Goal: Information Seeking & Learning: Check status

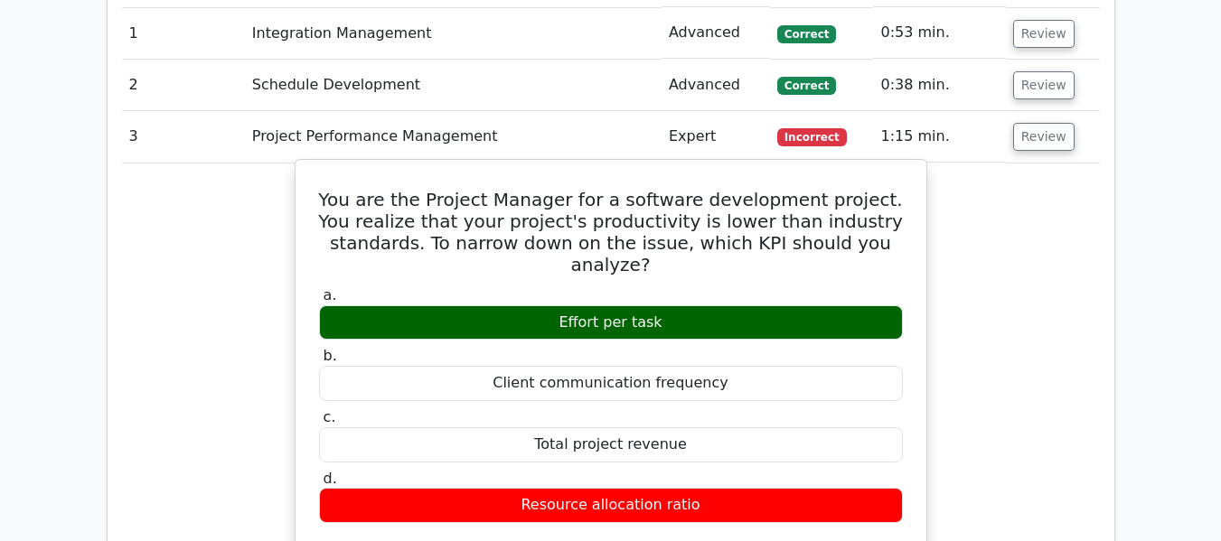
scroll to position [2079, 0]
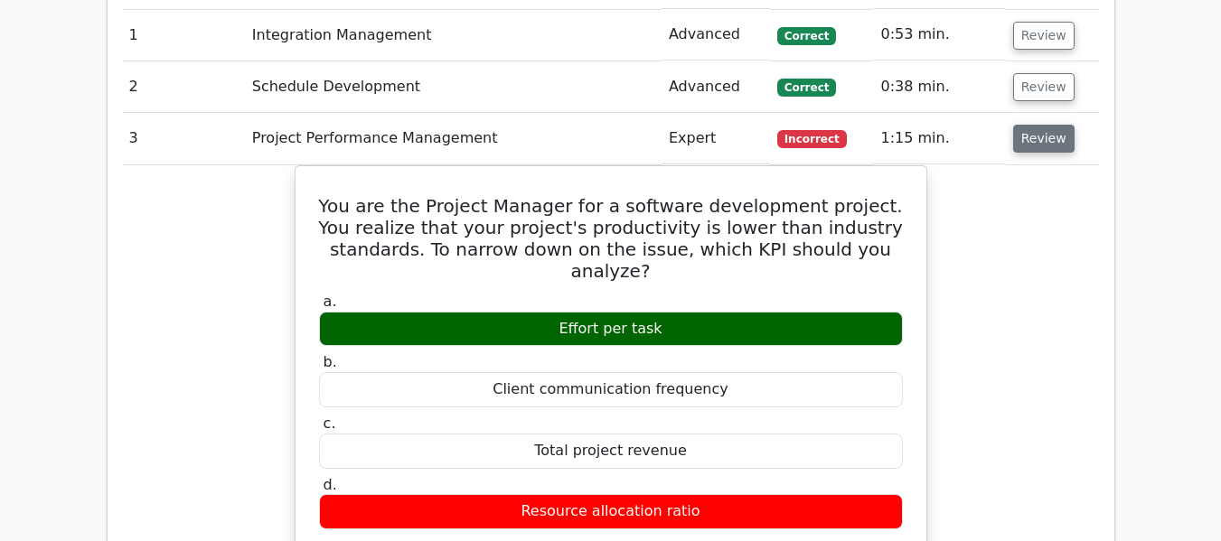
click at [1044, 136] on button "Review" at bounding box center [1043, 139] width 61 height 28
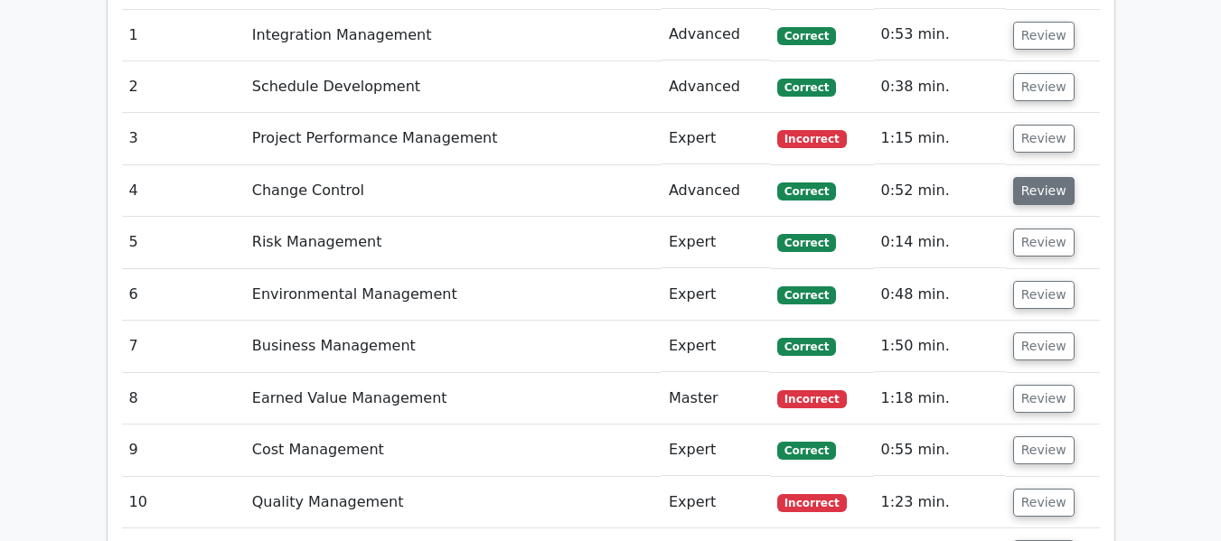
click at [1037, 190] on button "Review" at bounding box center [1043, 191] width 61 height 28
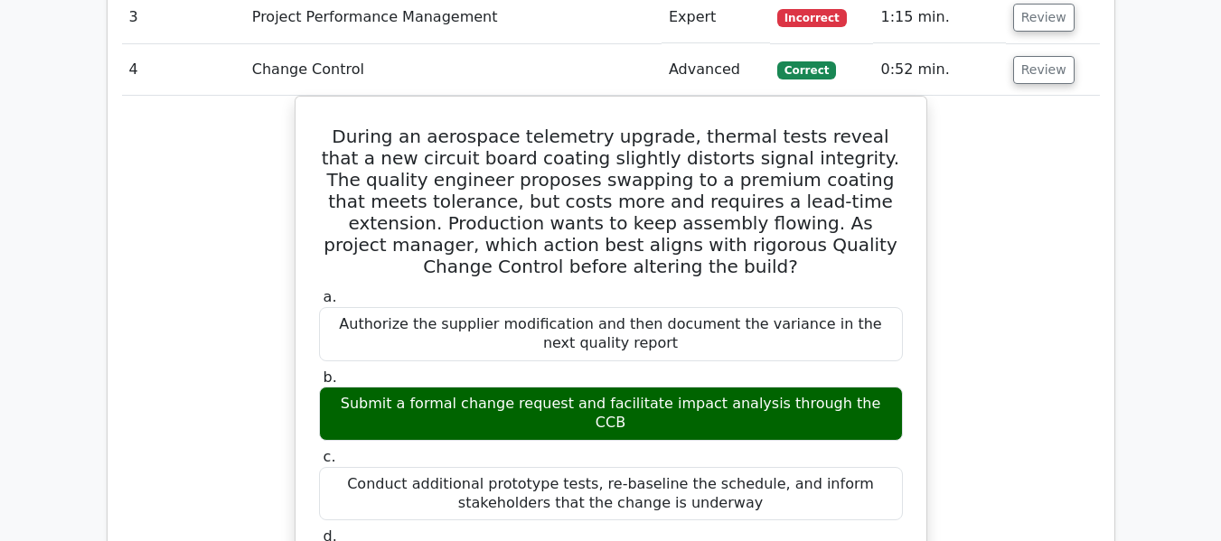
scroll to position [2169, 0]
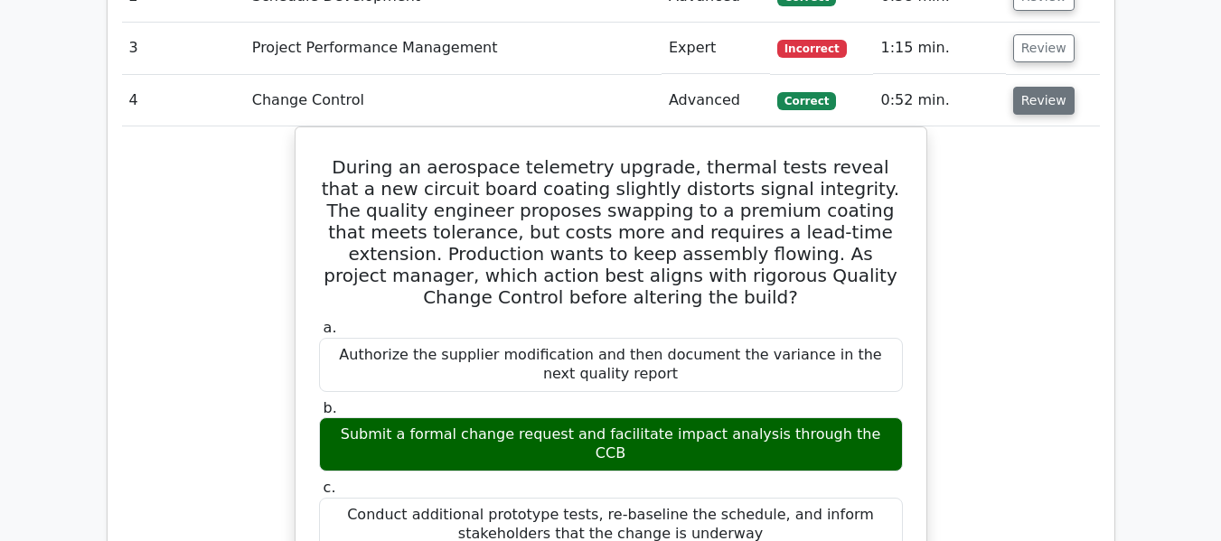
click at [1018, 101] on button "Review" at bounding box center [1043, 101] width 61 height 28
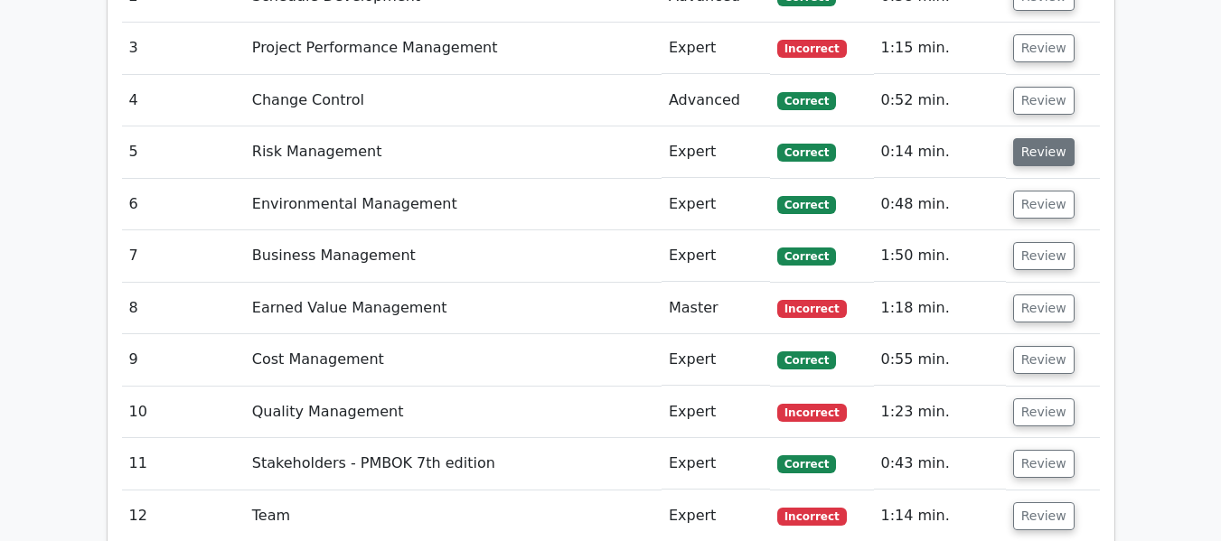
click at [1023, 152] on button "Review" at bounding box center [1043, 152] width 61 height 28
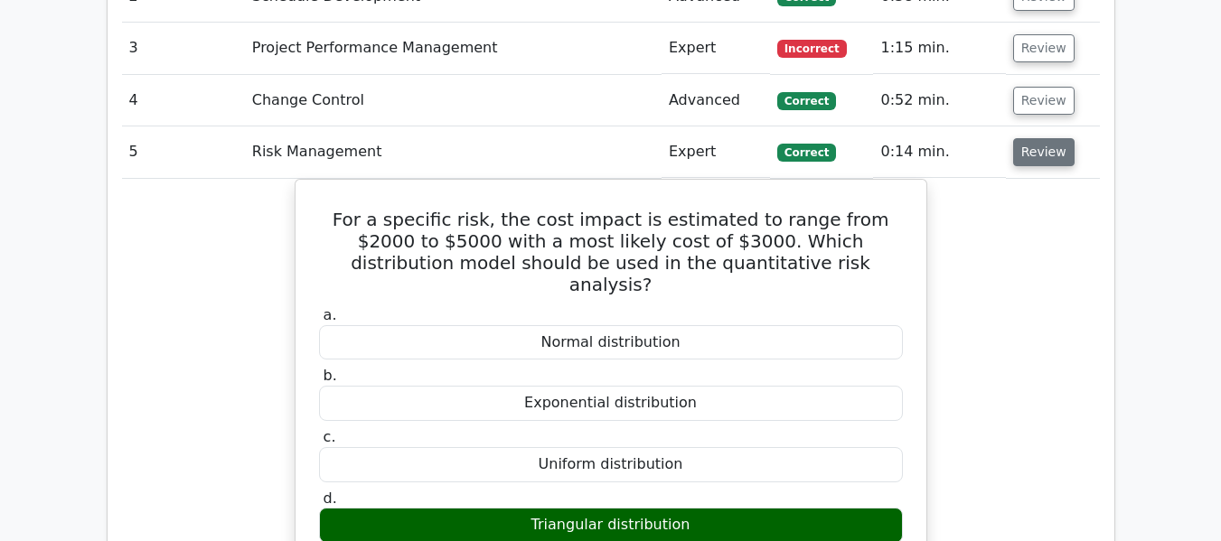
click at [1047, 146] on button "Review" at bounding box center [1043, 152] width 61 height 28
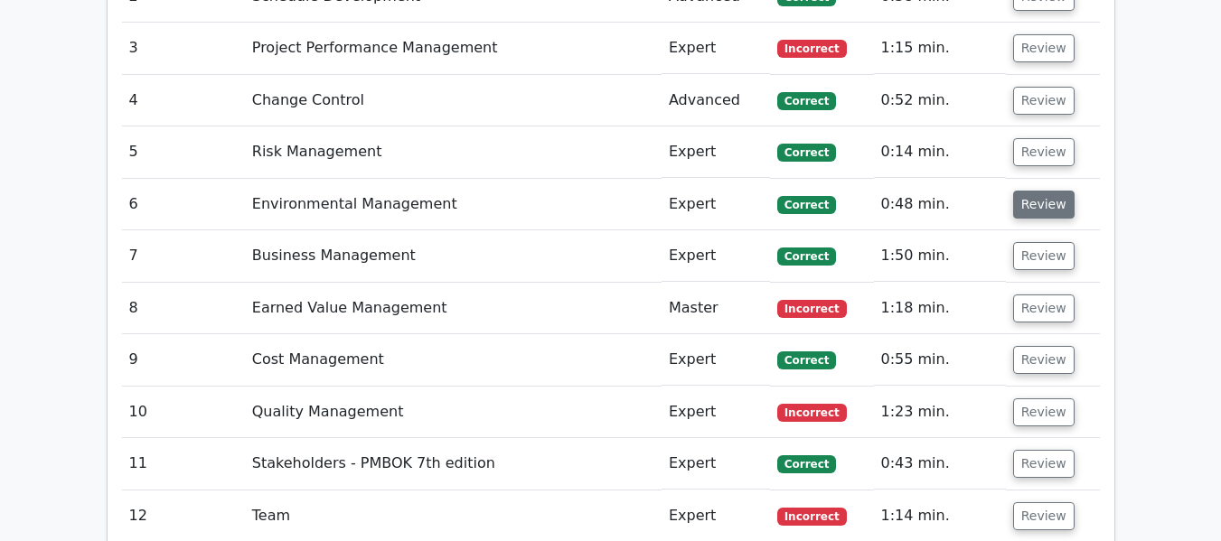
click at [1032, 204] on button "Review" at bounding box center [1043, 205] width 61 height 28
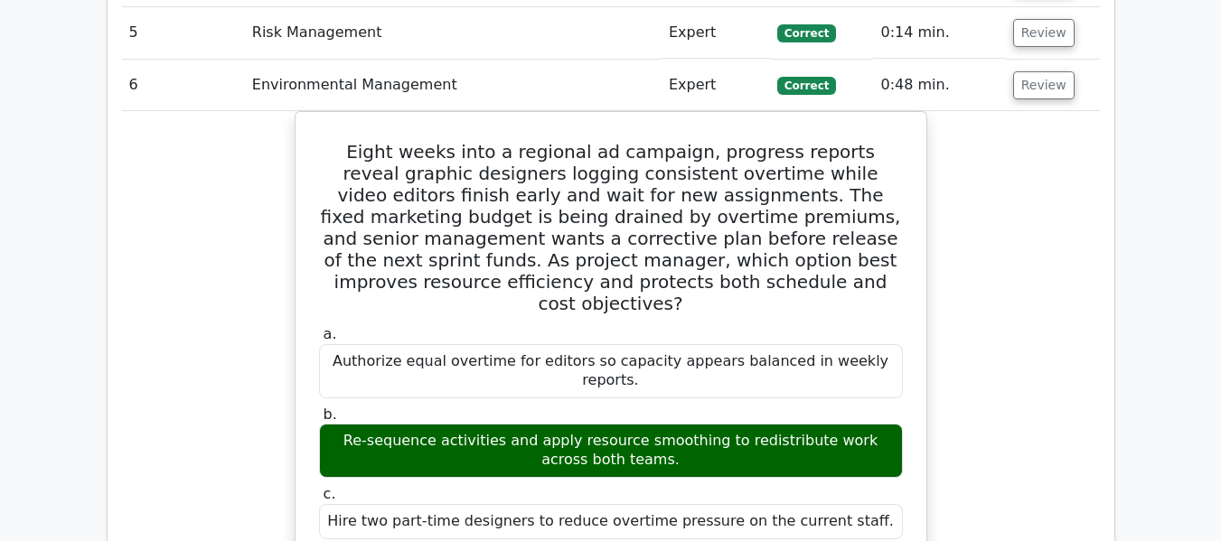
scroll to position [2259, 0]
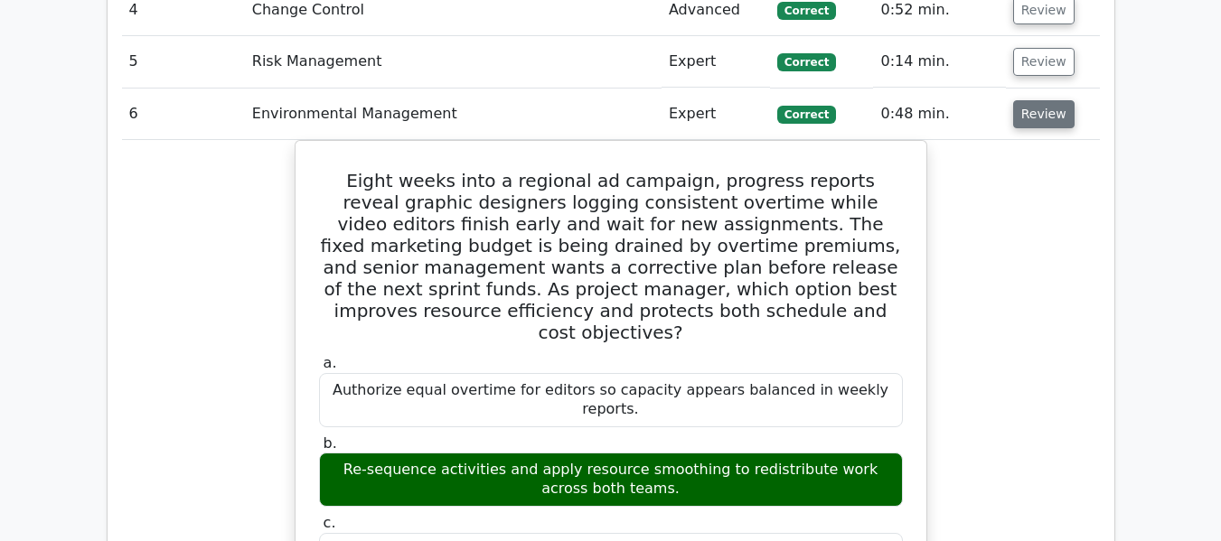
click at [1049, 118] on button "Review" at bounding box center [1043, 114] width 61 height 28
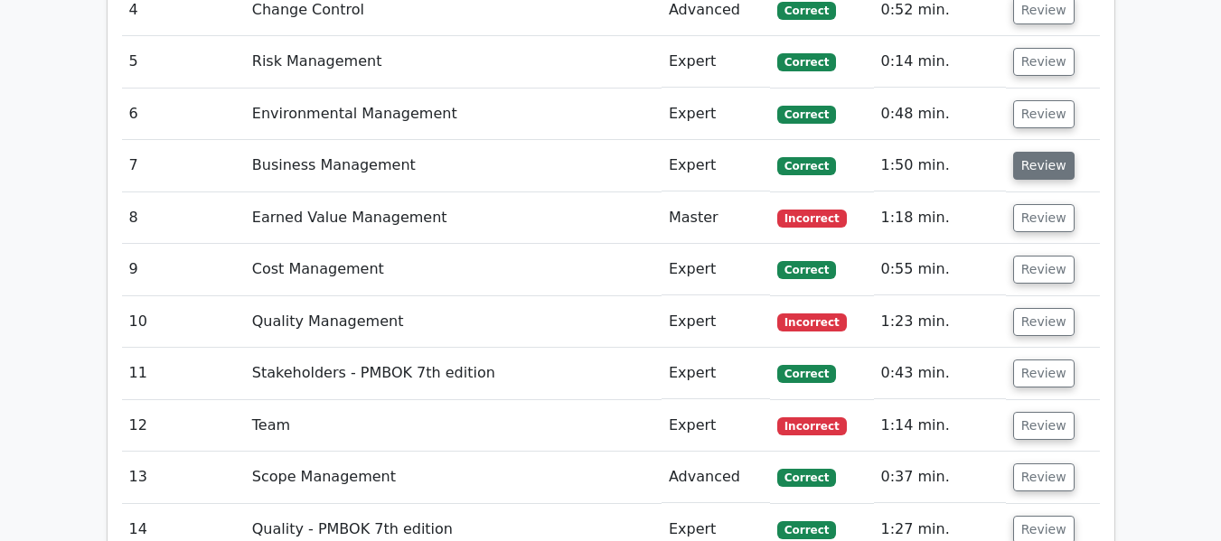
click at [1039, 164] on button "Review" at bounding box center [1043, 166] width 61 height 28
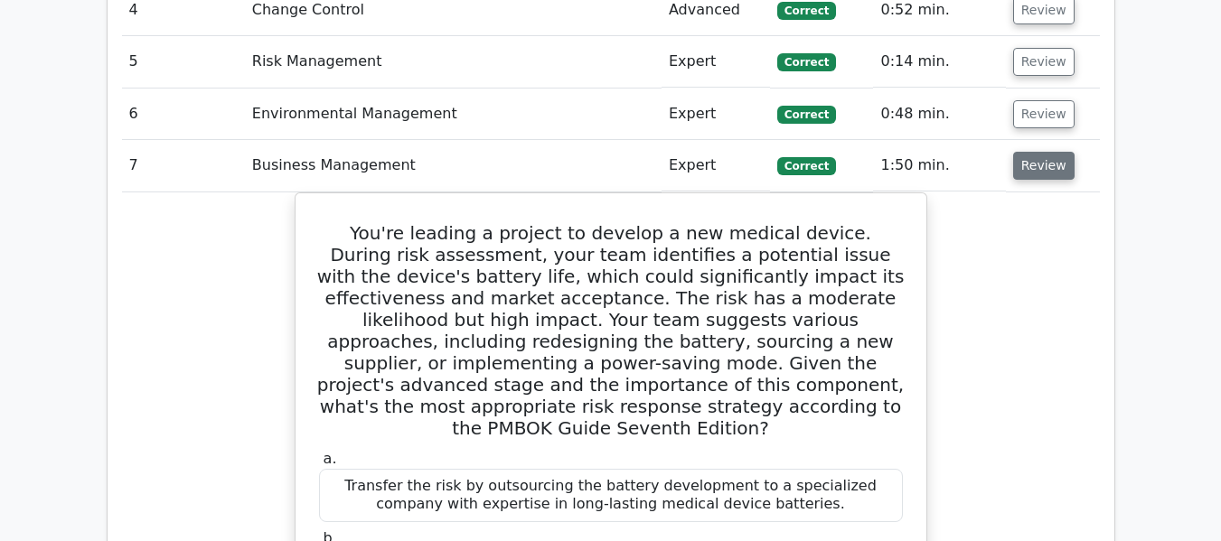
click at [1025, 175] on button "Review" at bounding box center [1043, 166] width 61 height 28
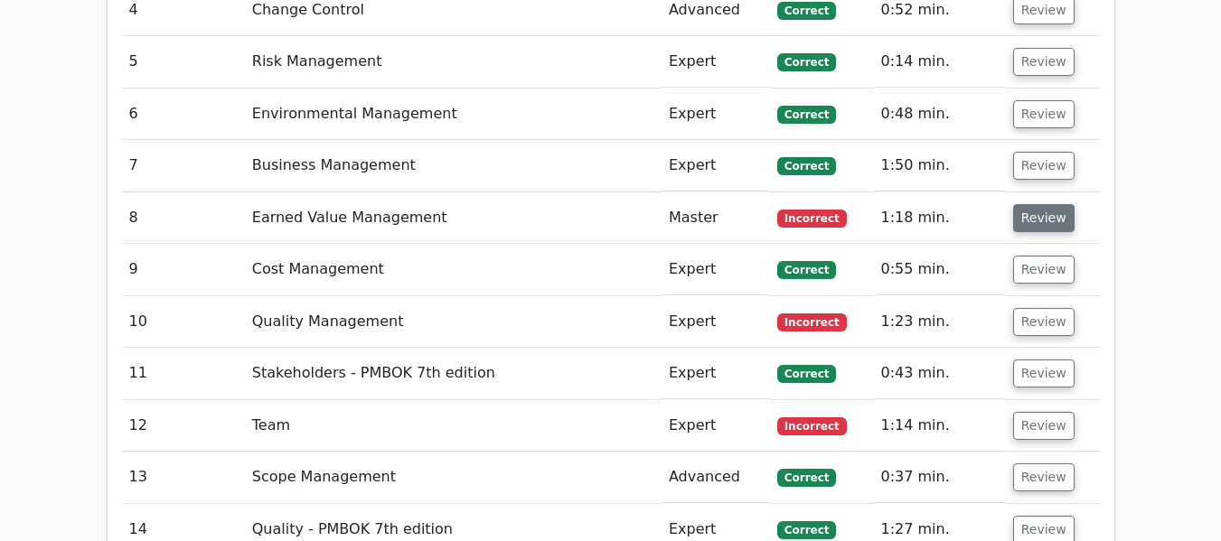
click at [1037, 217] on button "Review" at bounding box center [1043, 218] width 61 height 28
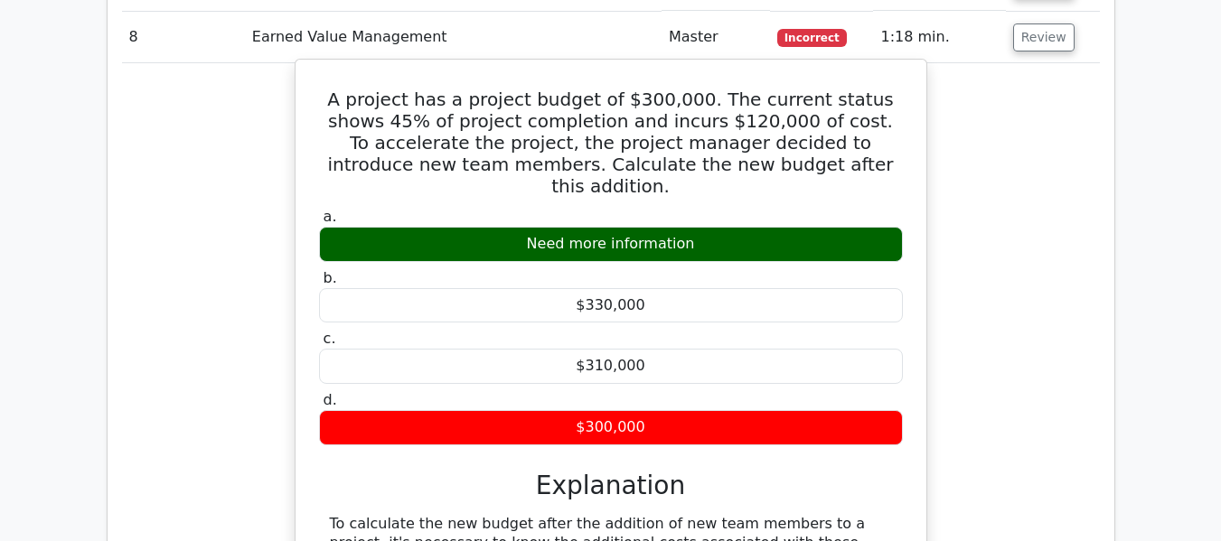
scroll to position [2350, 0]
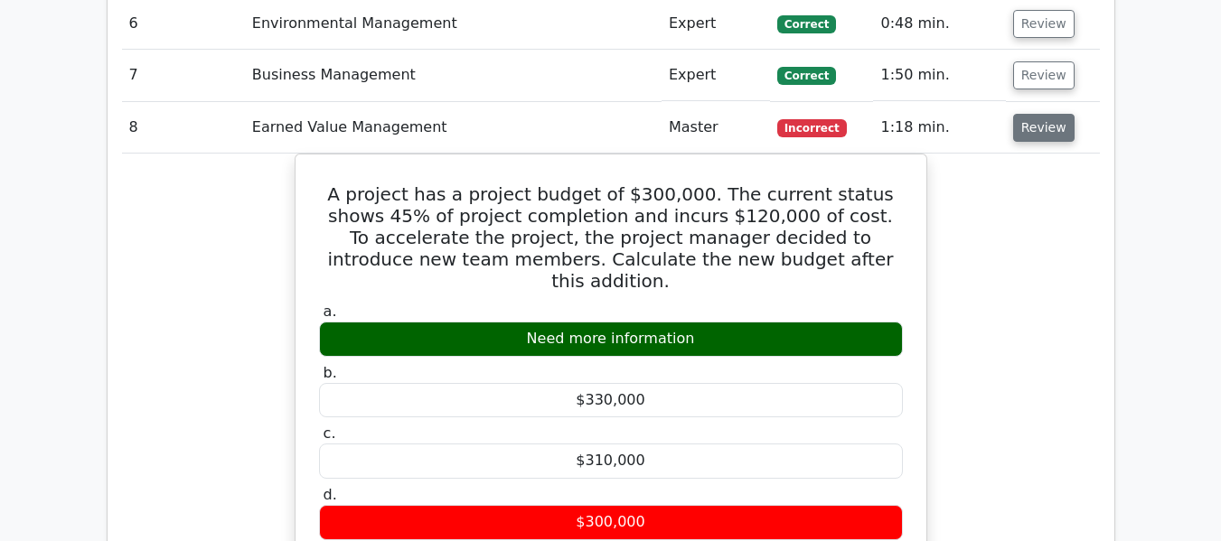
click at [1046, 126] on button "Review" at bounding box center [1043, 128] width 61 height 28
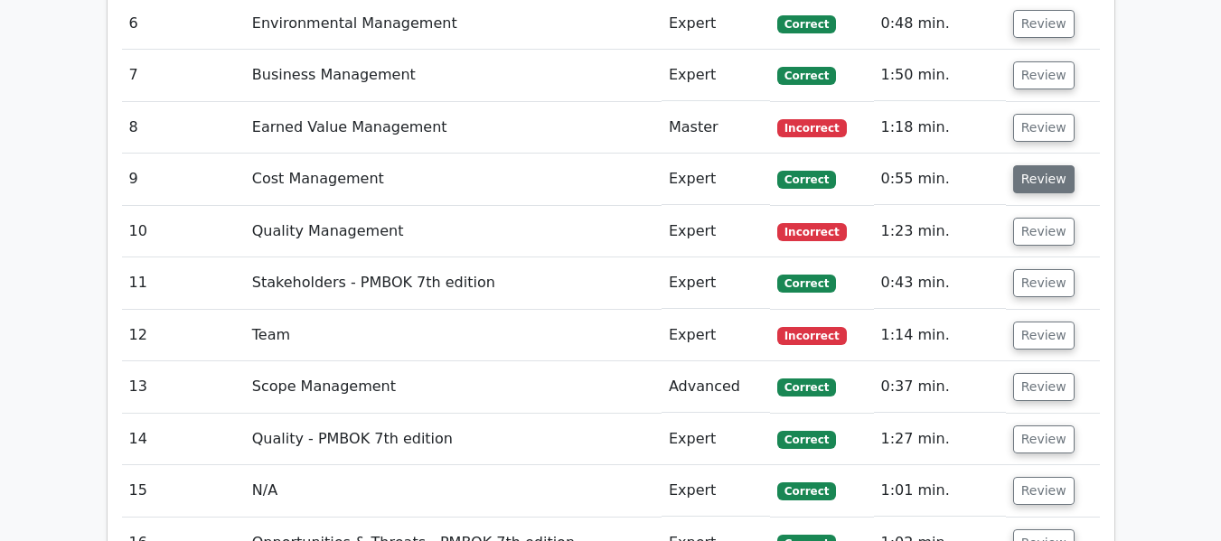
click at [1027, 176] on button "Review" at bounding box center [1043, 179] width 61 height 28
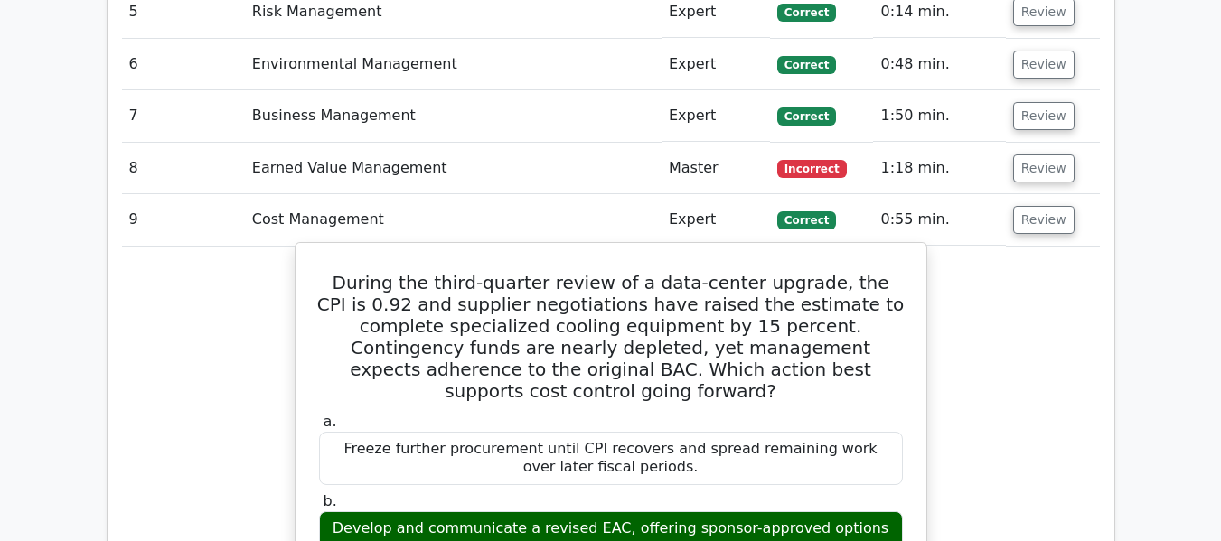
scroll to position [2399, 0]
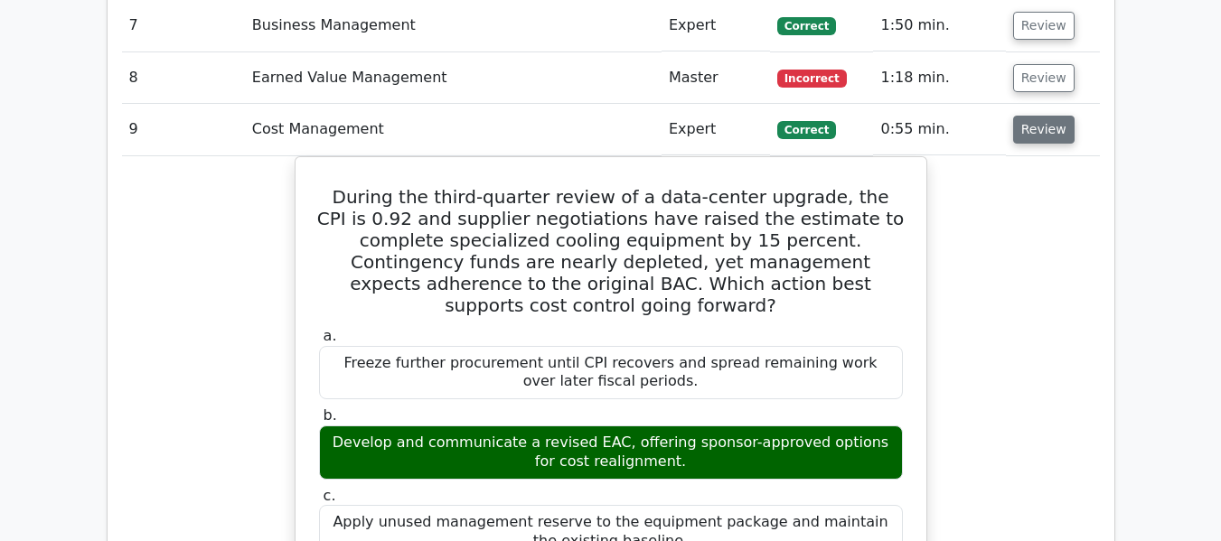
click at [1034, 130] on button "Review" at bounding box center [1043, 130] width 61 height 28
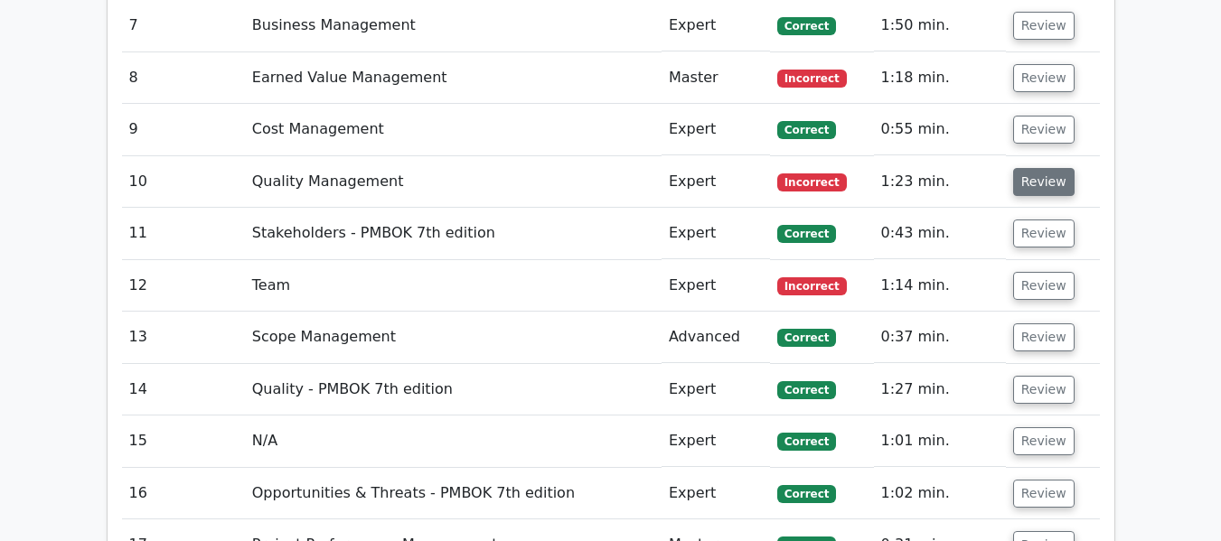
click at [1030, 183] on button "Review" at bounding box center [1043, 182] width 61 height 28
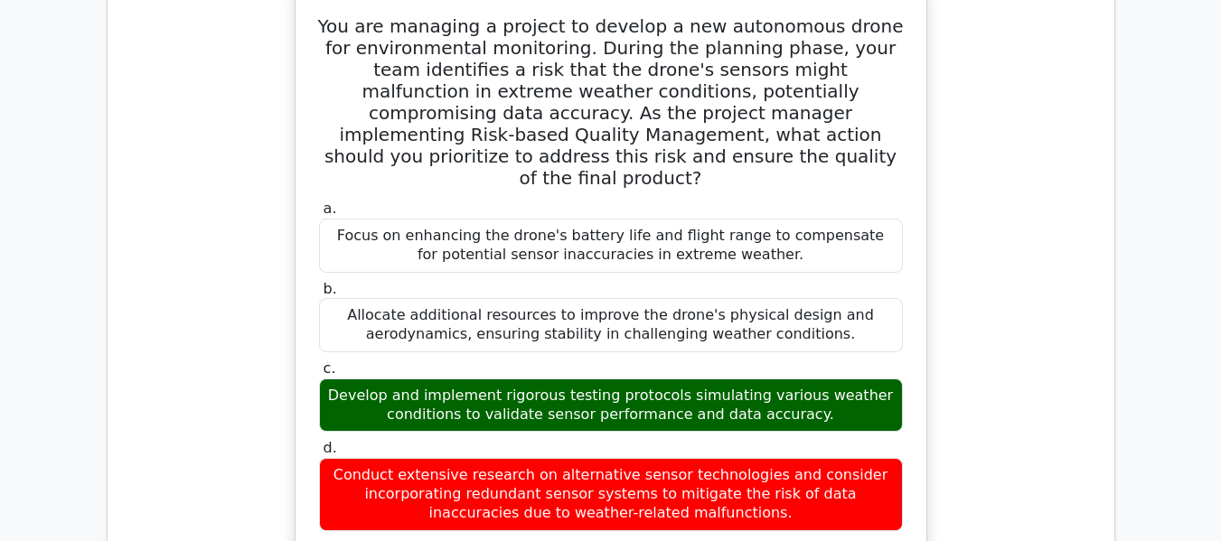
scroll to position [2500, 0]
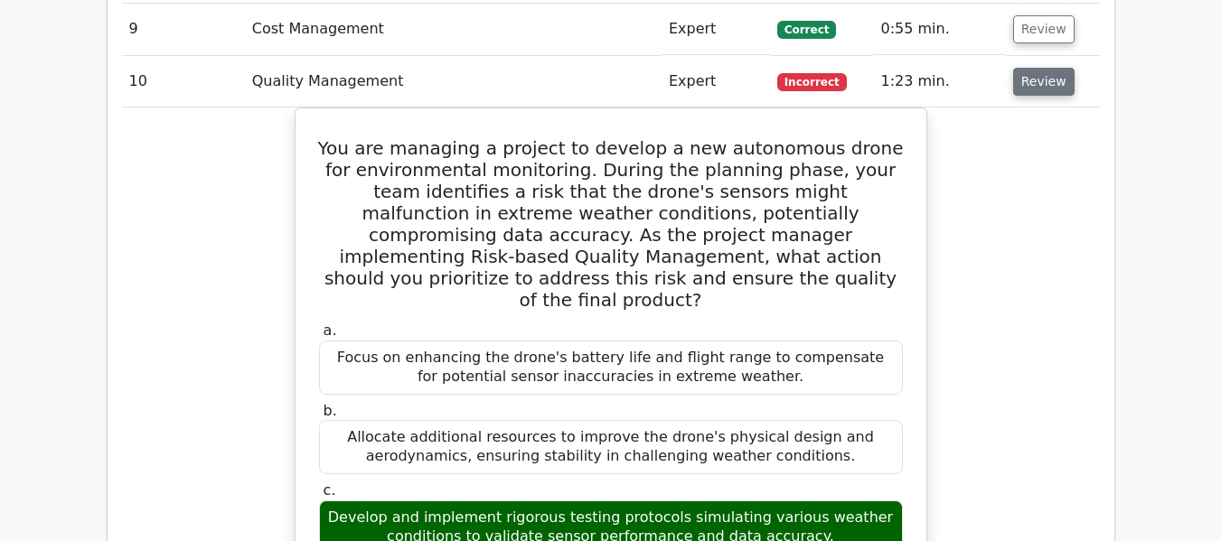
click at [1042, 80] on button "Review" at bounding box center [1043, 82] width 61 height 28
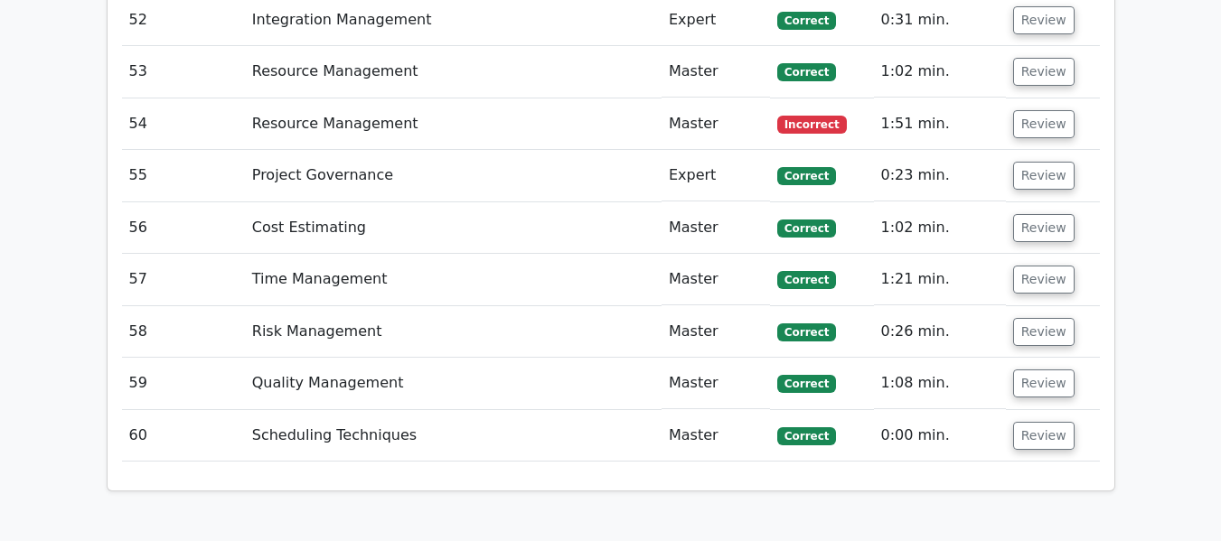
scroll to position [4774, 0]
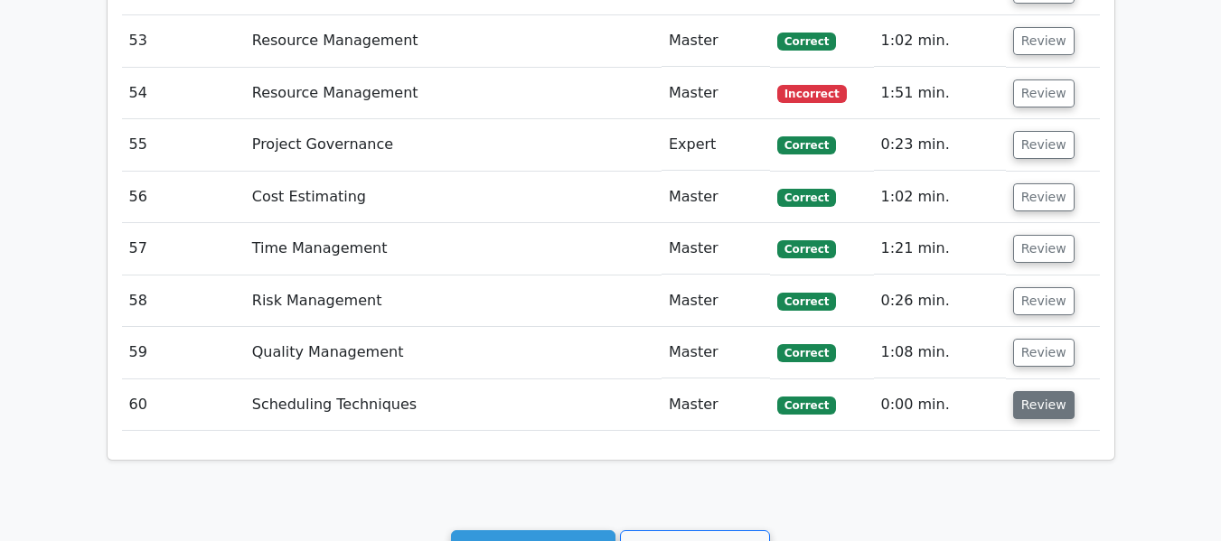
click at [1032, 403] on button "Review" at bounding box center [1043, 405] width 61 height 28
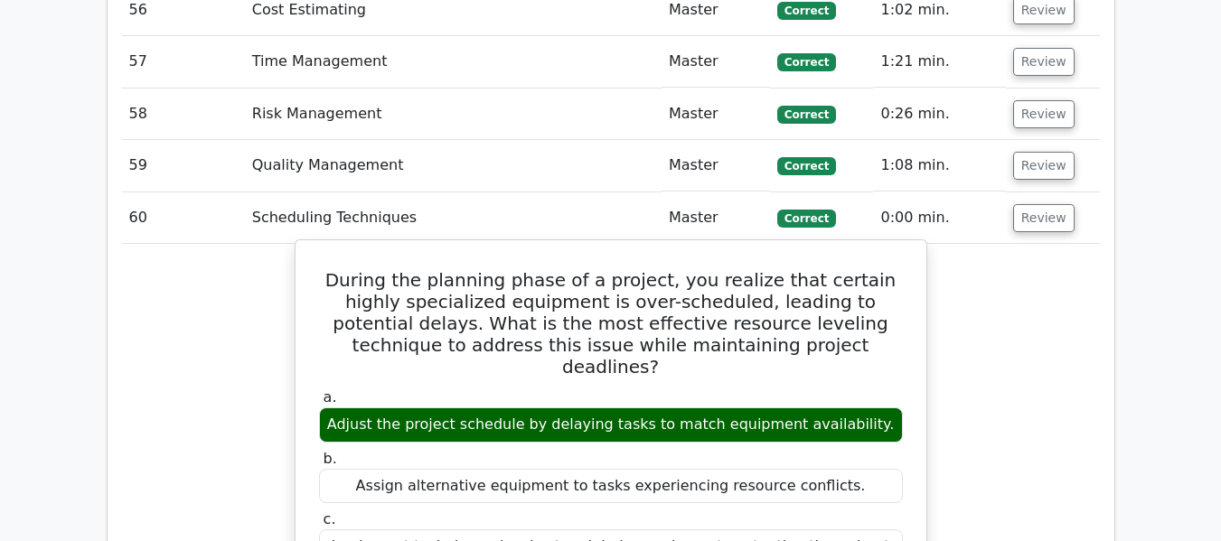
scroll to position [4876, 0]
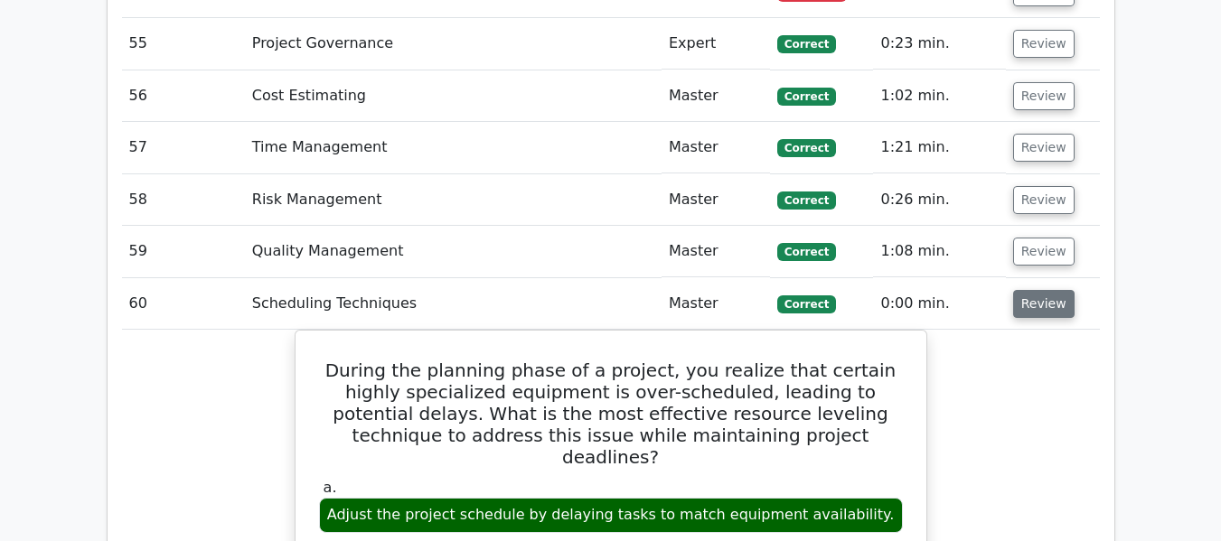
click at [1029, 298] on button "Review" at bounding box center [1043, 304] width 61 height 28
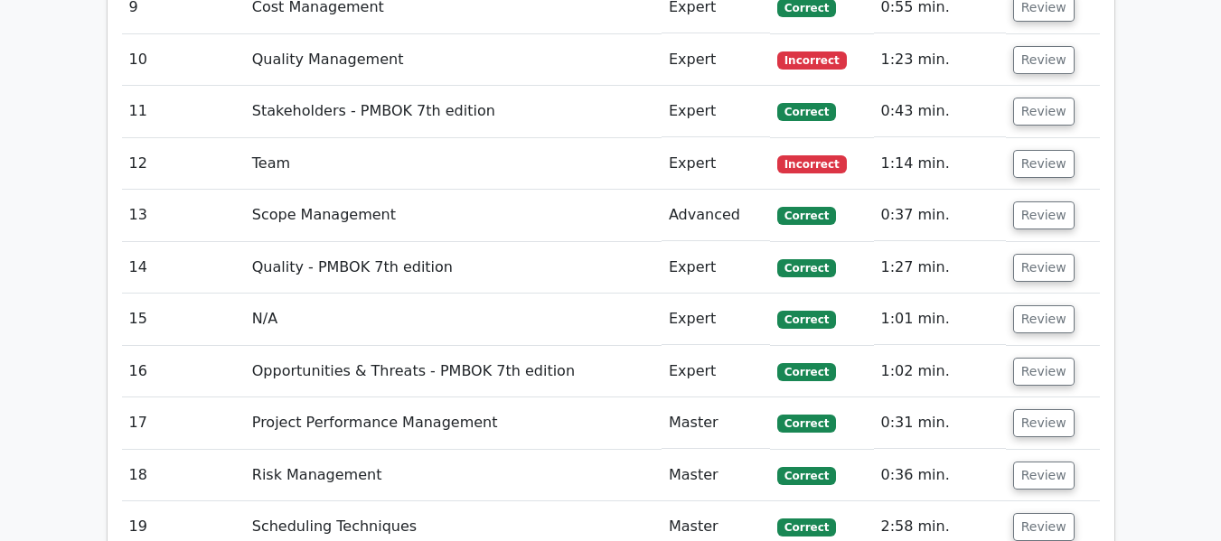
scroll to position [2616, 0]
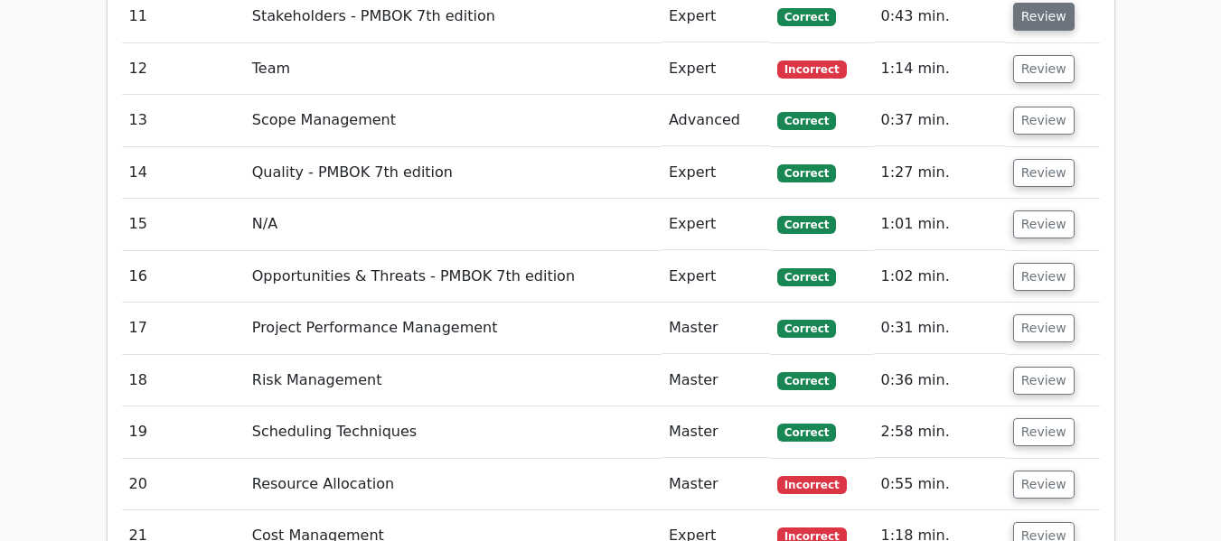
click at [1035, 7] on button "Review" at bounding box center [1043, 17] width 61 height 28
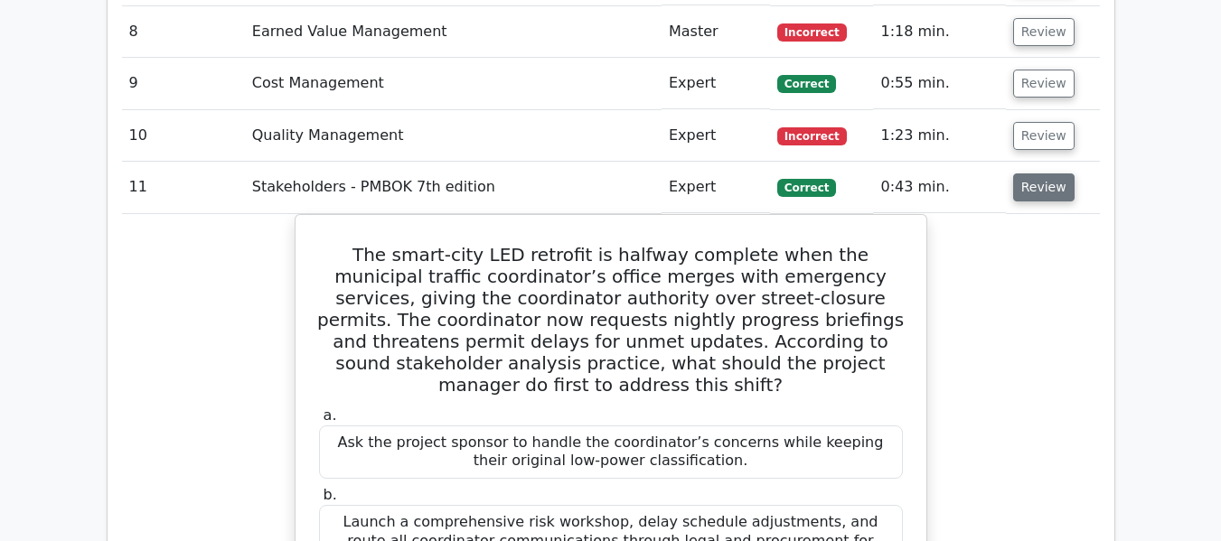
scroll to position [2436, 0]
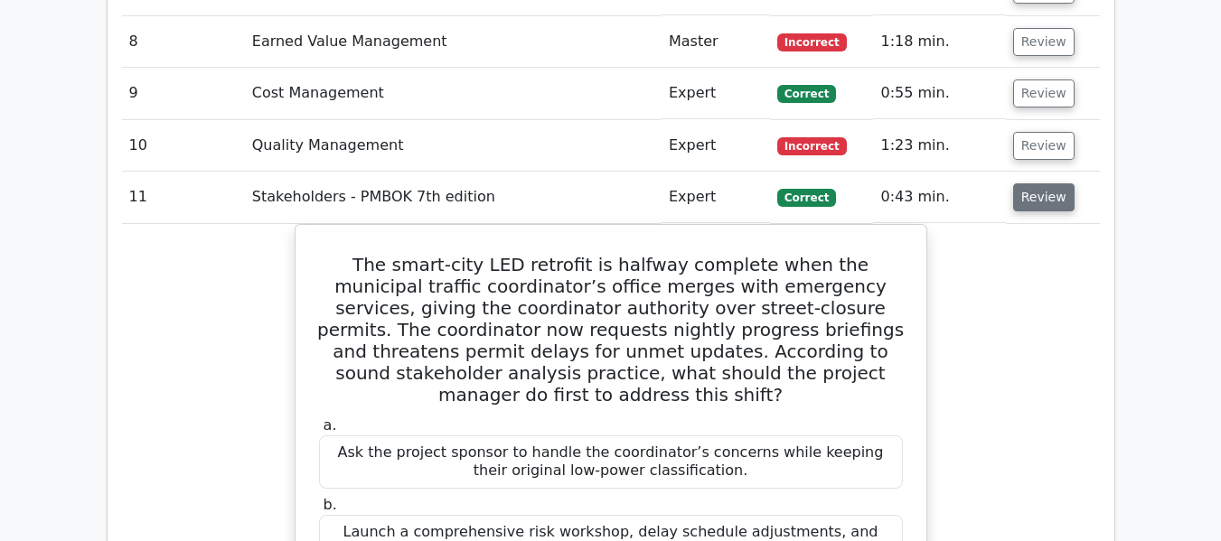
click at [1028, 203] on button "Review" at bounding box center [1043, 197] width 61 height 28
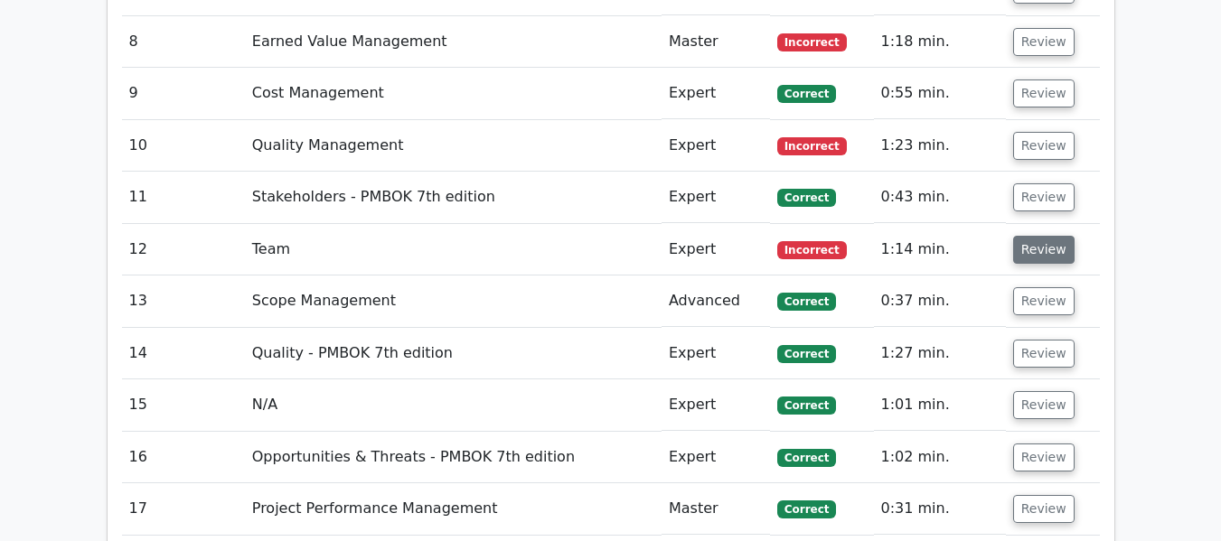
click at [1037, 249] on button "Review" at bounding box center [1043, 250] width 61 height 28
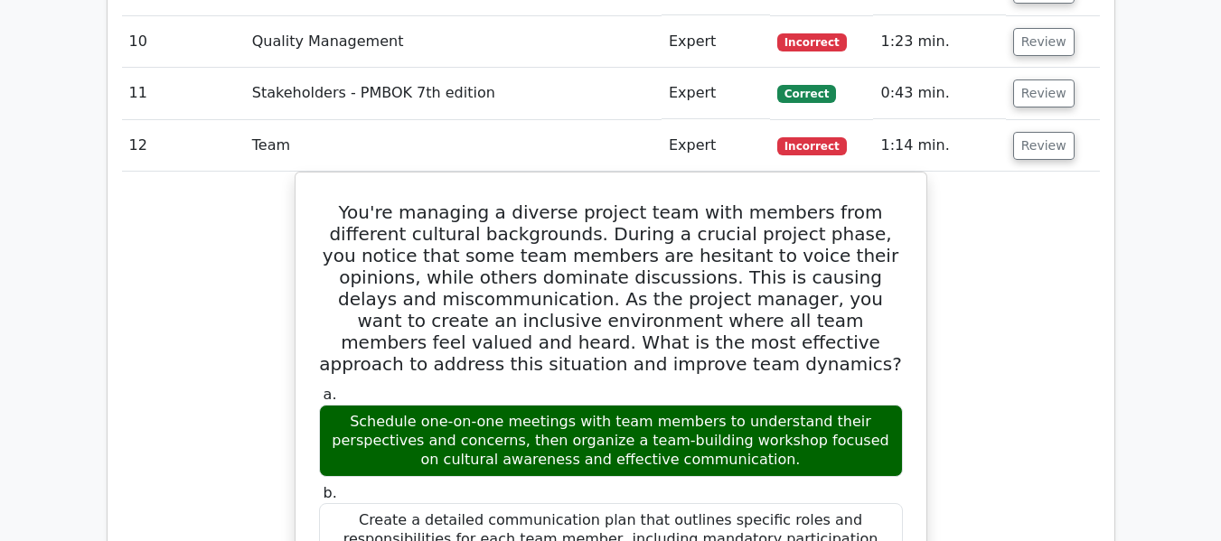
scroll to position [2535, 0]
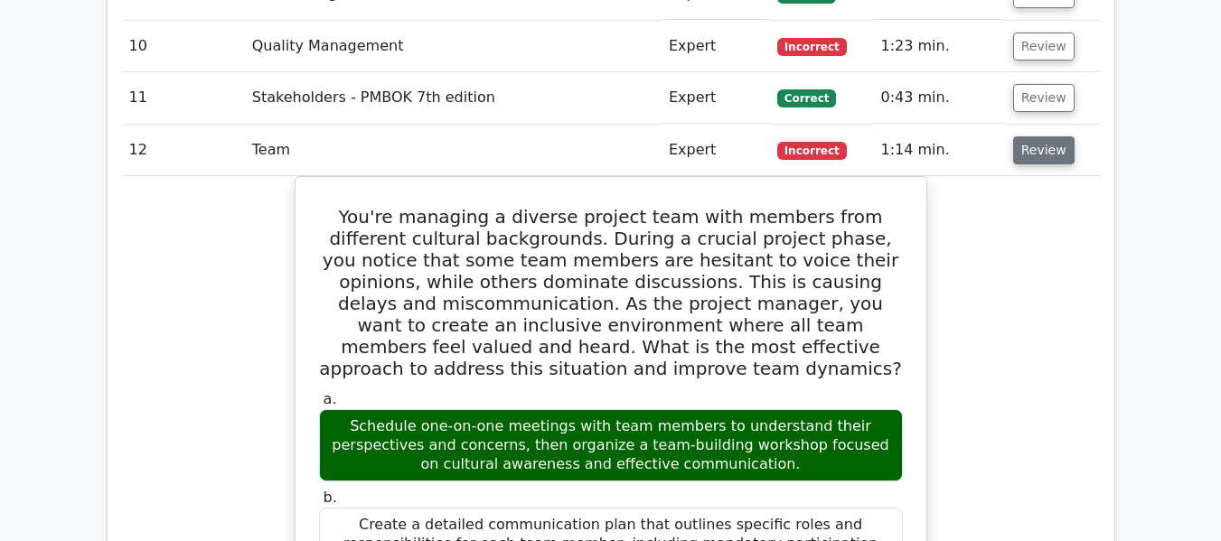
click at [1041, 151] on button "Review" at bounding box center [1043, 150] width 61 height 28
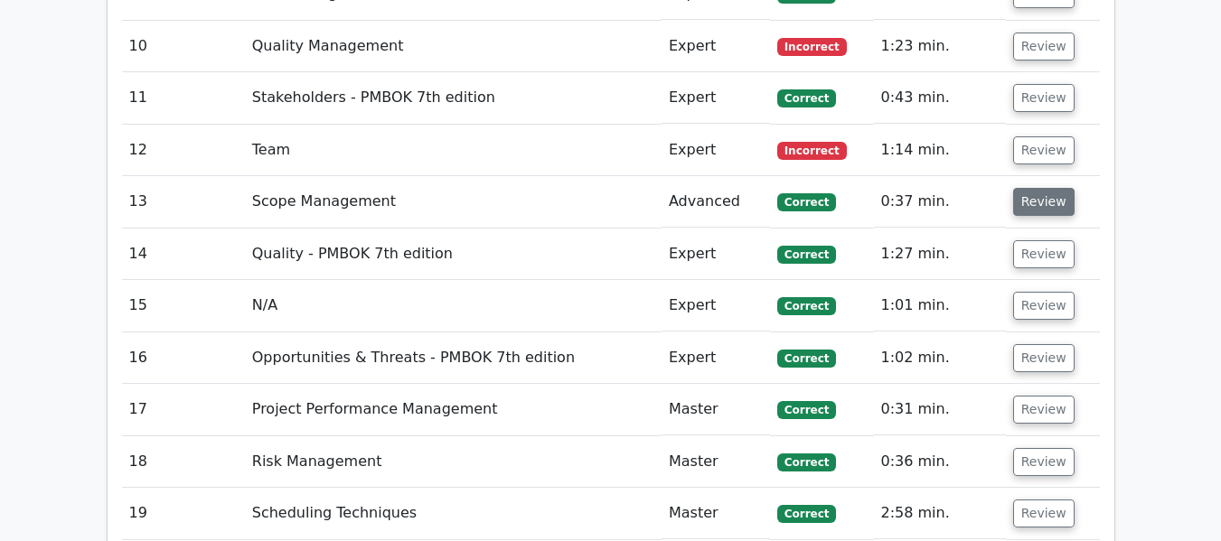
click at [1033, 199] on button "Review" at bounding box center [1043, 202] width 61 height 28
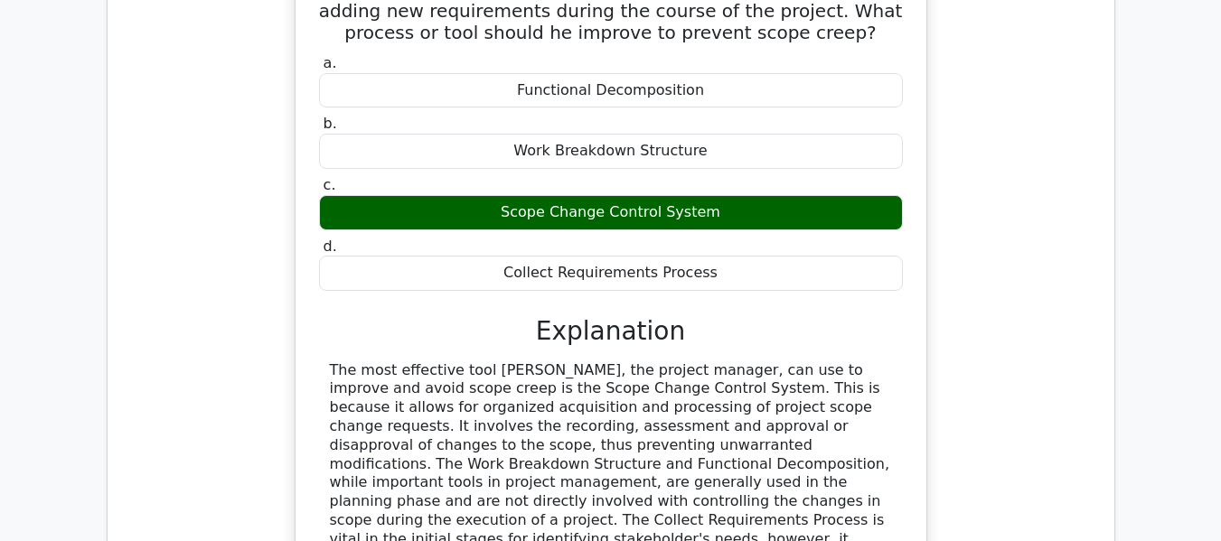
scroll to position [2583, 0]
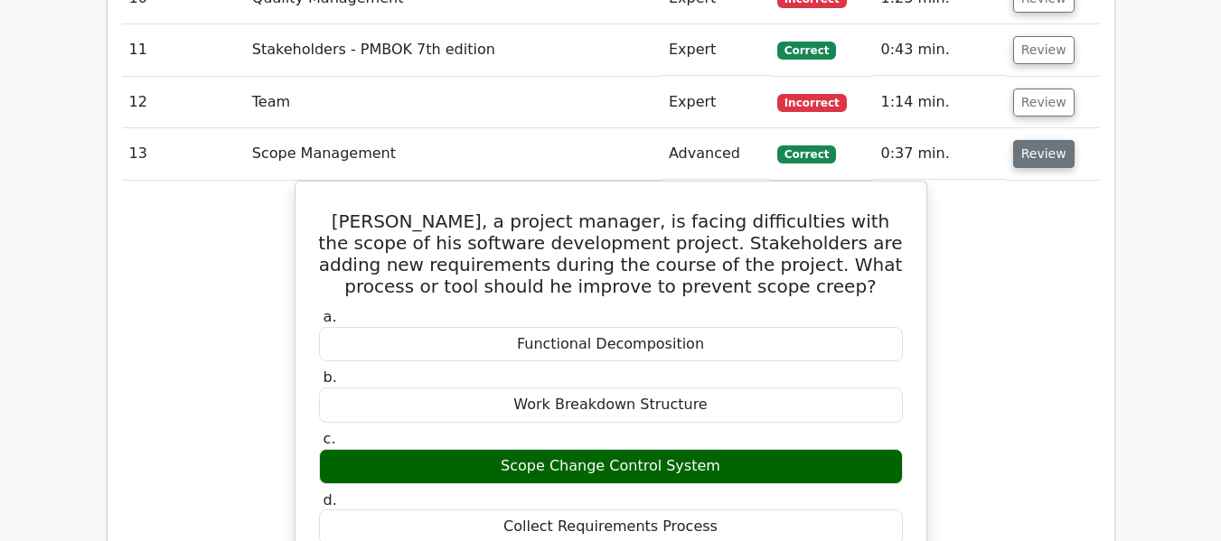
click at [1033, 152] on button "Review" at bounding box center [1043, 154] width 61 height 28
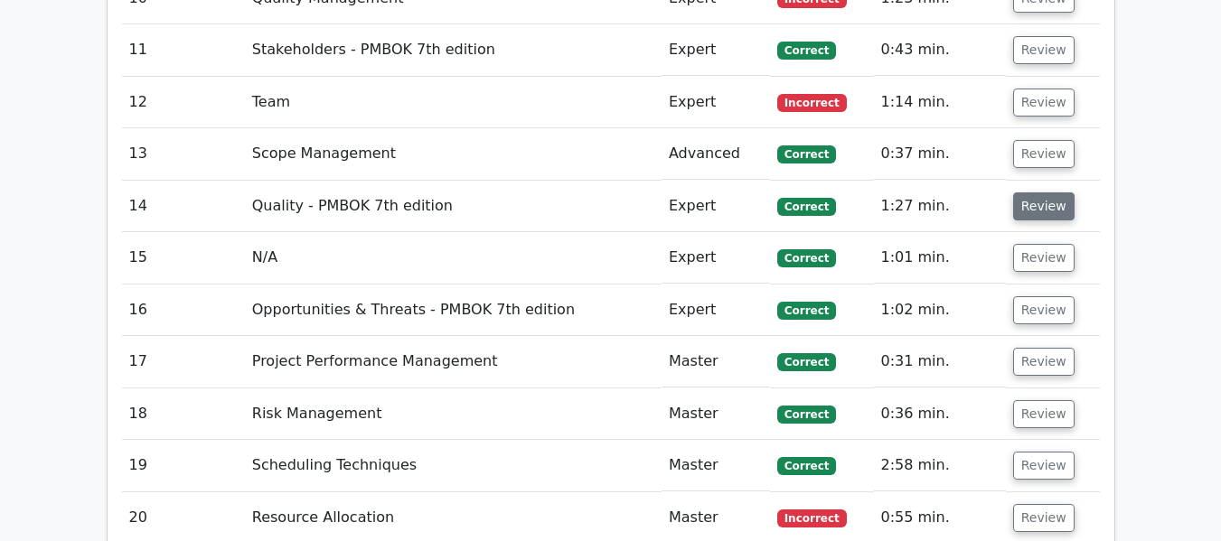
click at [1029, 209] on button "Review" at bounding box center [1043, 206] width 61 height 28
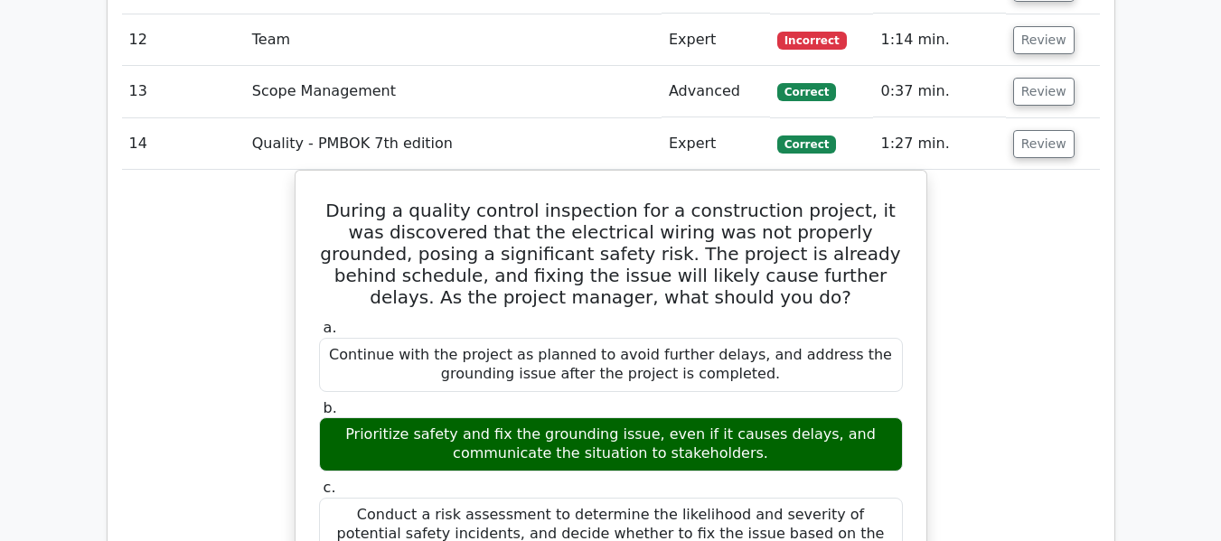
scroll to position [2677, 0]
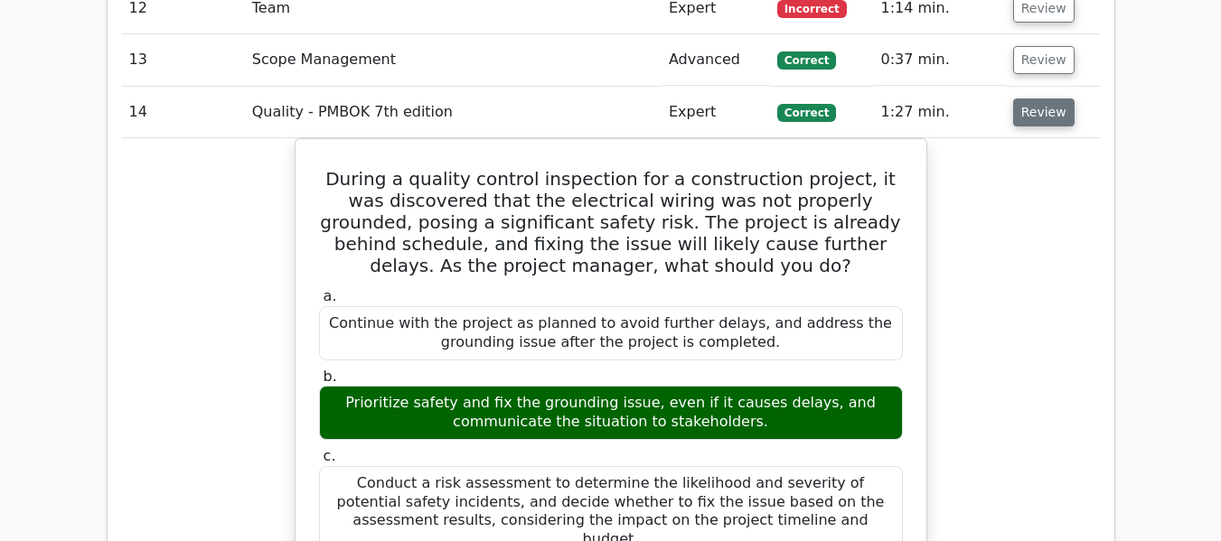
click at [1042, 117] on button "Review" at bounding box center [1043, 113] width 61 height 28
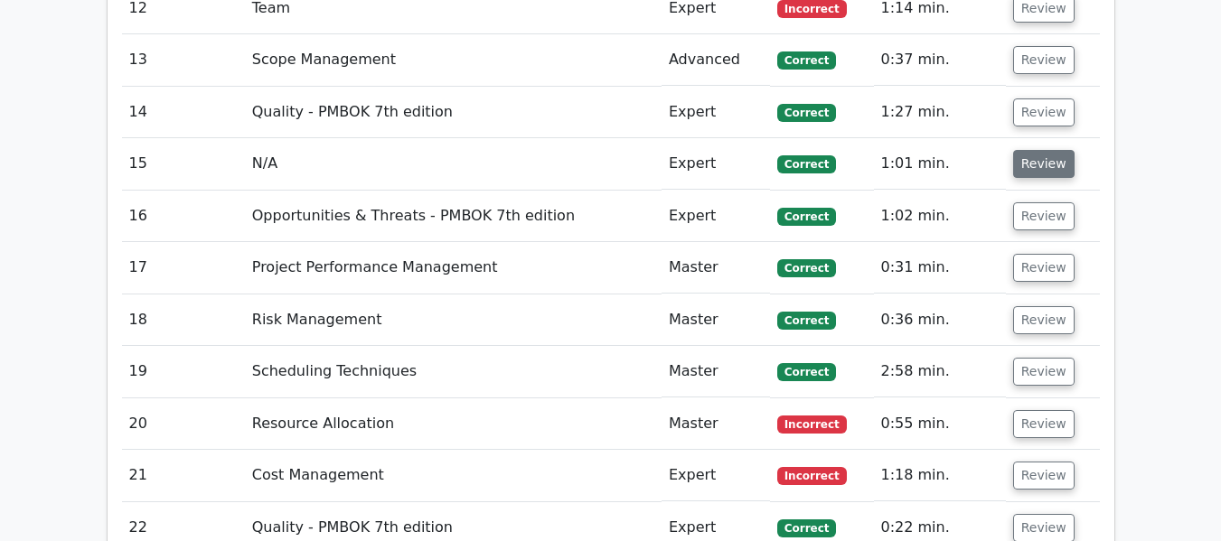
click at [1038, 161] on button "Review" at bounding box center [1043, 164] width 61 height 28
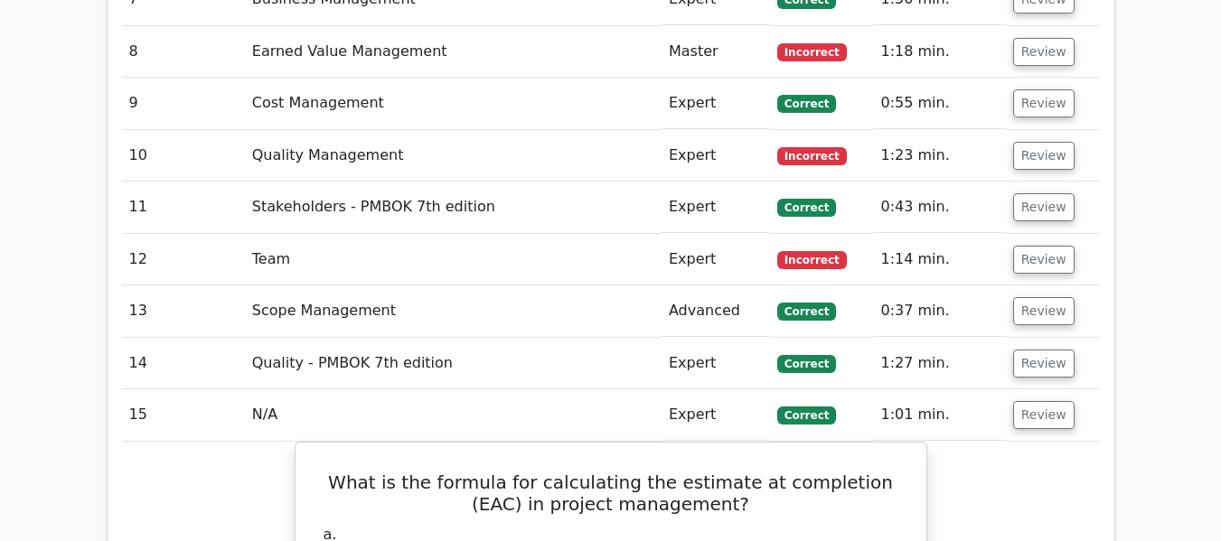
scroll to position [2423, 0]
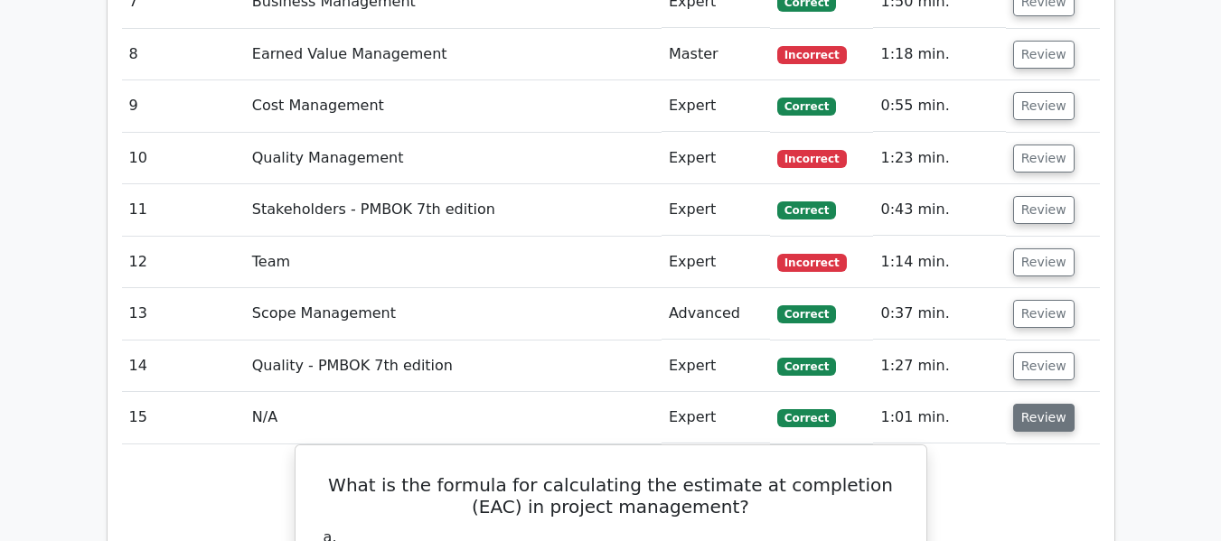
click at [1030, 420] on button "Review" at bounding box center [1043, 418] width 61 height 28
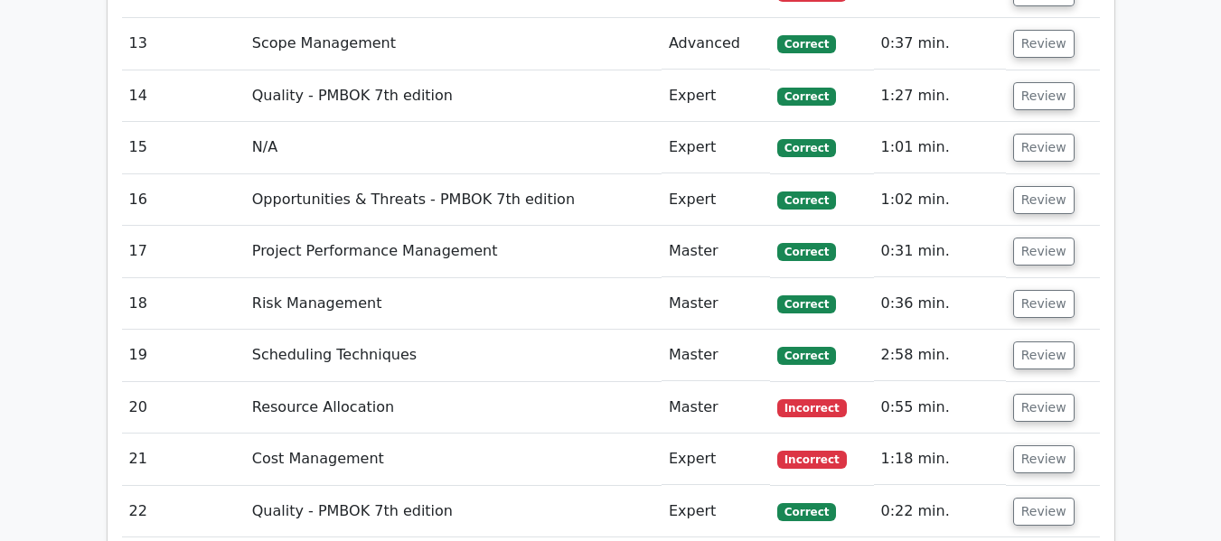
scroll to position [2694, 0]
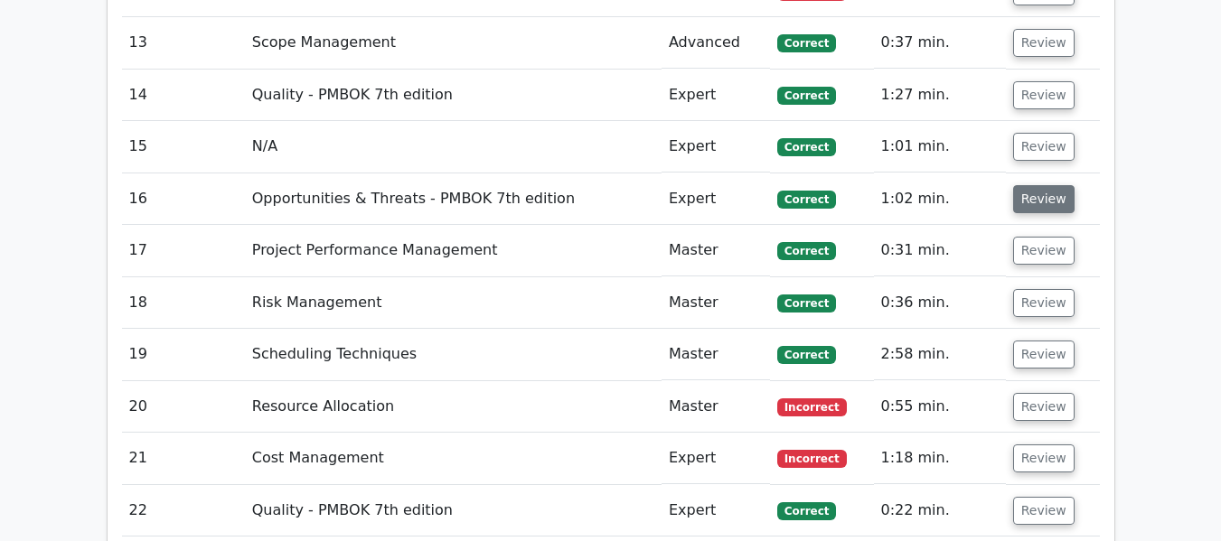
click at [1043, 206] on button "Review" at bounding box center [1043, 199] width 61 height 28
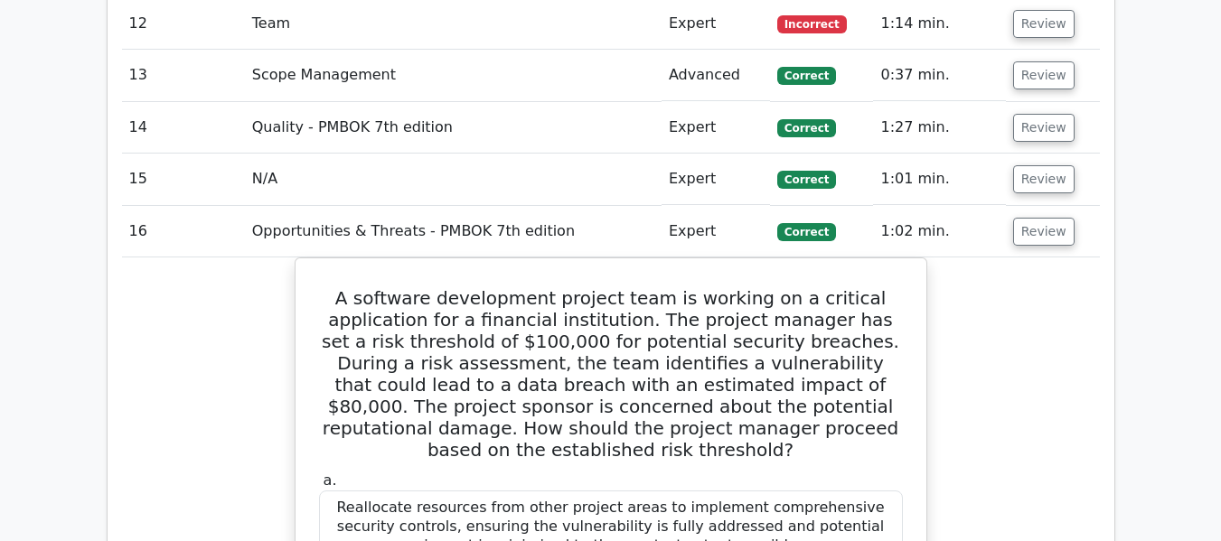
scroll to position [2604, 0]
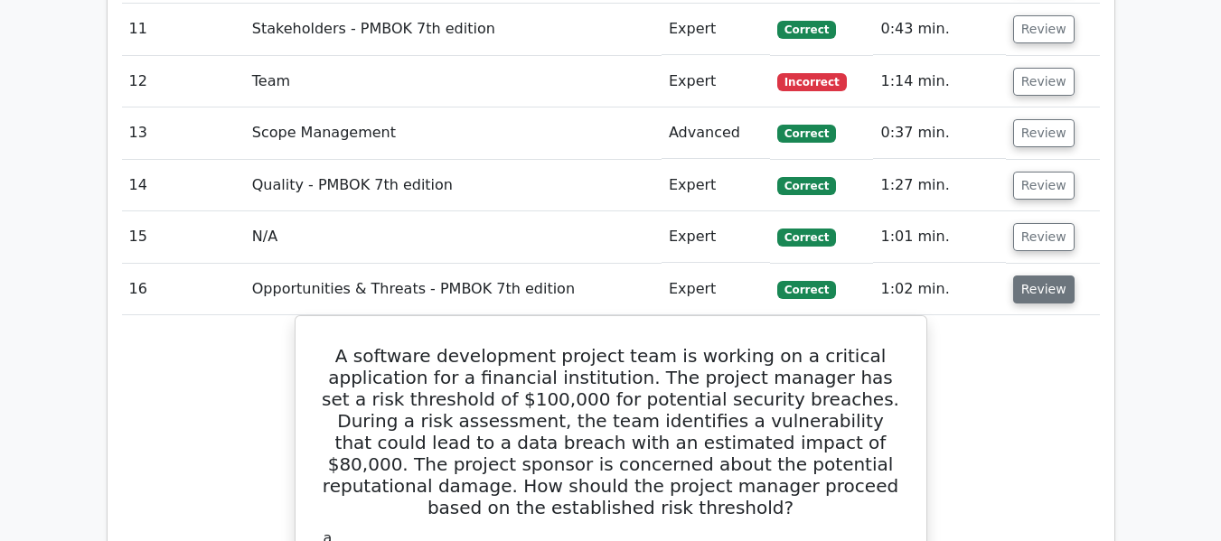
click at [1043, 295] on button "Review" at bounding box center [1043, 290] width 61 height 28
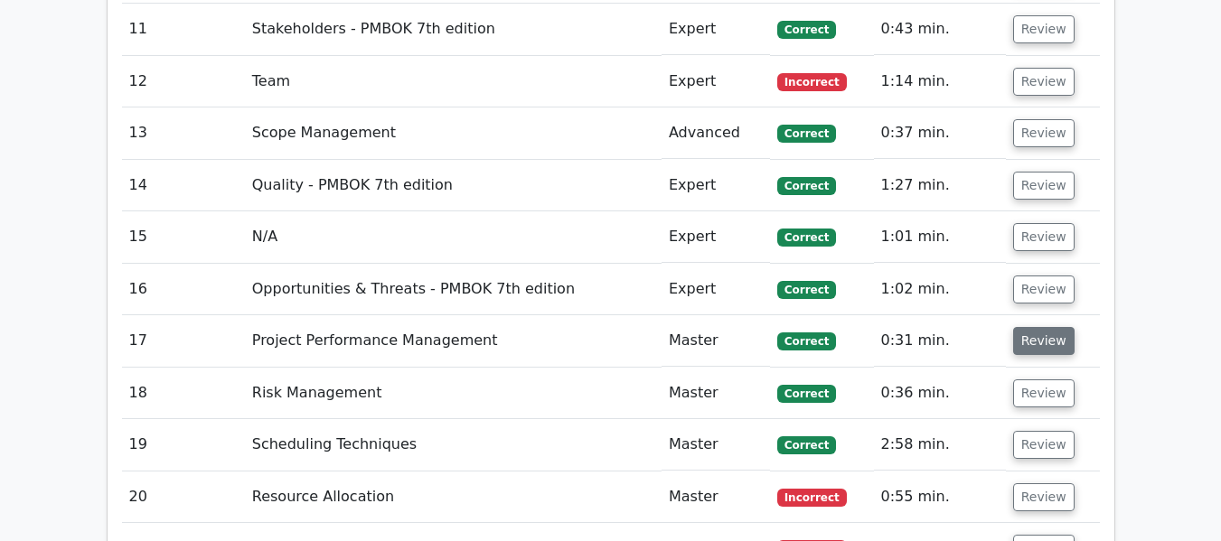
click at [1036, 352] on button "Review" at bounding box center [1043, 341] width 61 height 28
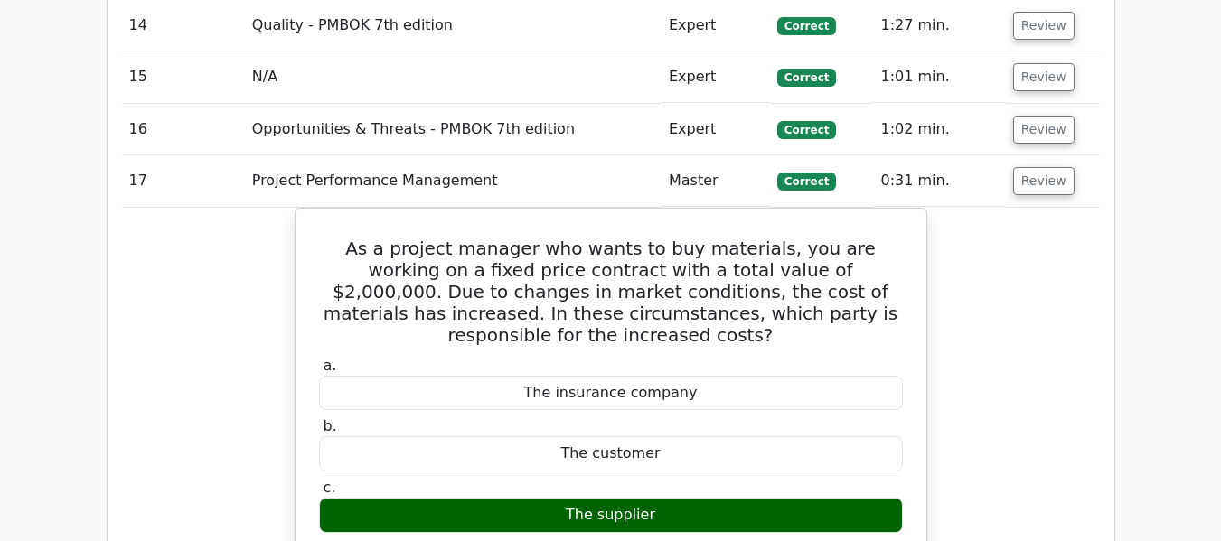
scroll to position [2766, 0]
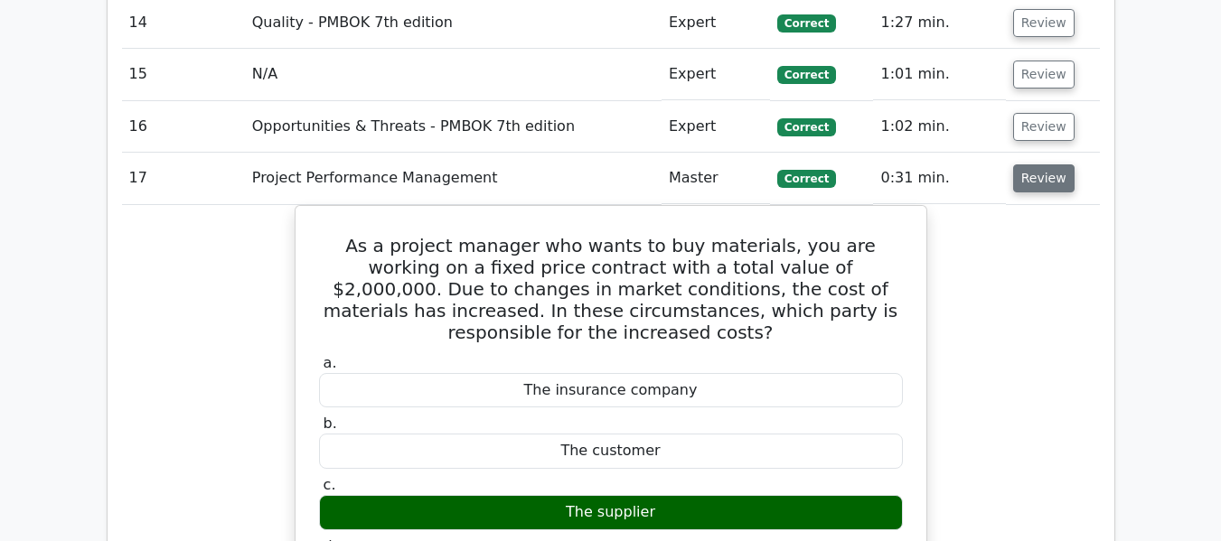
click at [1033, 174] on button "Review" at bounding box center [1043, 178] width 61 height 28
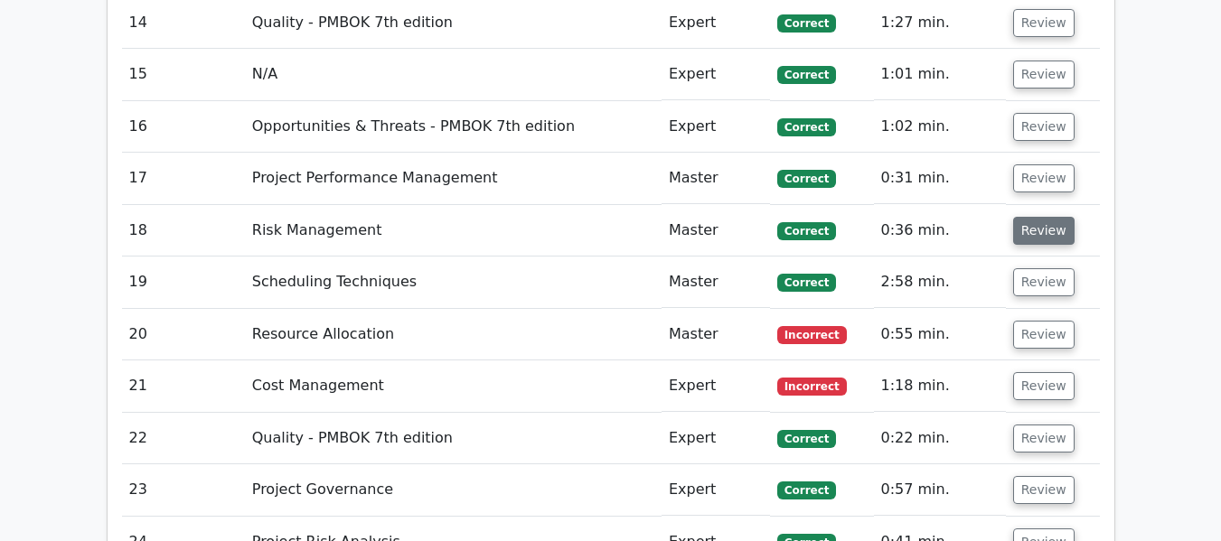
click at [1027, 225] on button "Review" at bounding box center [1043, 231] width 61 height 28
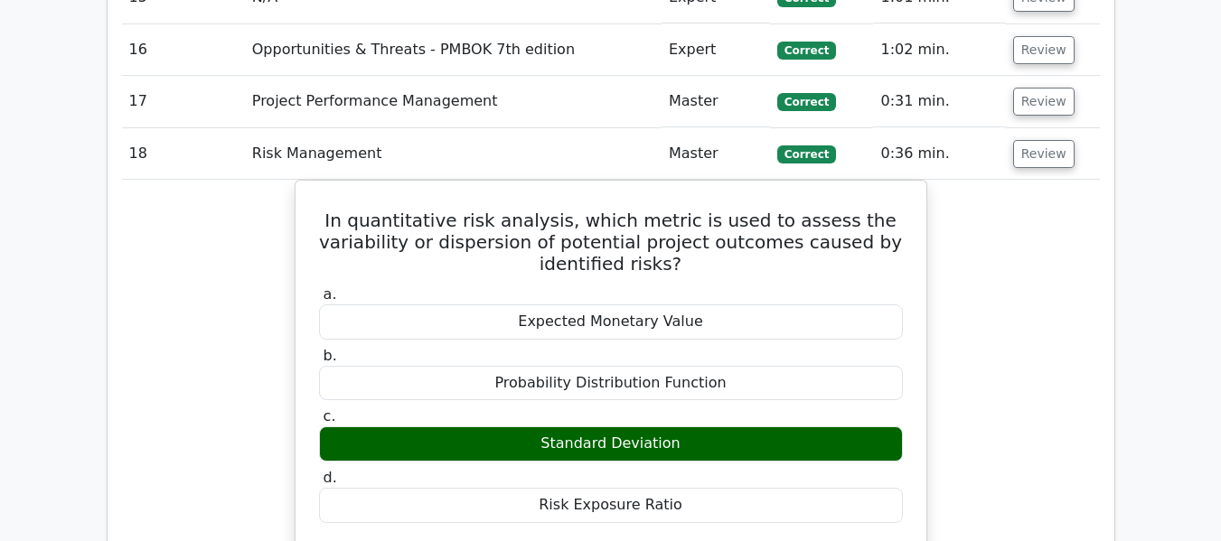
scroll to position [2821, 0]
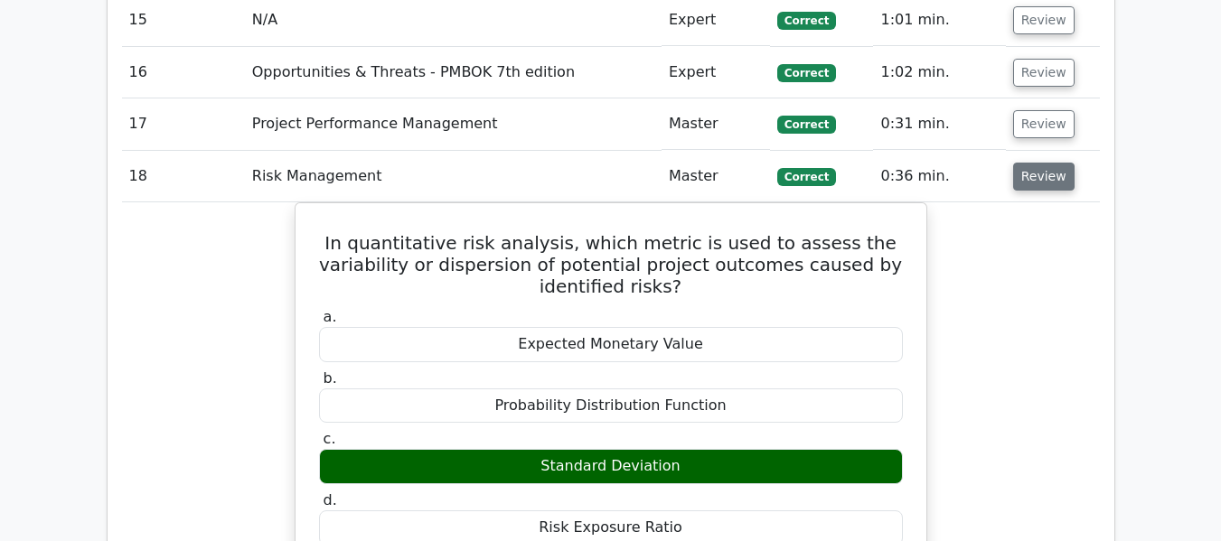
click at [1020, 173] on button "Review" at bounding box center [1043, 177] width 61 height 28
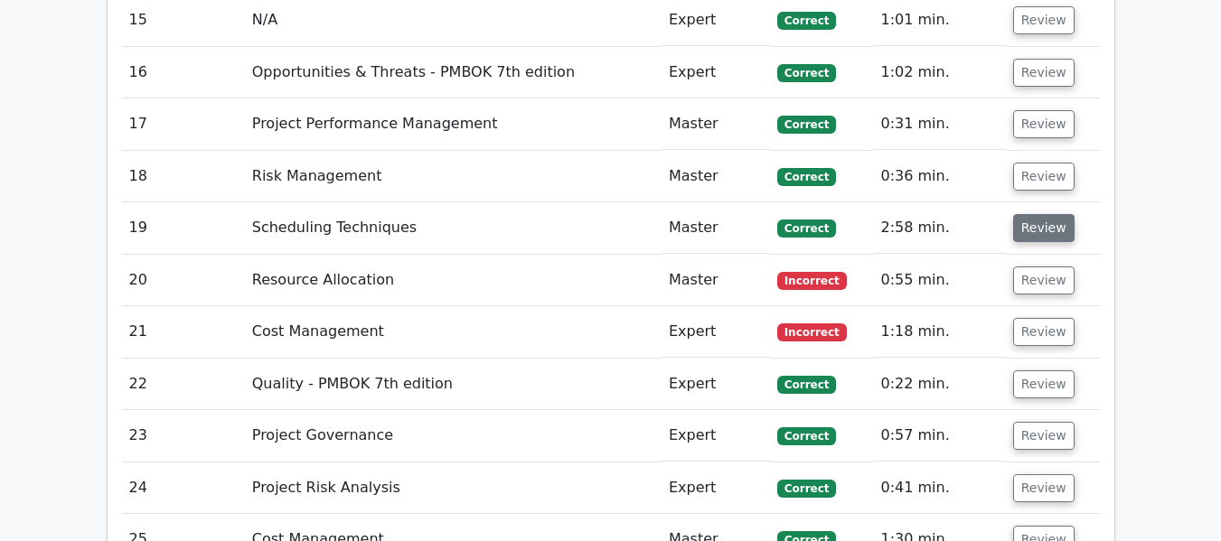
click at [1053, 230] on button "Review" at bounding box center [1043, 228] width 61 height 28
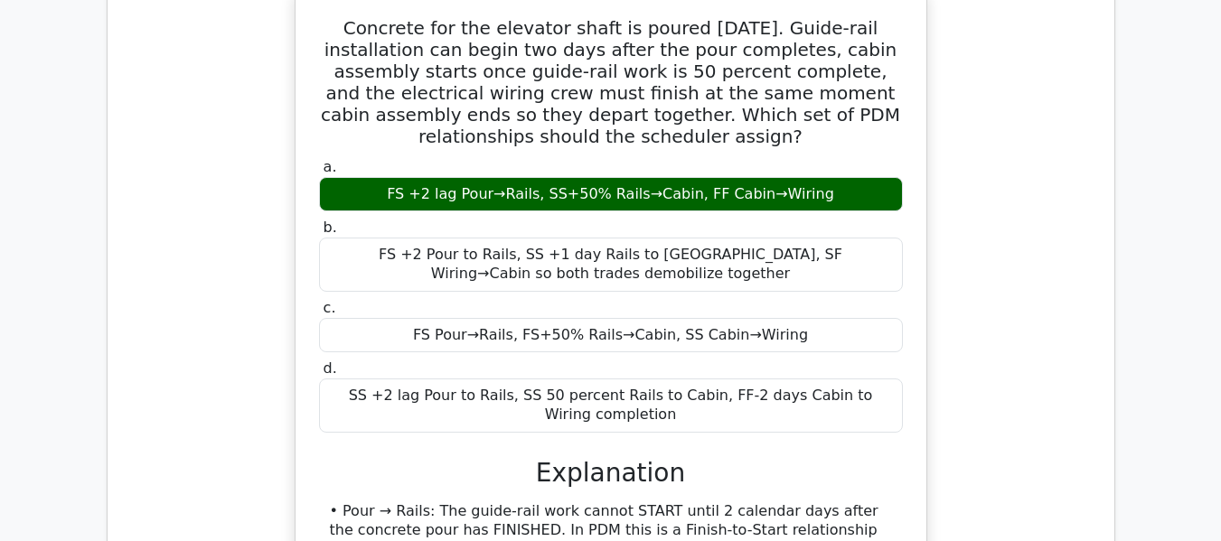
scroll to position [2812, 0]
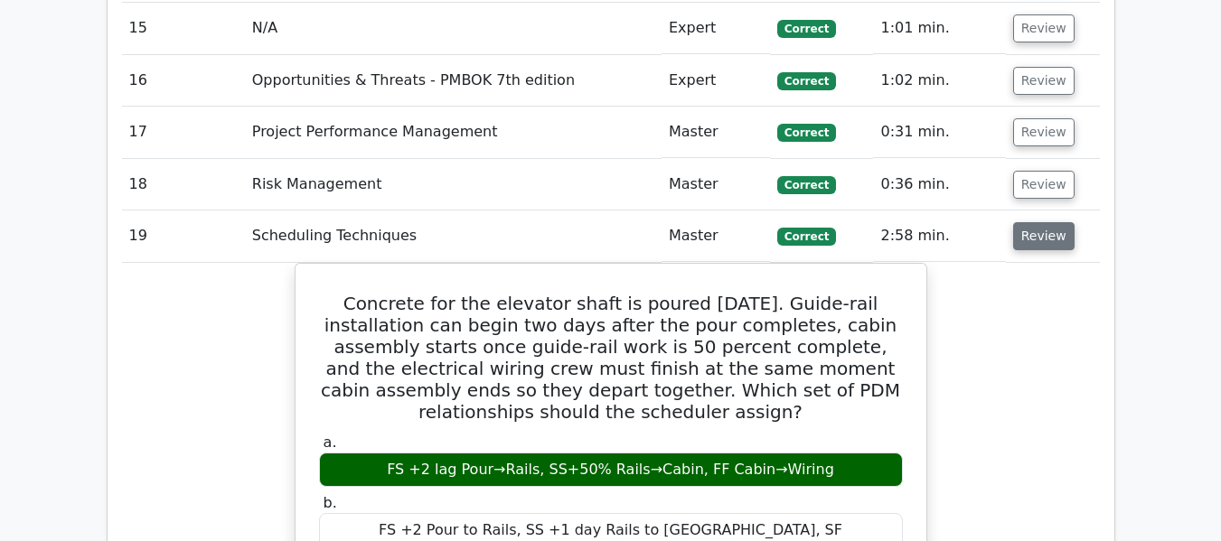
click at [1030, 236] on button "Review" at bounding box center [1043, 236] width 61 height 28
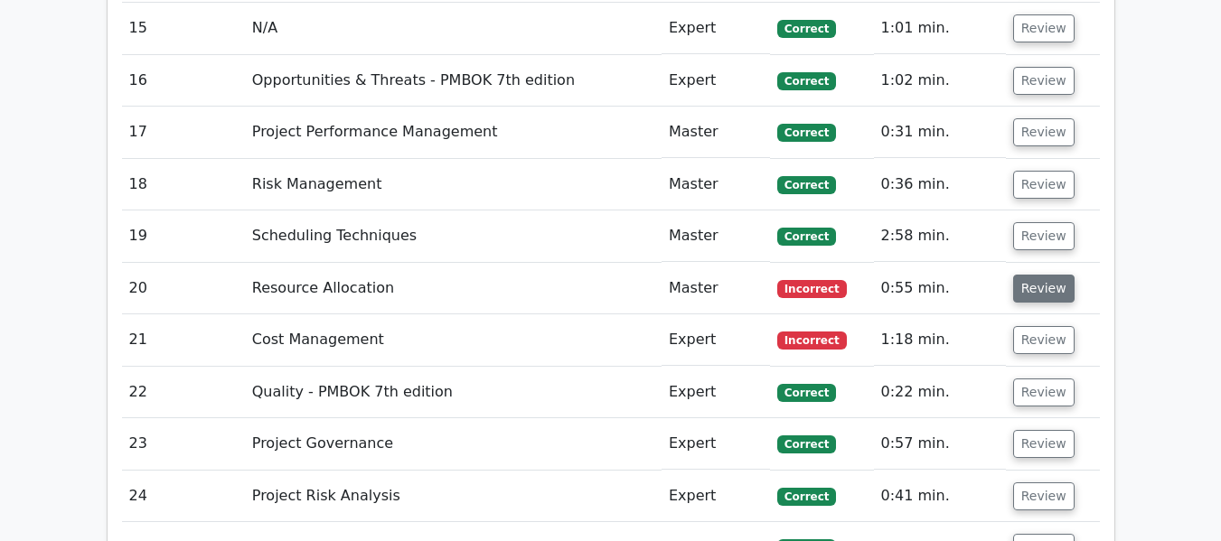
click at [1029, 288] on button "Review" at bounding box center [1043, 289] width 61 height 28
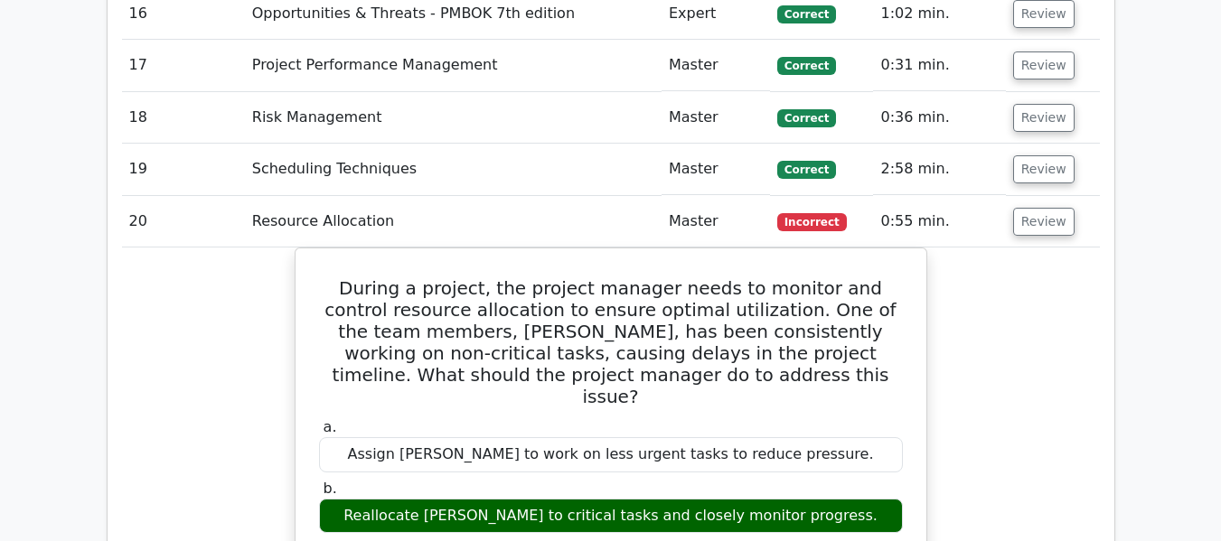
scroll to position [2869, 0]
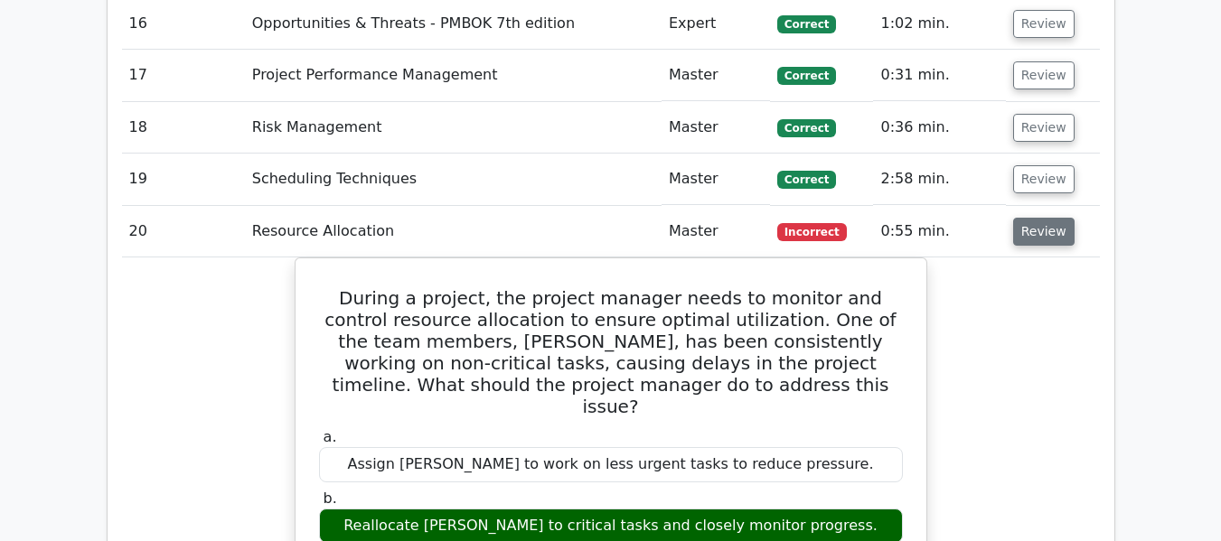
click at [1018, 236] on button "Review" at bounding box center [1043, 232] width 61 height 28
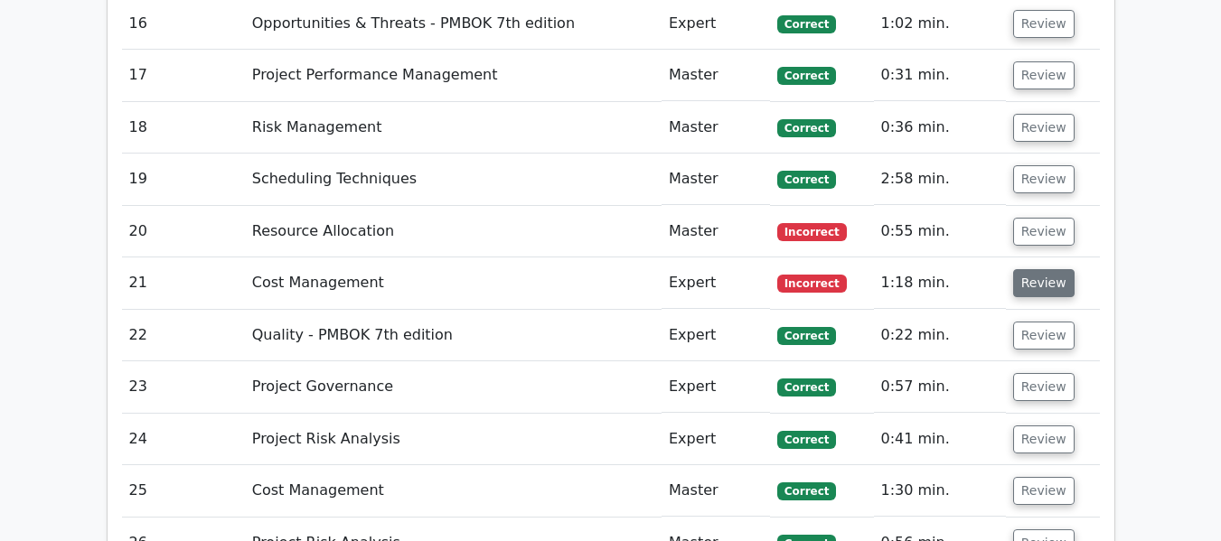
click at [1018, 286] on button "Review" at bounding box center [1043, 283] width 61 height 28
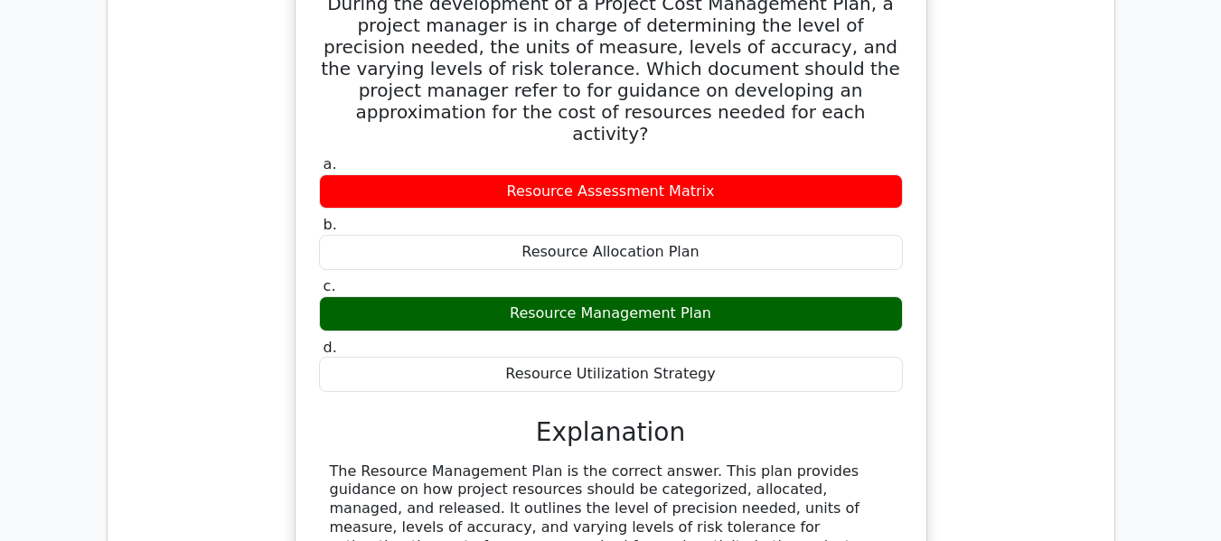
scroll to position [3031, 0]
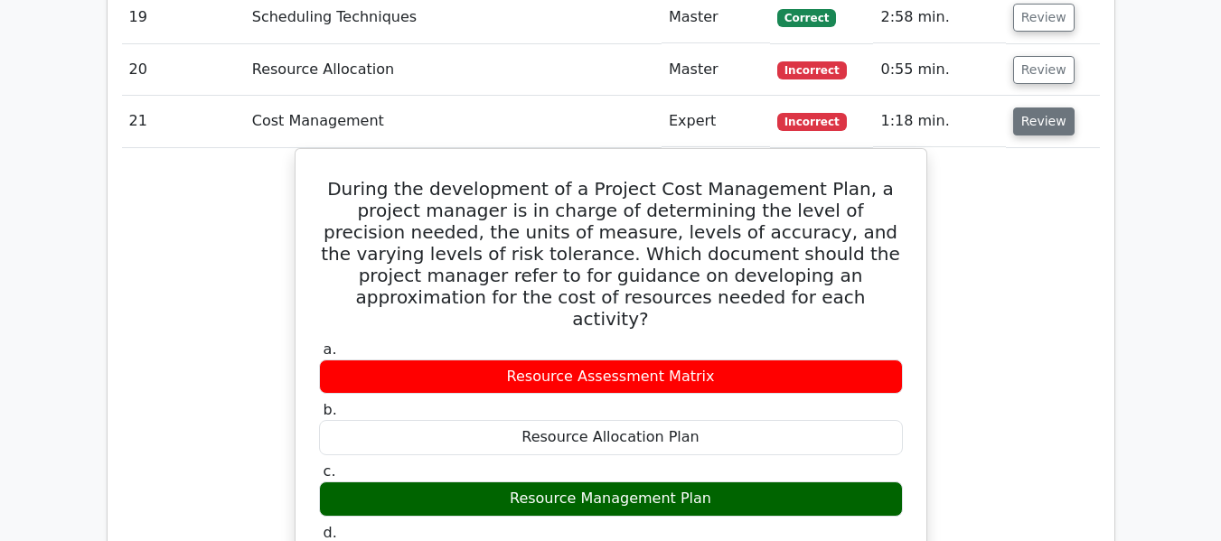
click at [1043, 124] on button "Review" at bounding box center [1043, 122] width 61 height 28
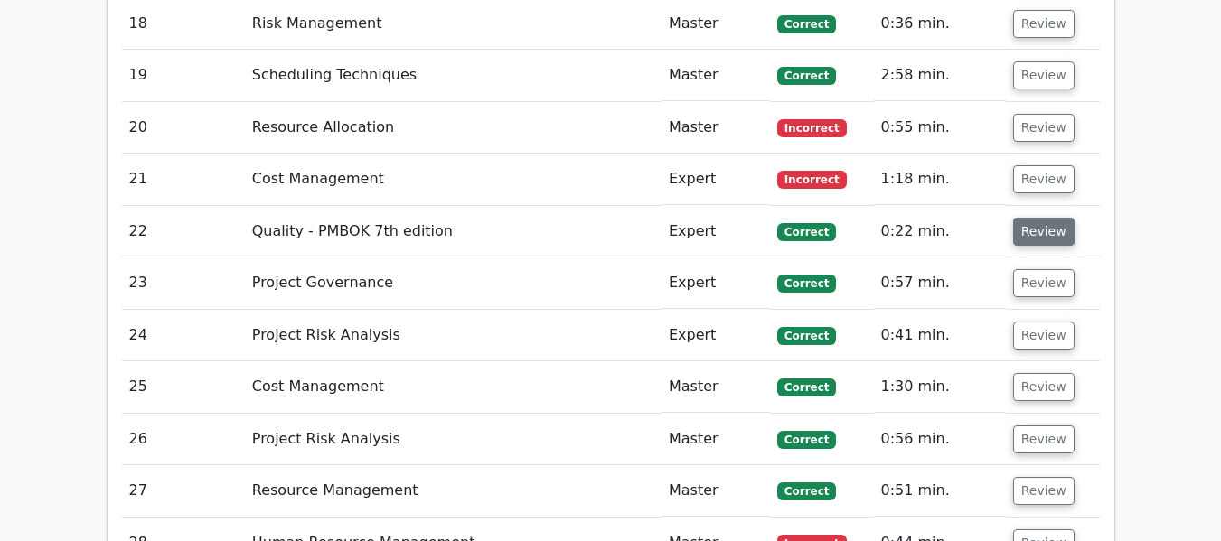
click at [1043, 169] on td "Review" at bounding box center [1053, 180] width 94 height 52
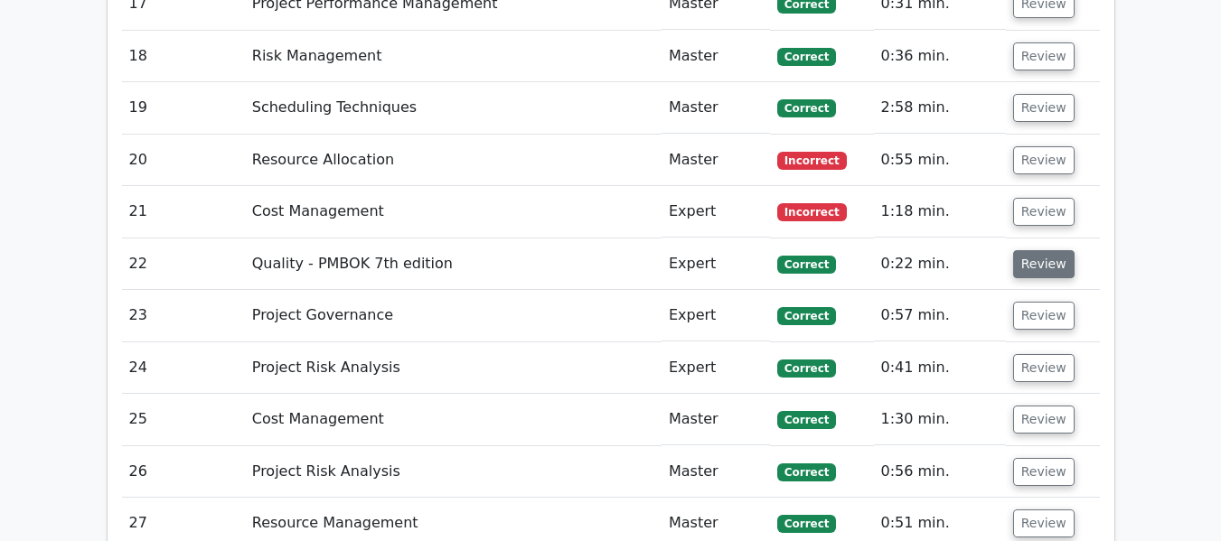
click at [1031, 259] on button "Review" at bounding box center [1043, 264] width 61 height 28
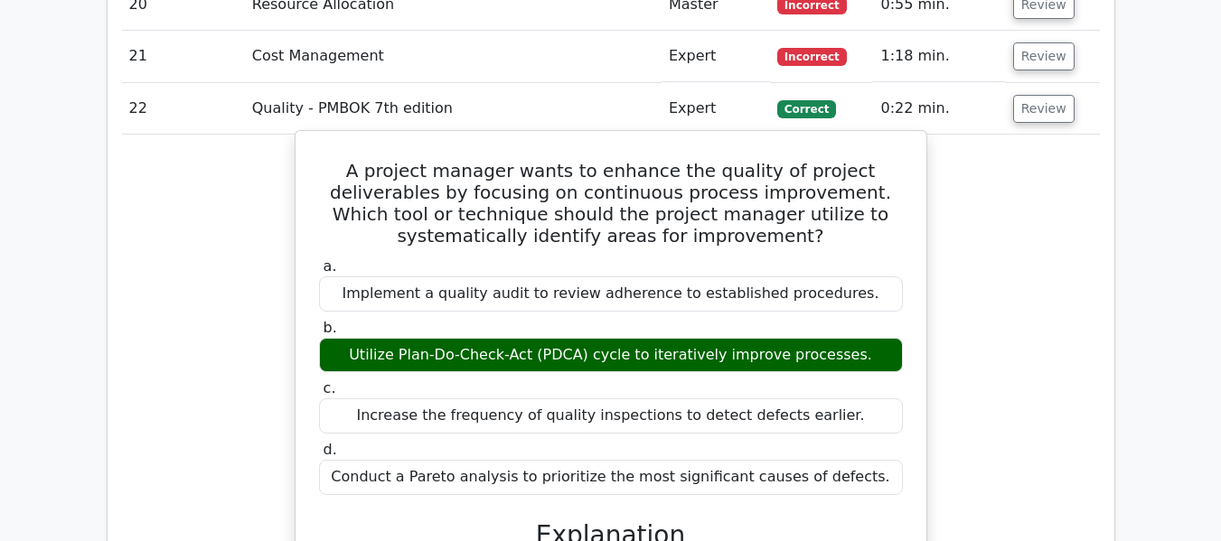
scroll to position [3082, 0]
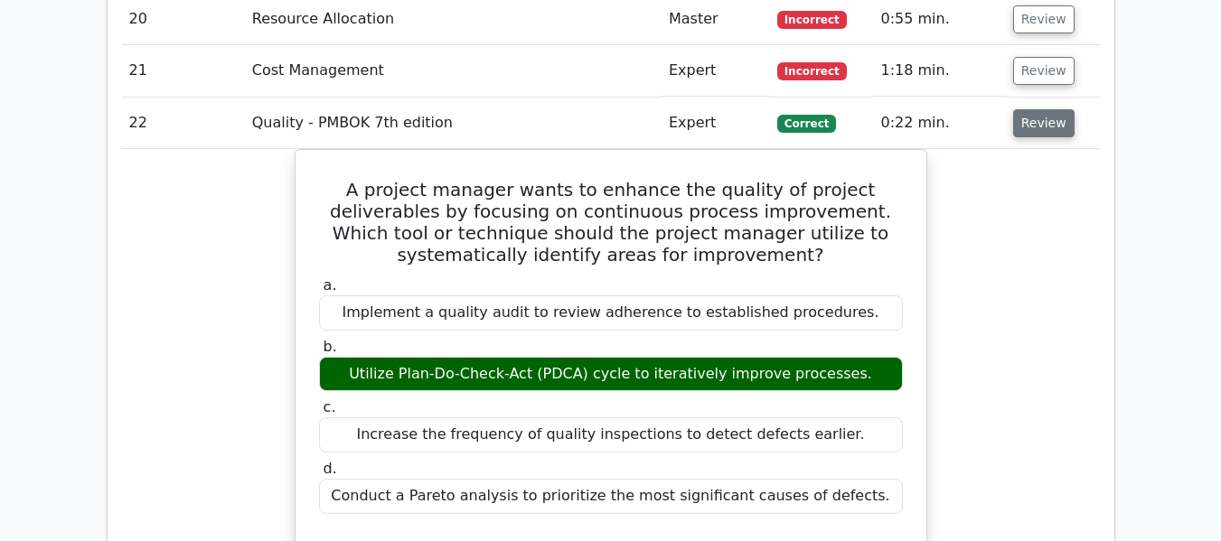
click at [1034, 128] on button "Review" at bounding box center [1043, 123] width 61 height 28
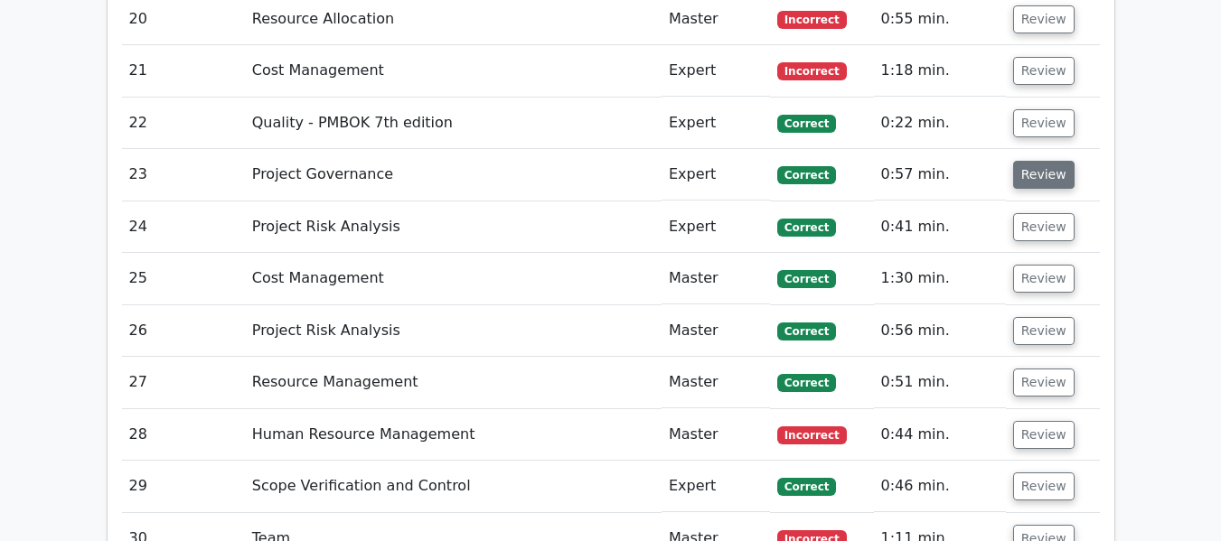
click at [1031, 174] on button "Review" at bounding box center [1043, 175] width 61 height 28
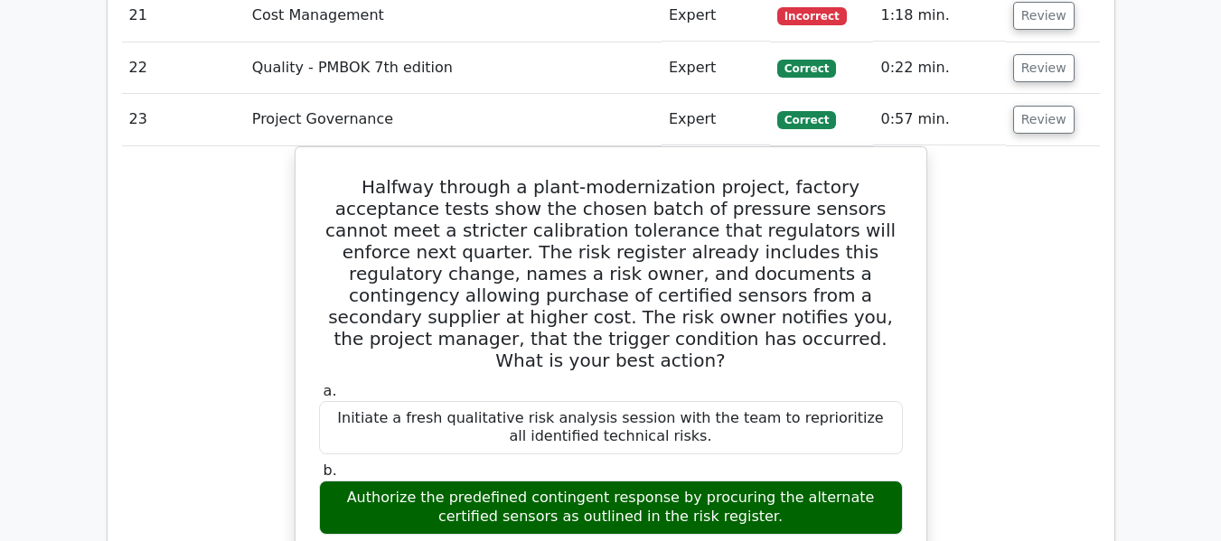
scroll to position [3260, 0]
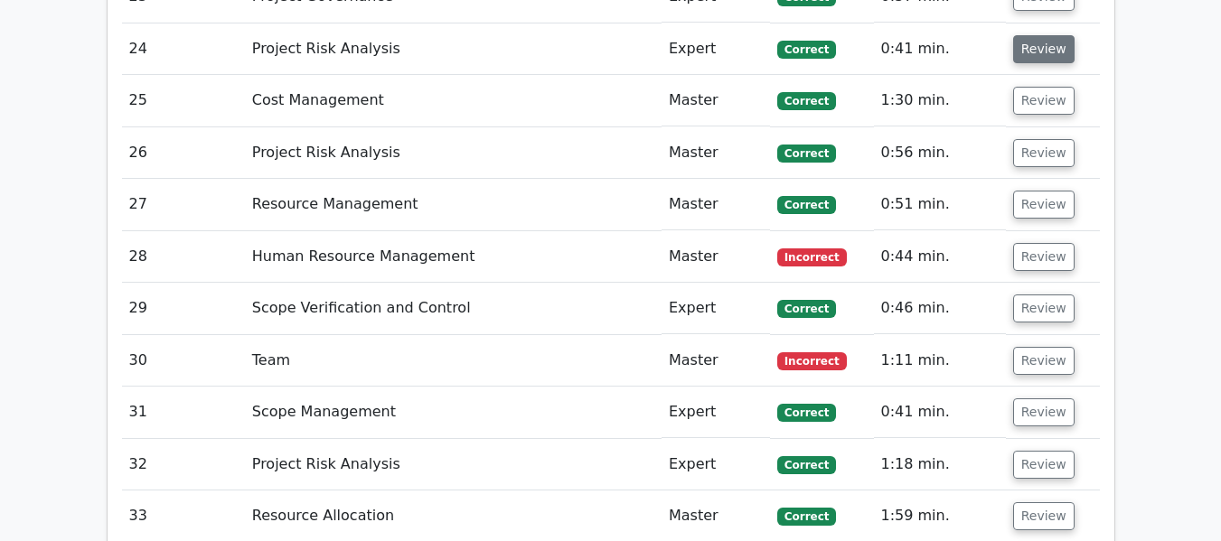
click at [1030, 47] on button "Review" at bounding box center [1043, 49] width 61 height 28
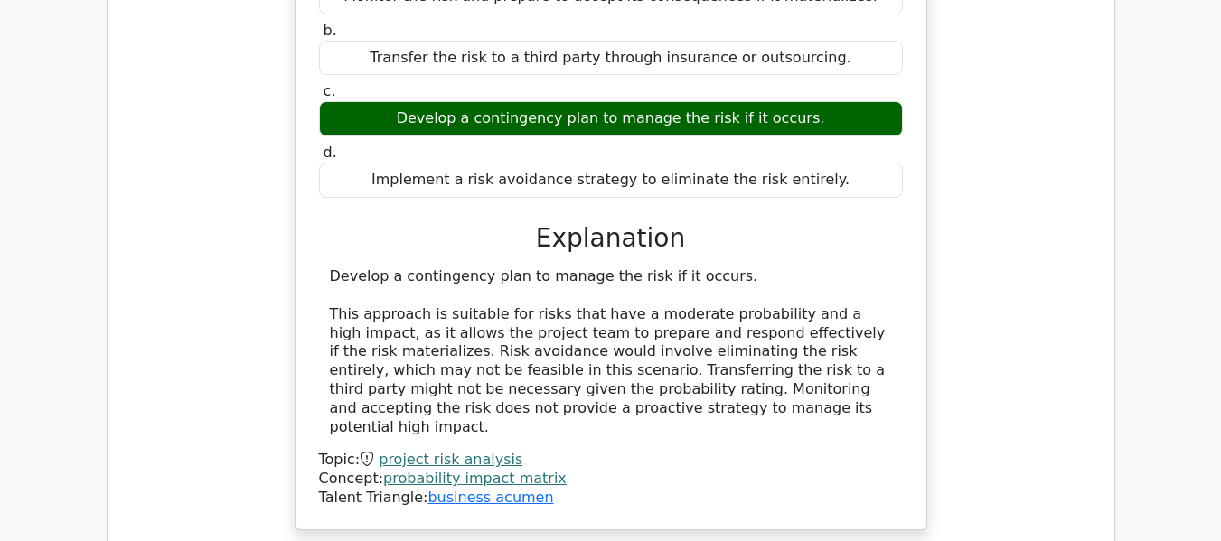
scroll to position [3563, 0]
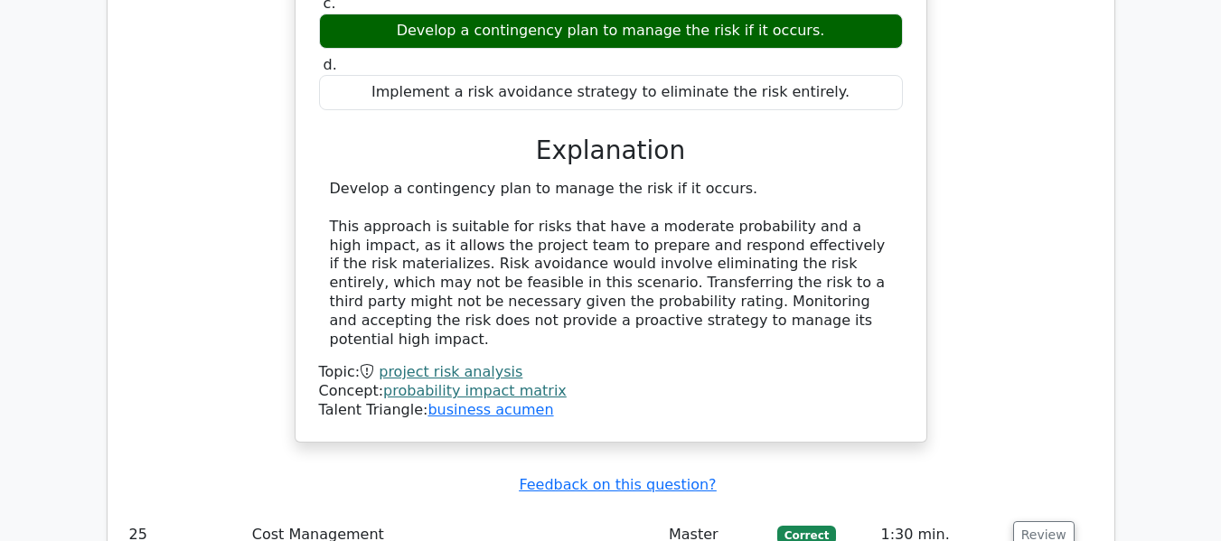
click at [359, 304] on div "Develop a contingency plan to manage the risk if it occurs. This approach is su…" at bounding box center [611, 264] width 562 height 169
click at [417, 307] on div "Develop a contingency plan to manage the risk if it occurs. This approach is su…" at bounding box center [611, 264] width 562 height 169
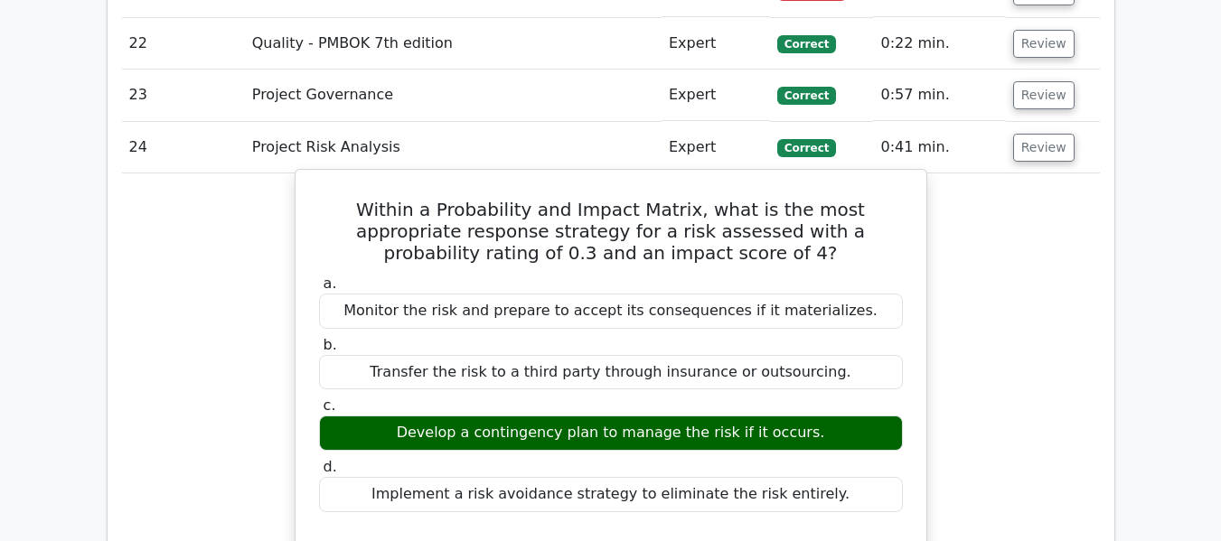
scroll to position [3111, 0]
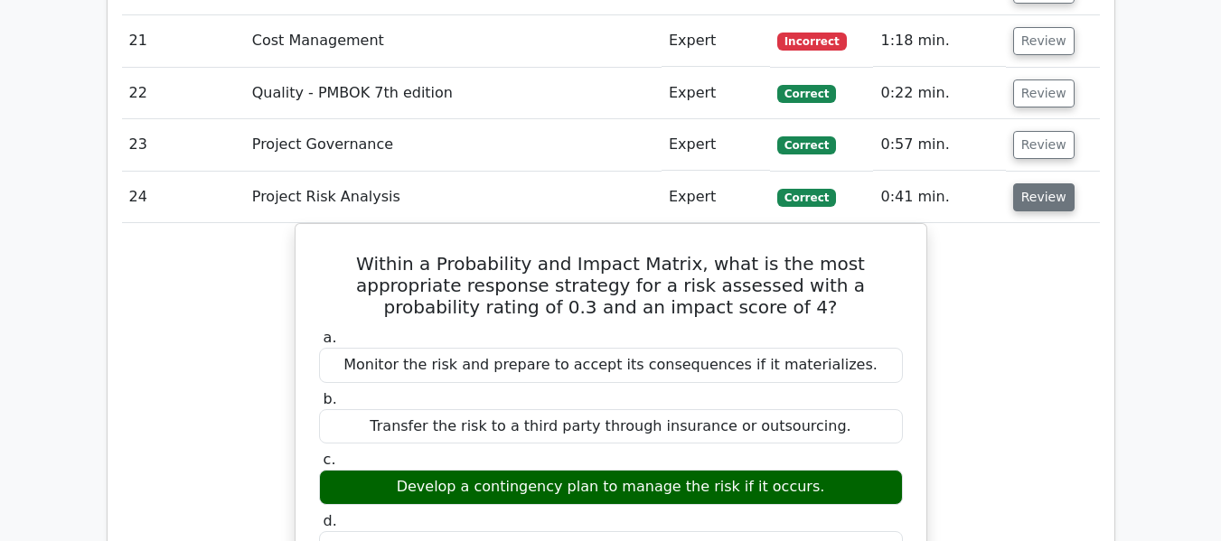
click at [1047, 193] on button "Review" at bounding box center [1043, 197] width 61 height 28
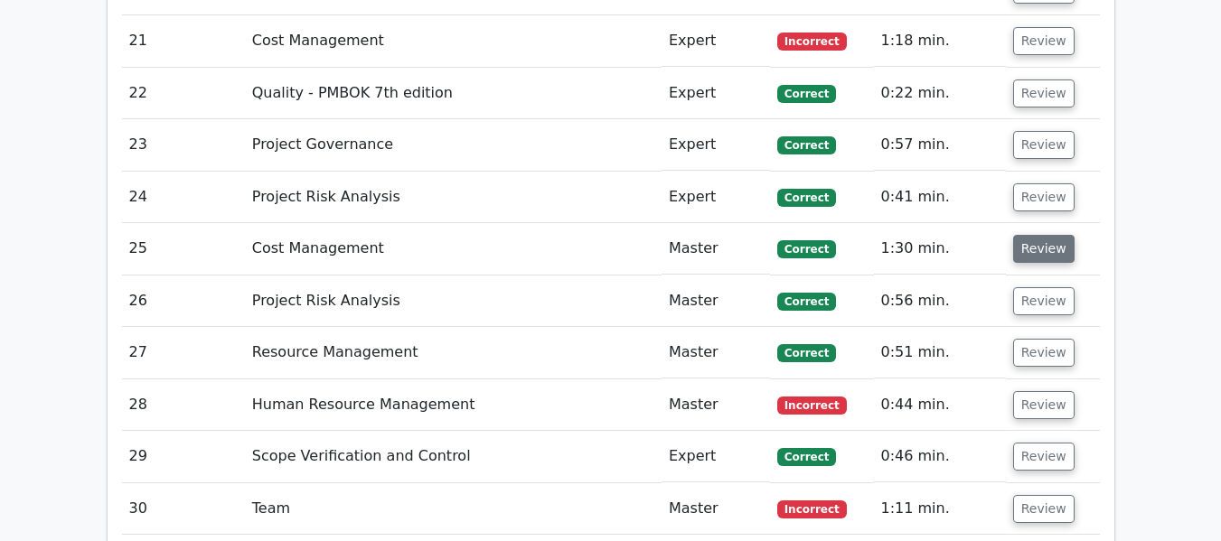
click at [1037, 239] on button "Review" at bounding box center [1043, 249] width 61 height 28
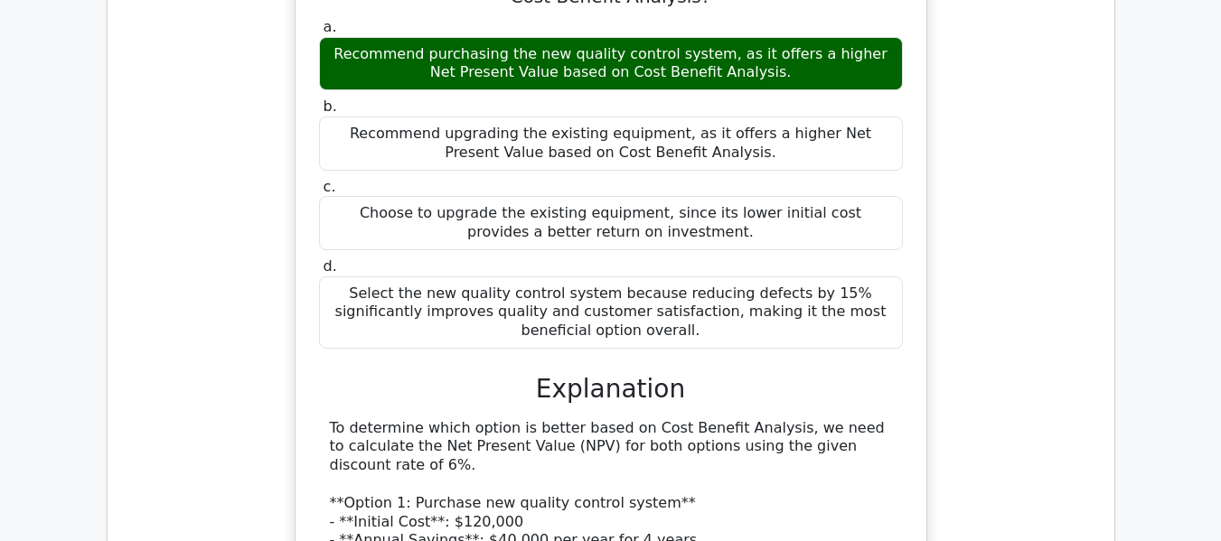
scroll to position [3332, 0]
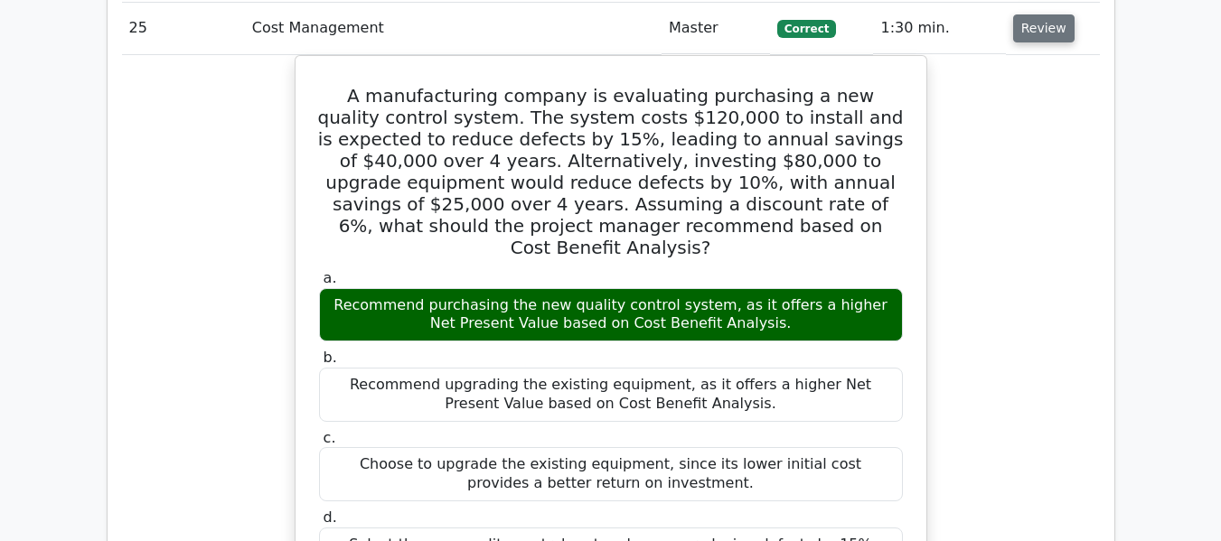
click at [1032, 24] on button "Review" at bounding box center [1043, 28] width 61 height 28
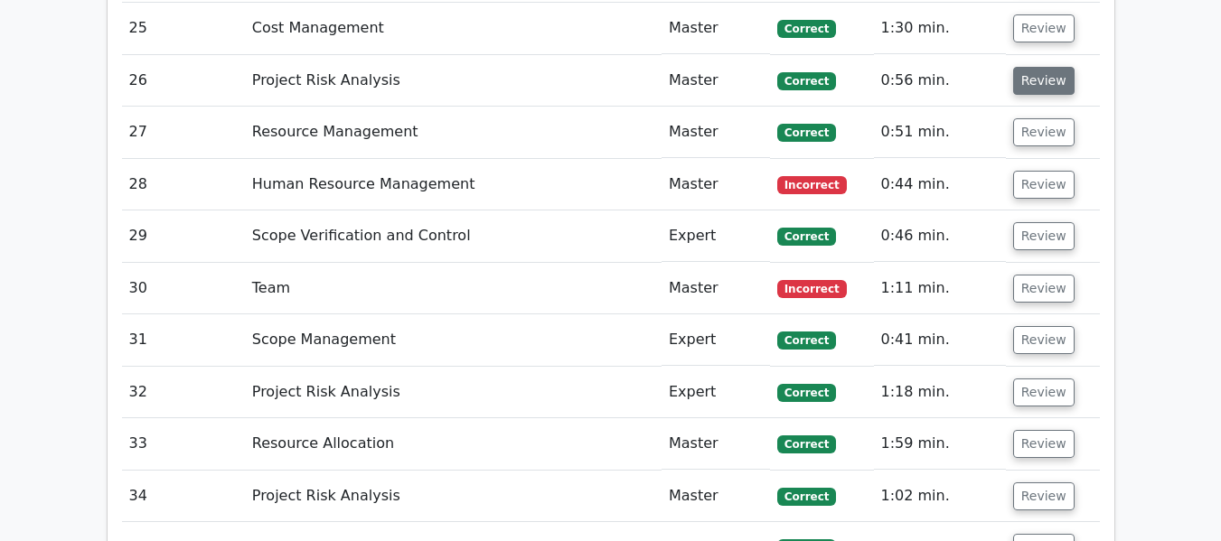
click at [1038, 80] on button "Review" at bounding box center [1043, 81] width 61 height 28
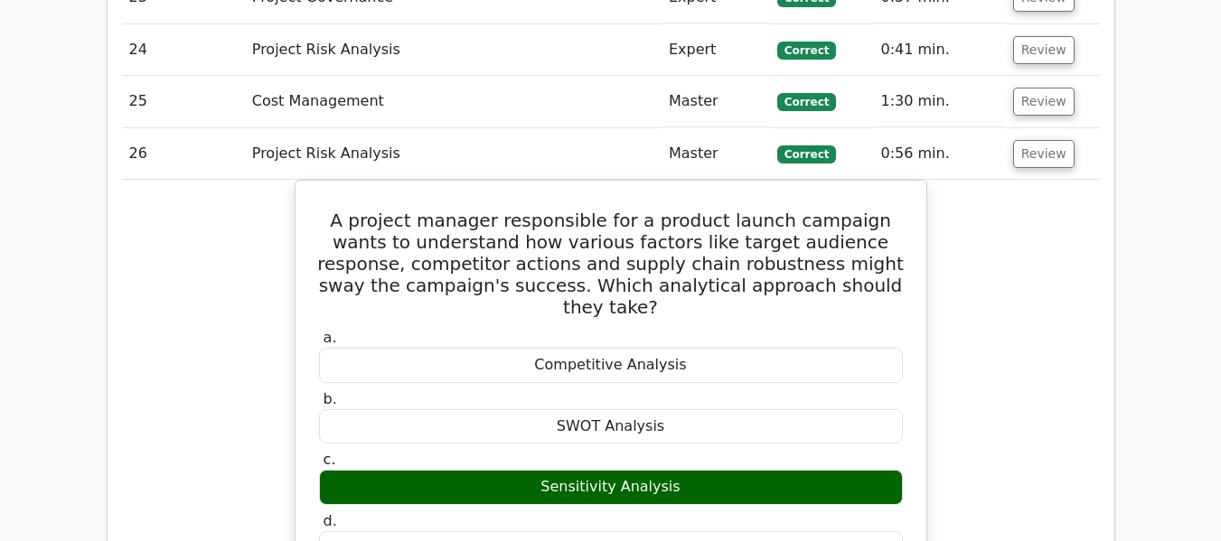
scroll to position [3151, 0]
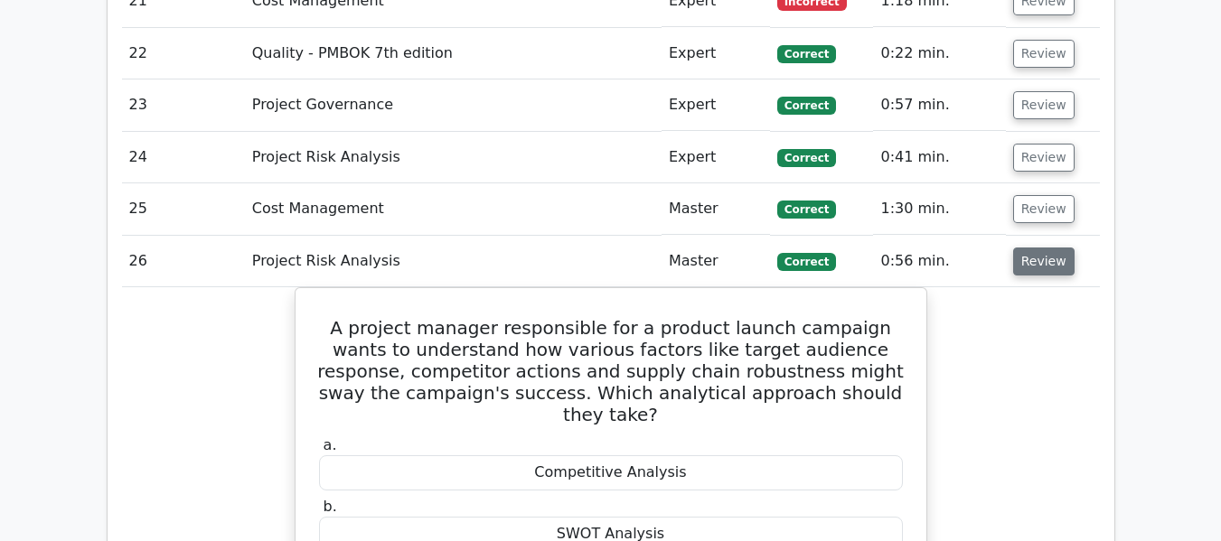
click at [1037, 258] on button "Review" at bounding box center [1043, 262] width 61 height 28
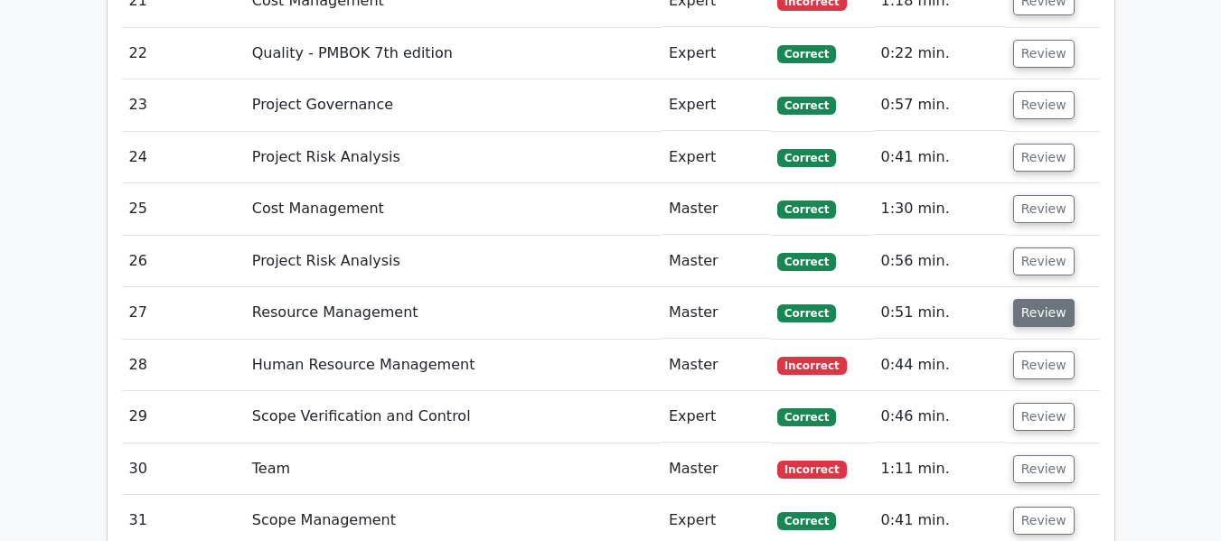
click at [1026, 315] on button "Review" at bounding box center [1043, 313] width 61 height 28
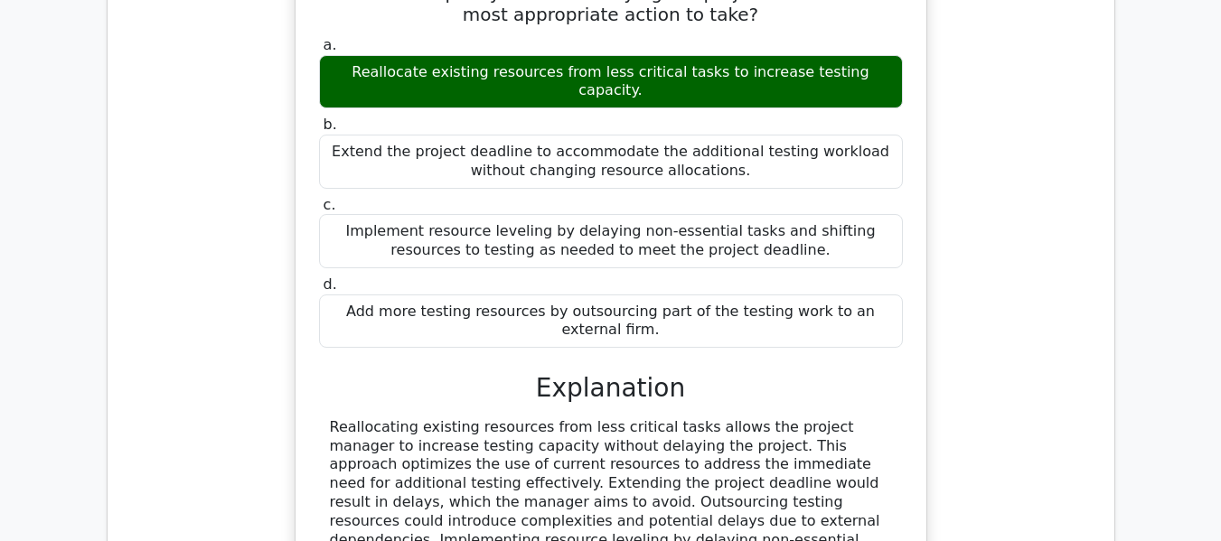
scroll to position [3287, 0]
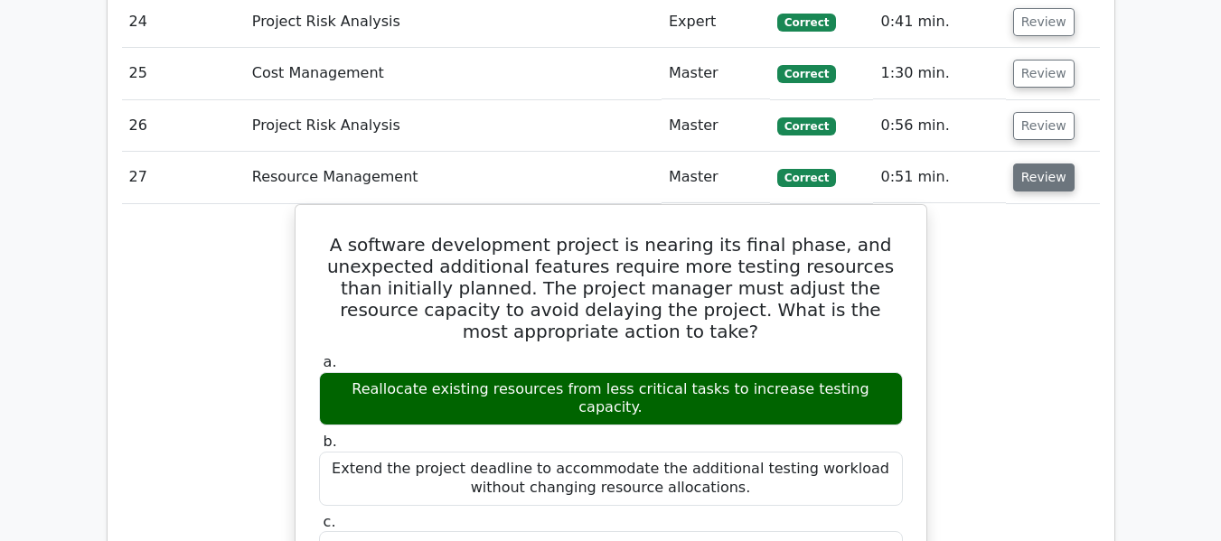
click at [1040, 167] on button "Review" at bounding box center [1043, 178] width 61 height 28
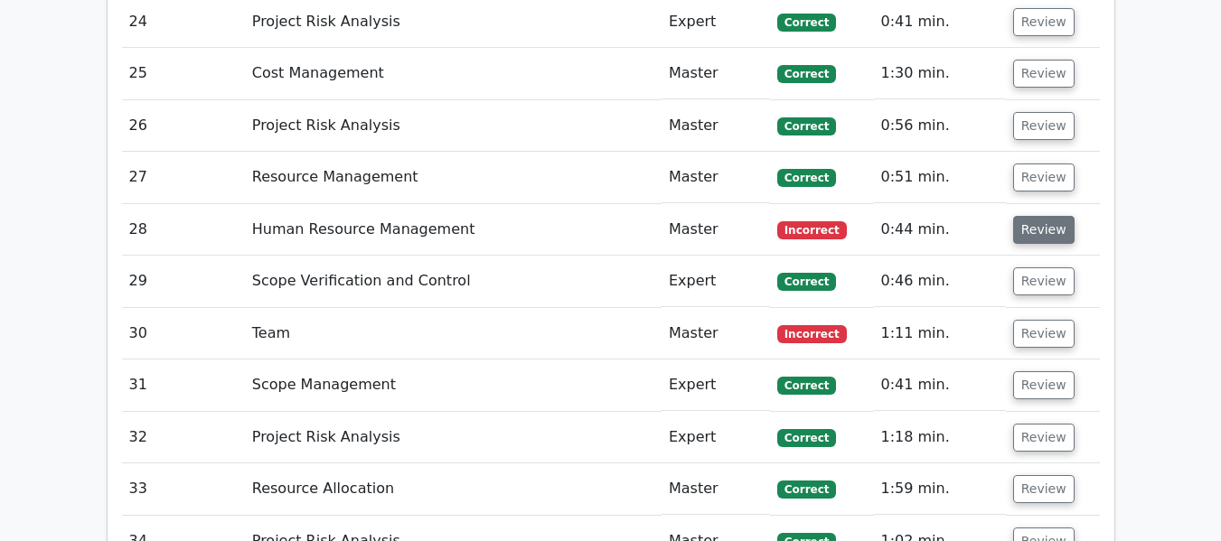
click at [1044, 234] on button "Review" at bounding box center [1043, 230] width 61 height 28
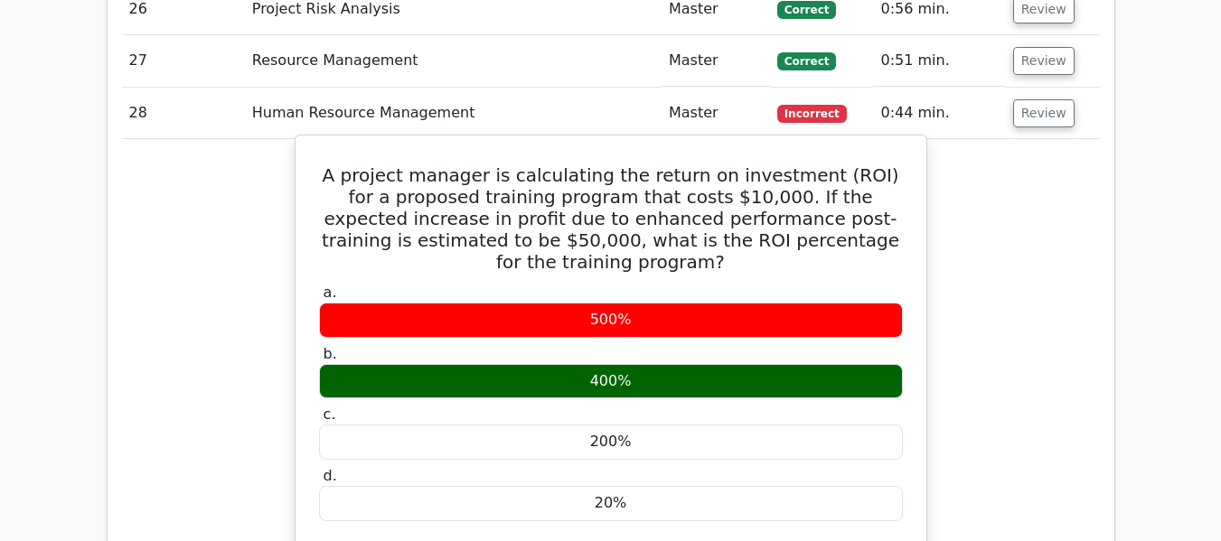
scroll to position [3377, 0]
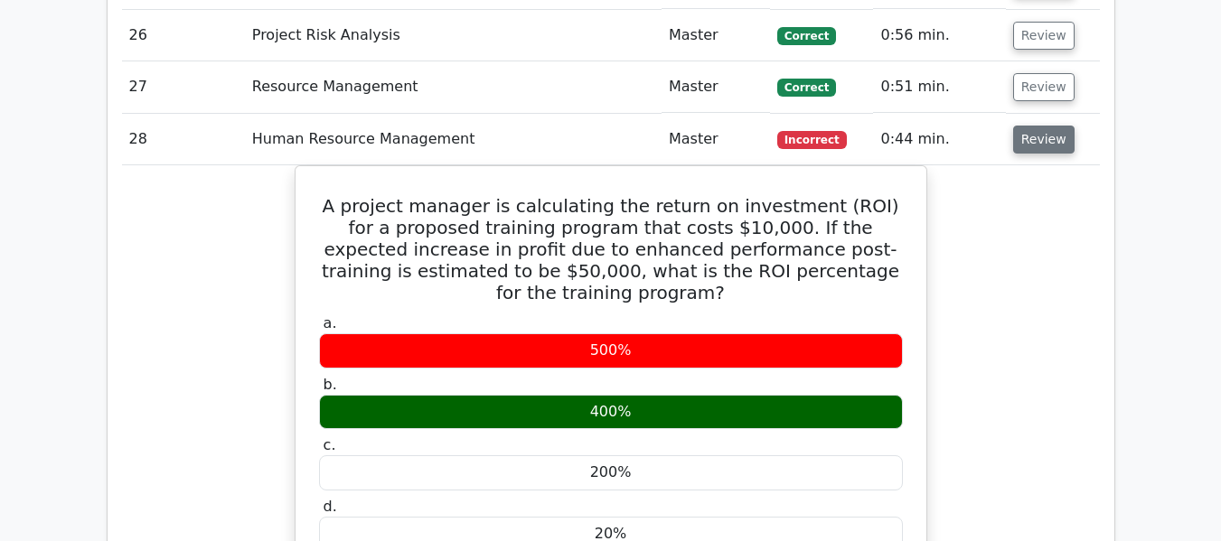
click at [1044, 141] on button "Review" at bounding box center [1043, 140] width 61 height 28
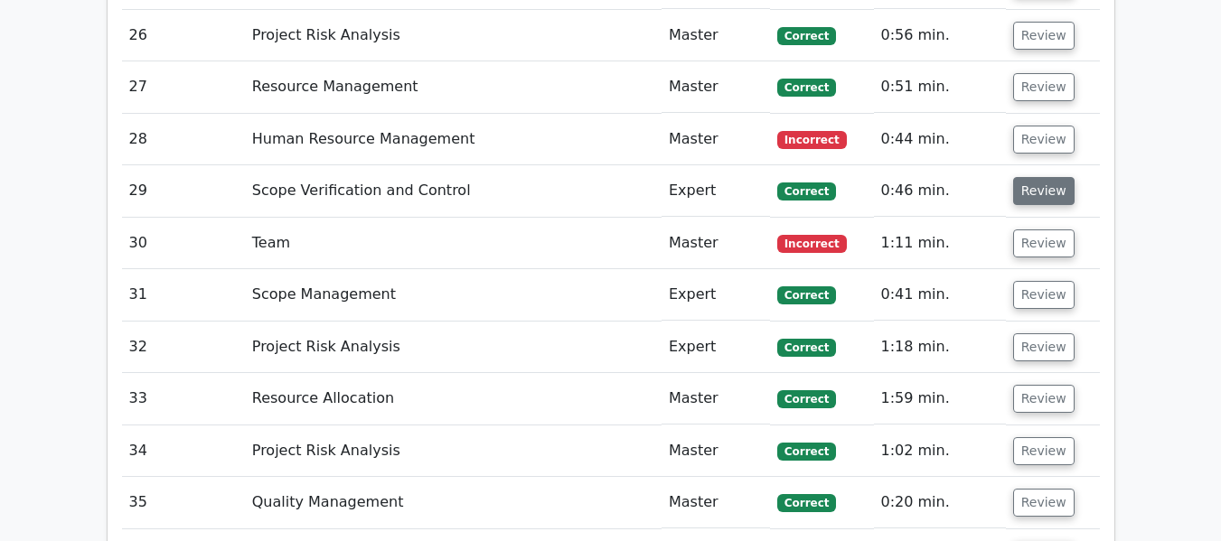
click at [1039, 185] on button "Review" at bounding box center [1043, 191] width 61 height 28
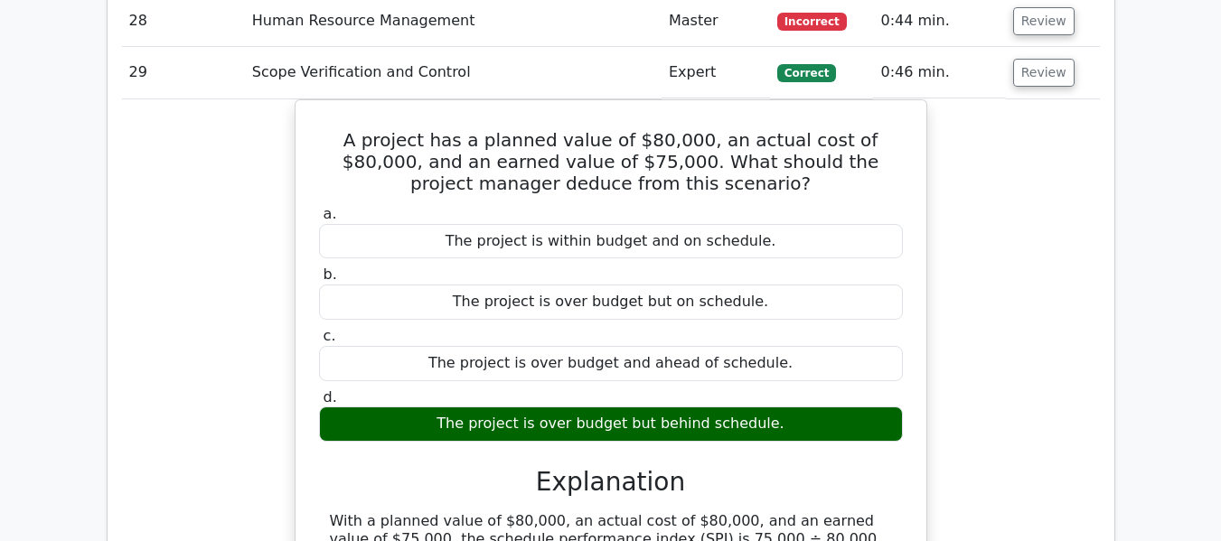
scroll to position [3468, 0]
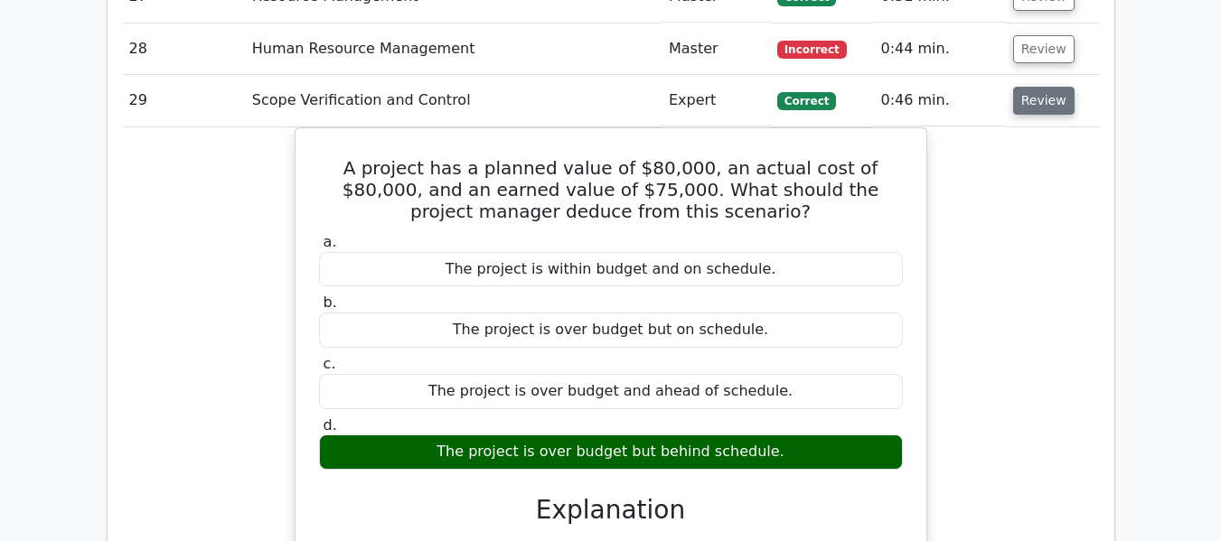
click at [1036, 108] on button "Review" at bounding box center [1043, 101] width 61 height 28
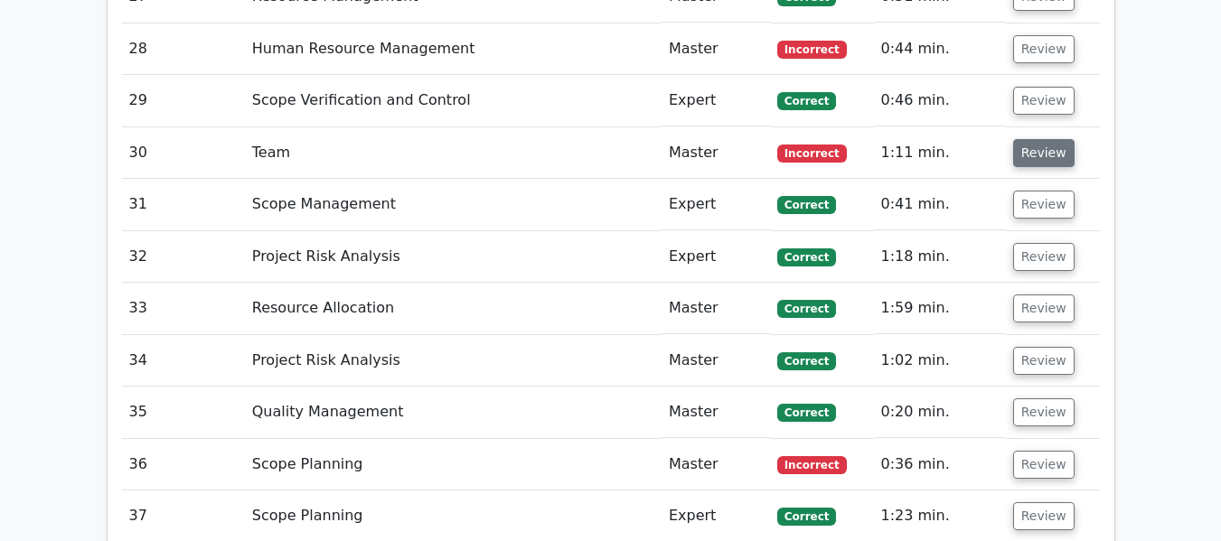
click at [1037, 149] on button "Review" at bounding box center [1043, 153] width 61 height 28
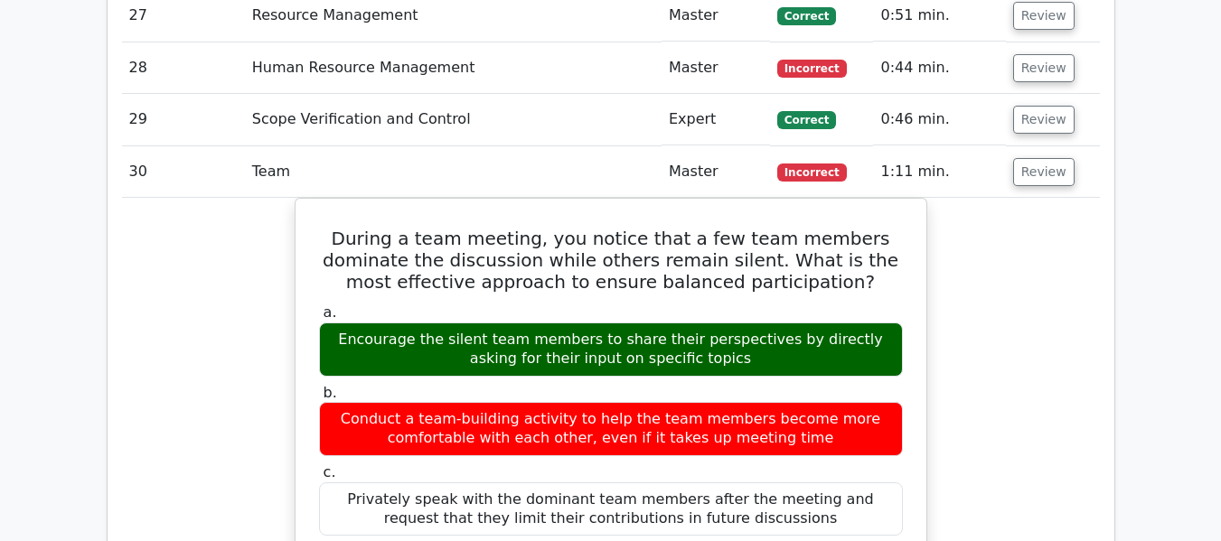
scroll to position [3429, 0]
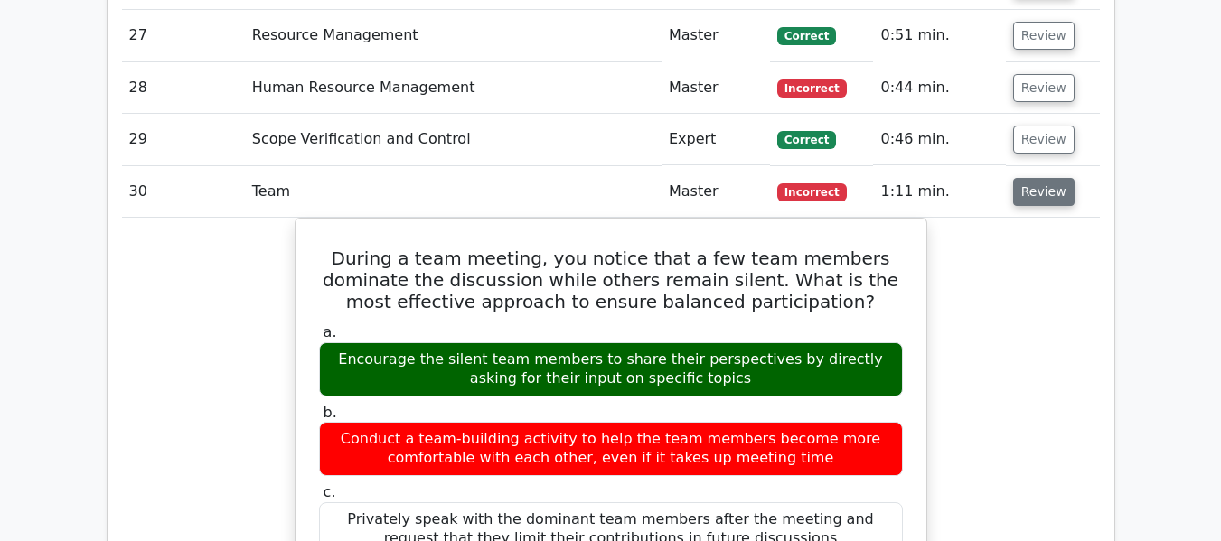
click at [1054, 194] on button "Review" at bounding box center [1043, 192] width 61 height 28
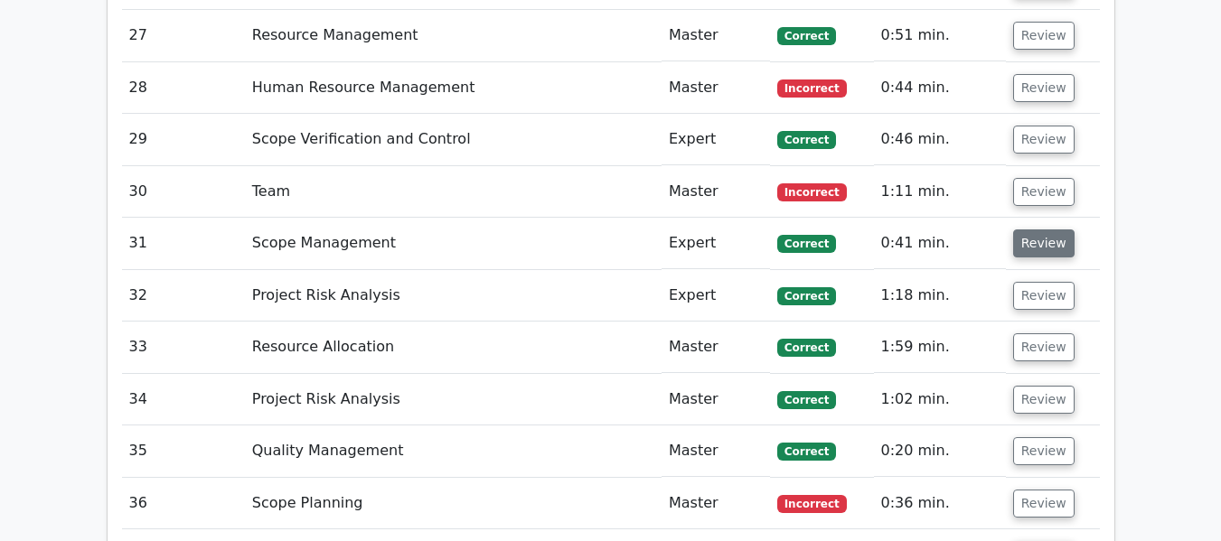
click at [1030, 240] on button "Review" at bounding box center [1043, 244] width 61 height 28
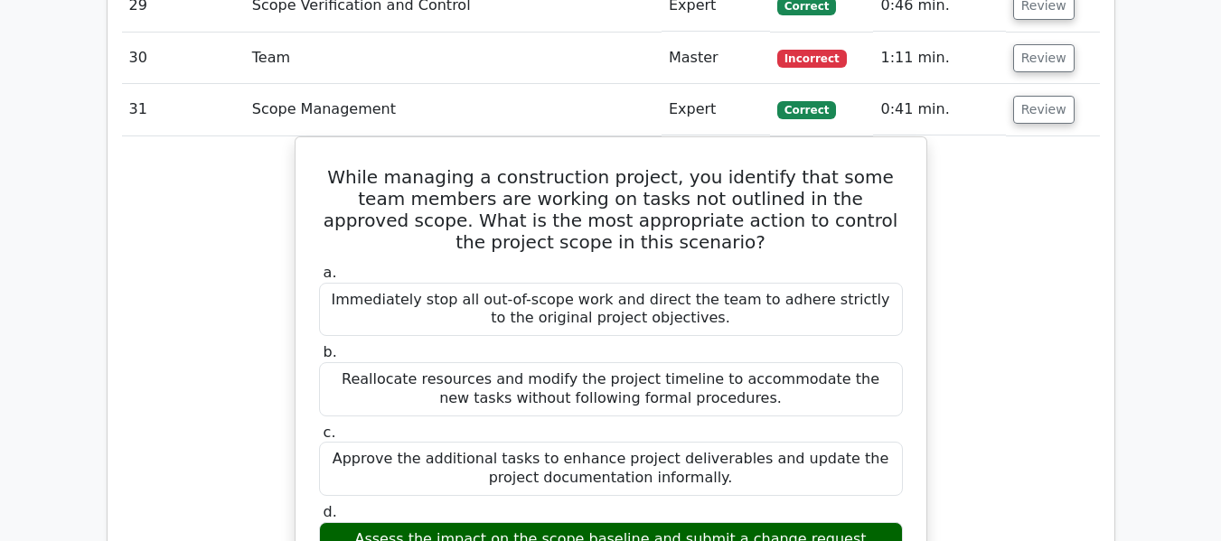
scroll to position [3555, 0]
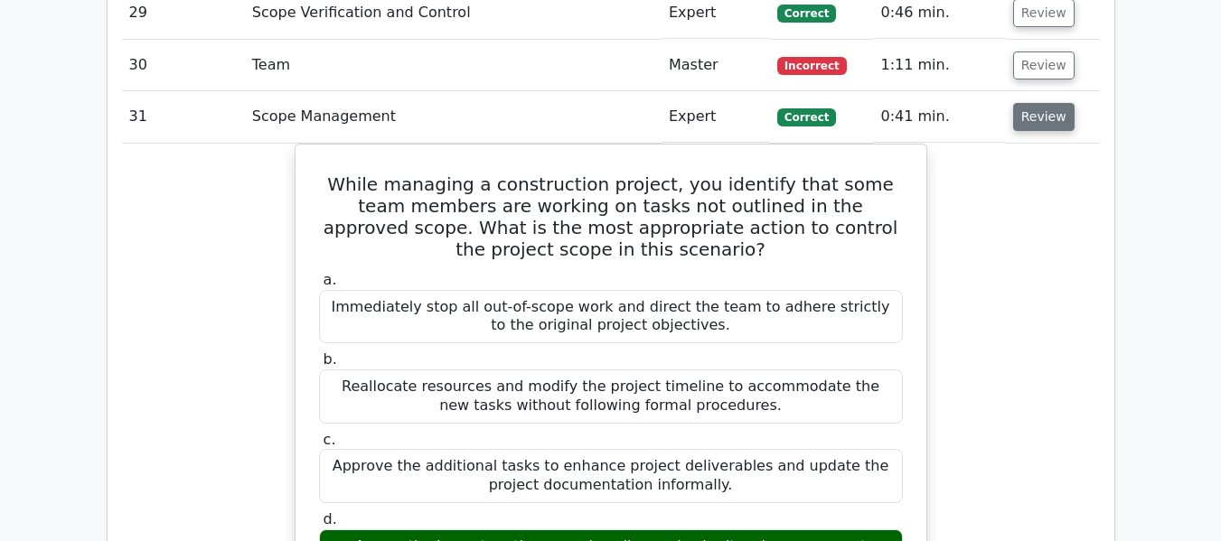
click at [1035, 124] on button "Review" at bounding box center [1043, 117] width 61 height 28
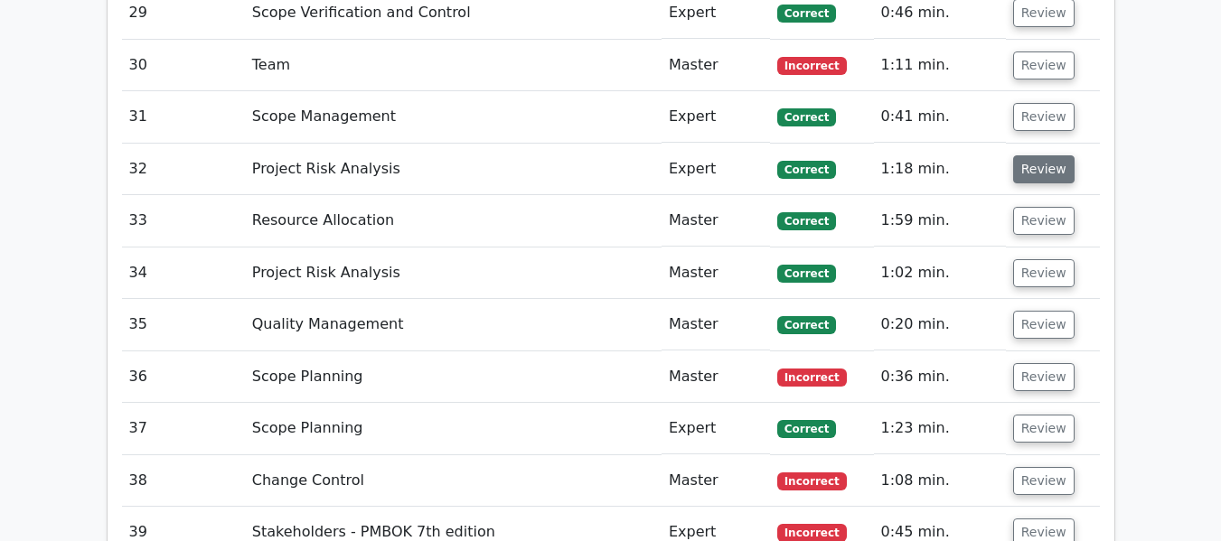
click at [1032, 164] on button "Review" at bounding box center [1043, 169] width 61 height 28
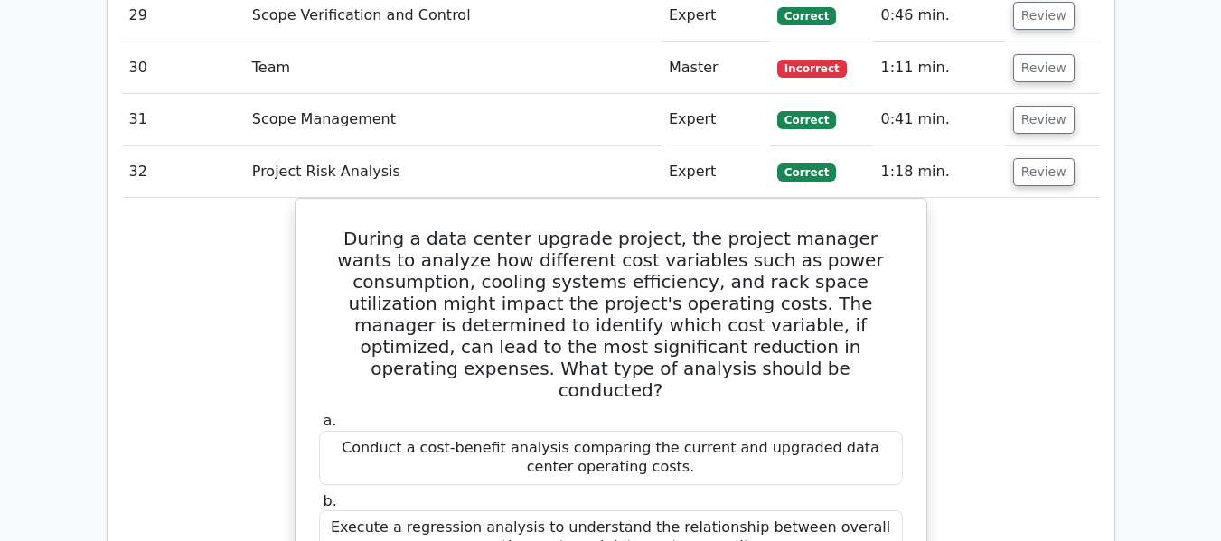
scroll to position [3539, 0]
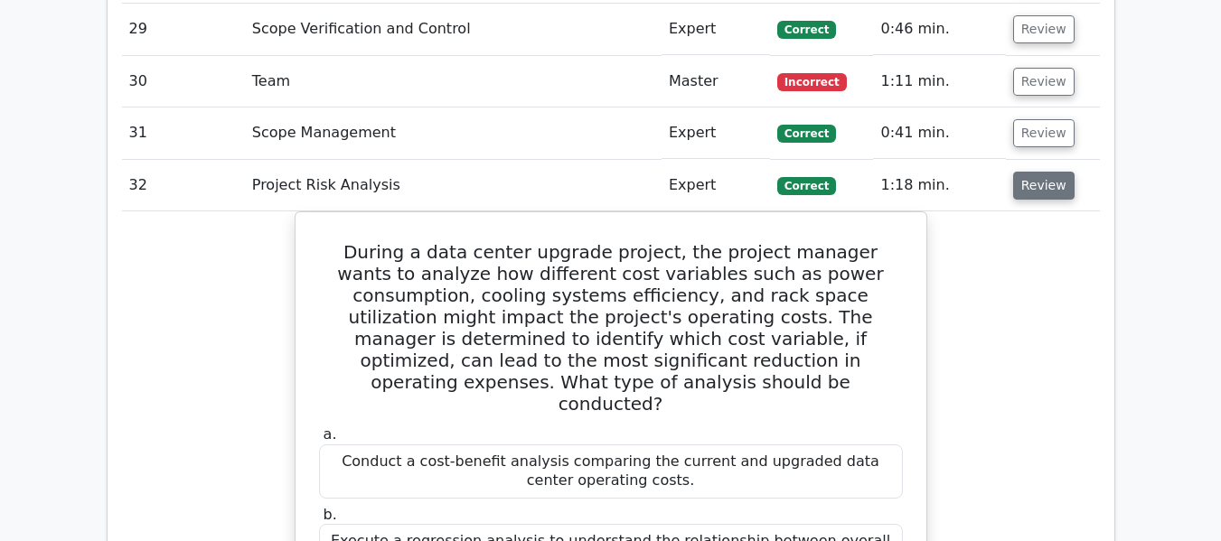
click at [1039, 183] on button "Review" at bounding box center [1043, 186] width 61 height 28
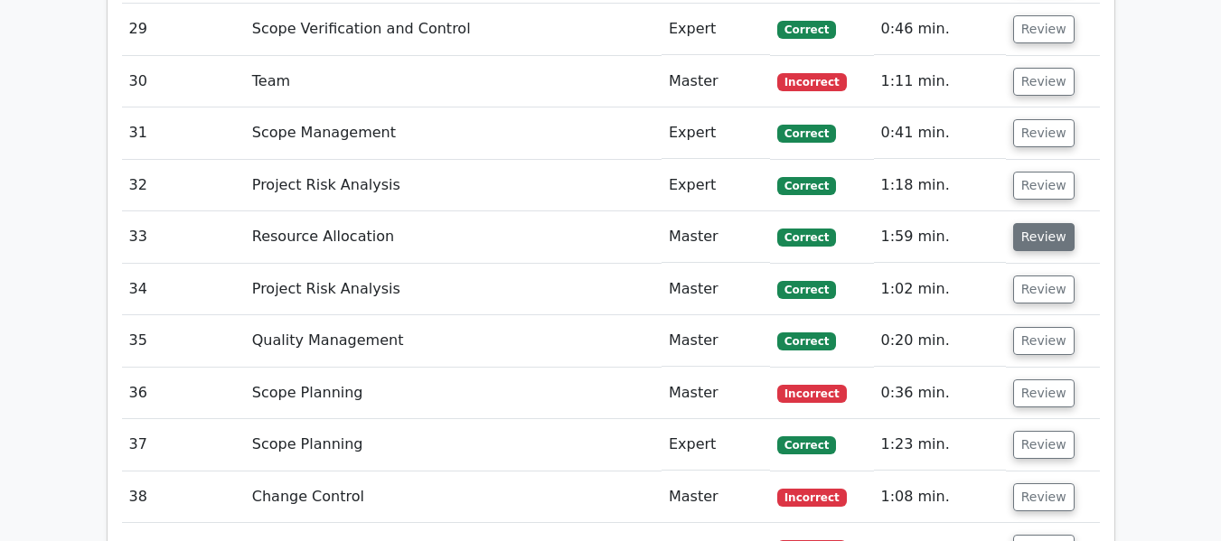
click at [1030, 234] on button "Review" at bounding box center [1043, 237] width 61 height 28
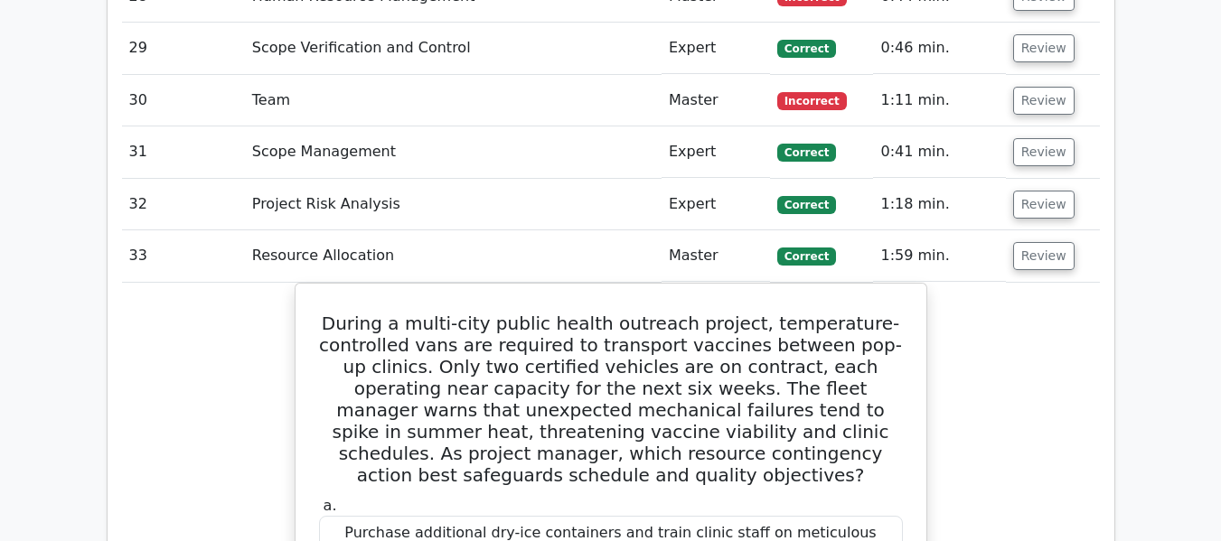
scroll to position [3515, 0]
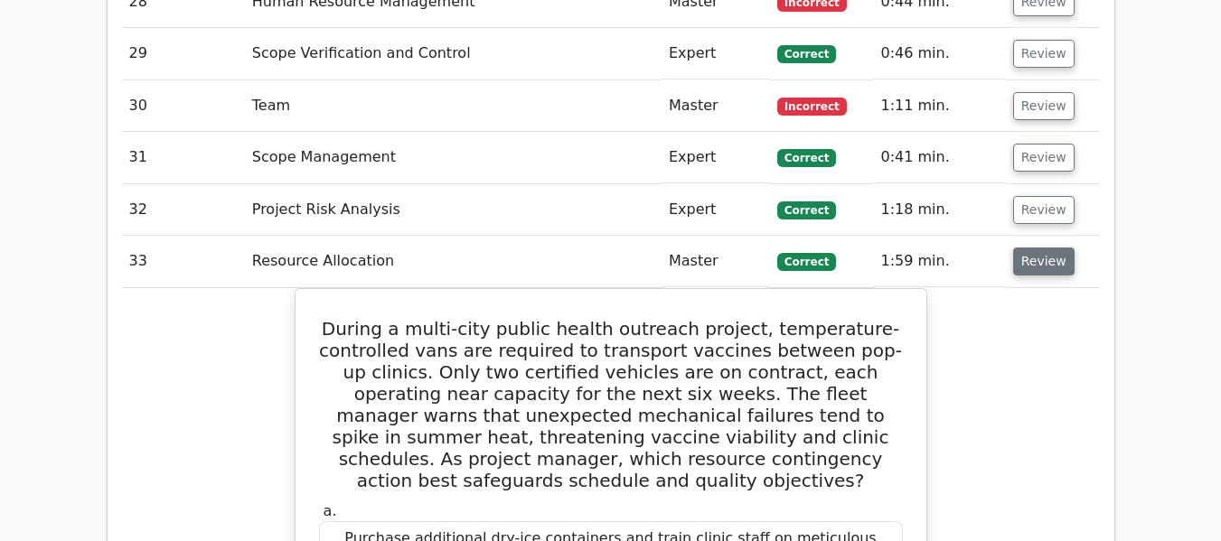
click at [1032, 261] on button "Review" at bounding box center [1043, 262] width 61 height 28
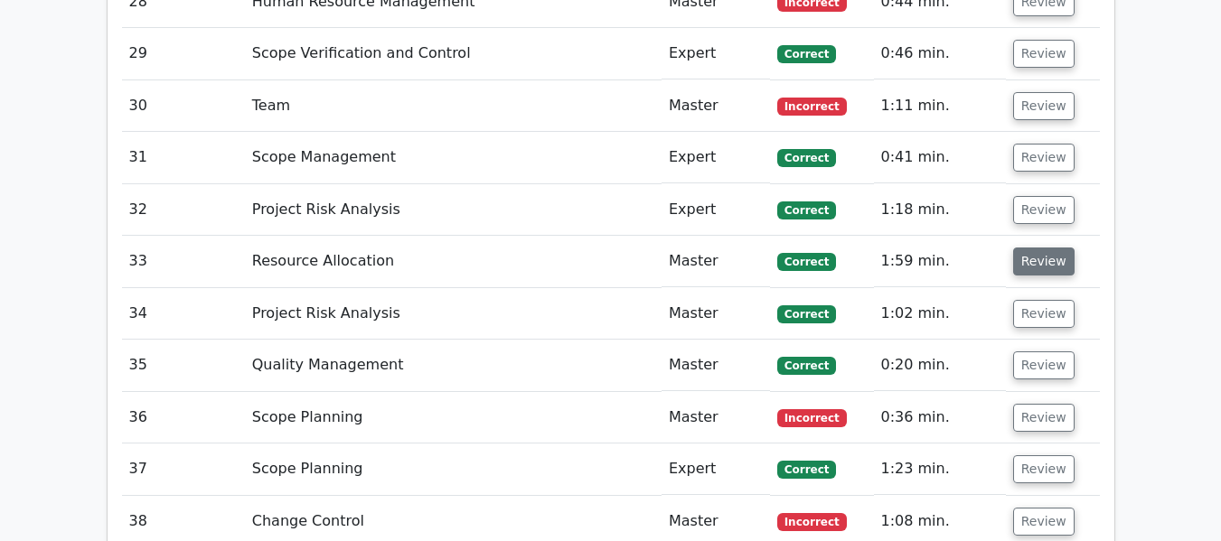
click at [1024, 259] on button "Review" at bounding box center [1043, 262] width 61 height 28
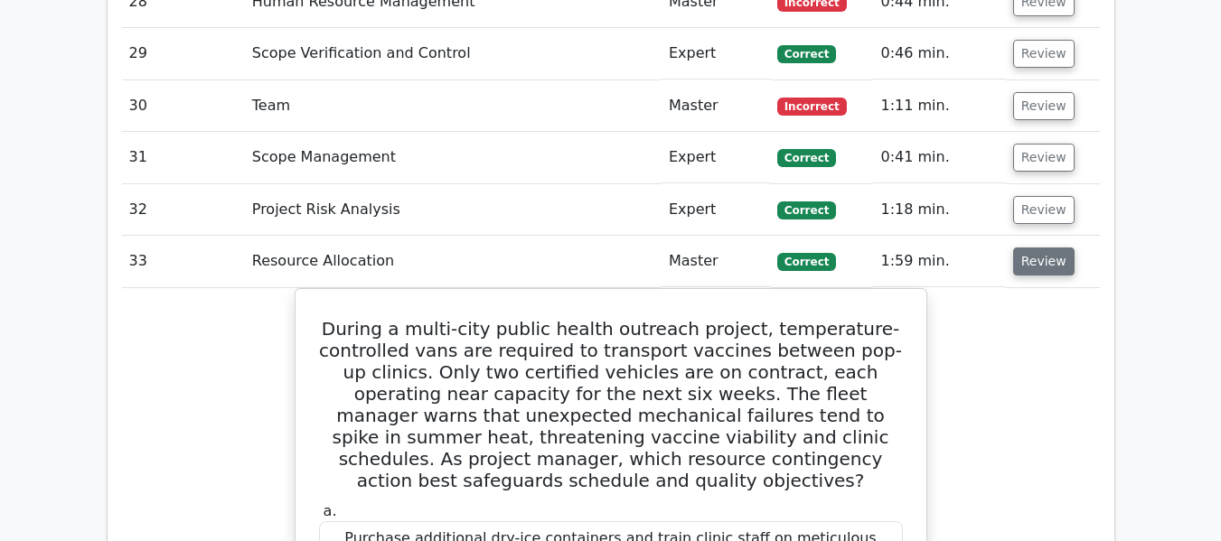
click at [1024, 259] on button "Review" at bounding box center [1043, 262] width 61 height 28
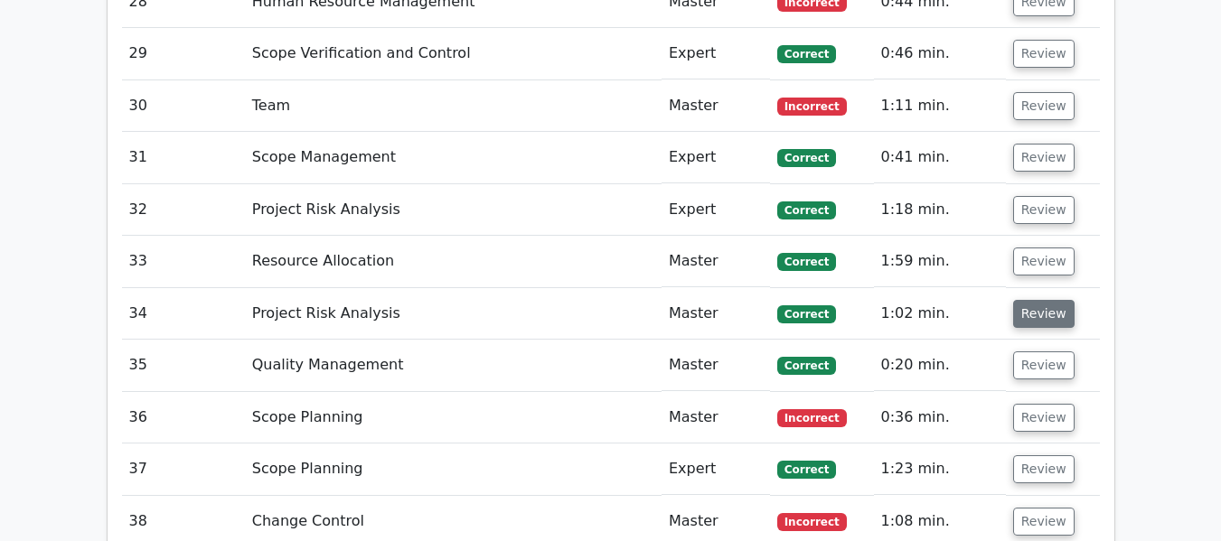
click at [1020, 310] on button "Review" at bounding box center [1043, 314] width 61 height 28
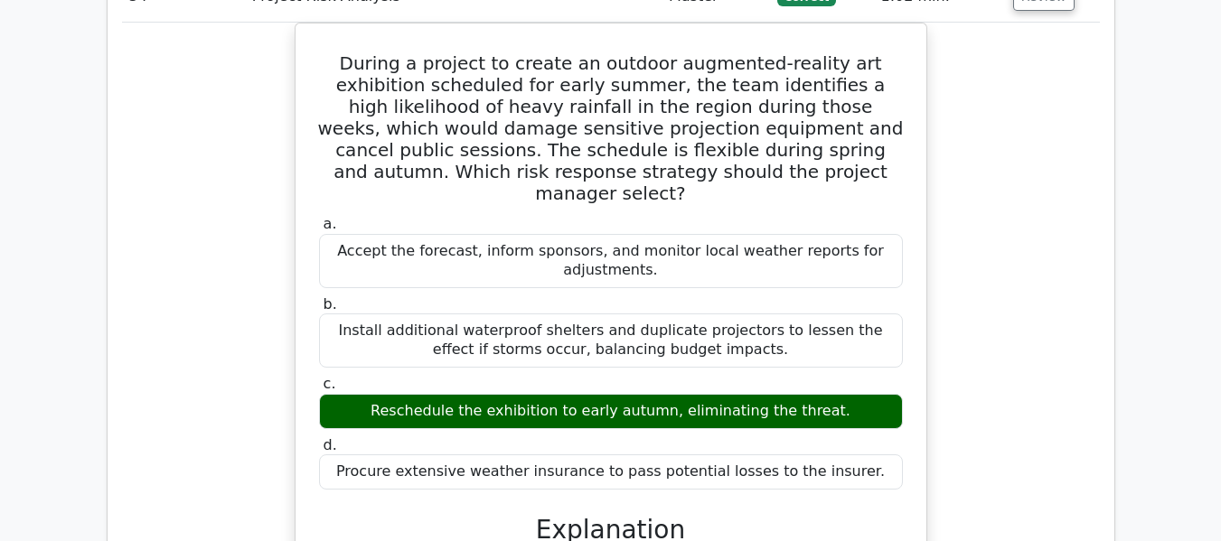
scroll to position [3651, 0]
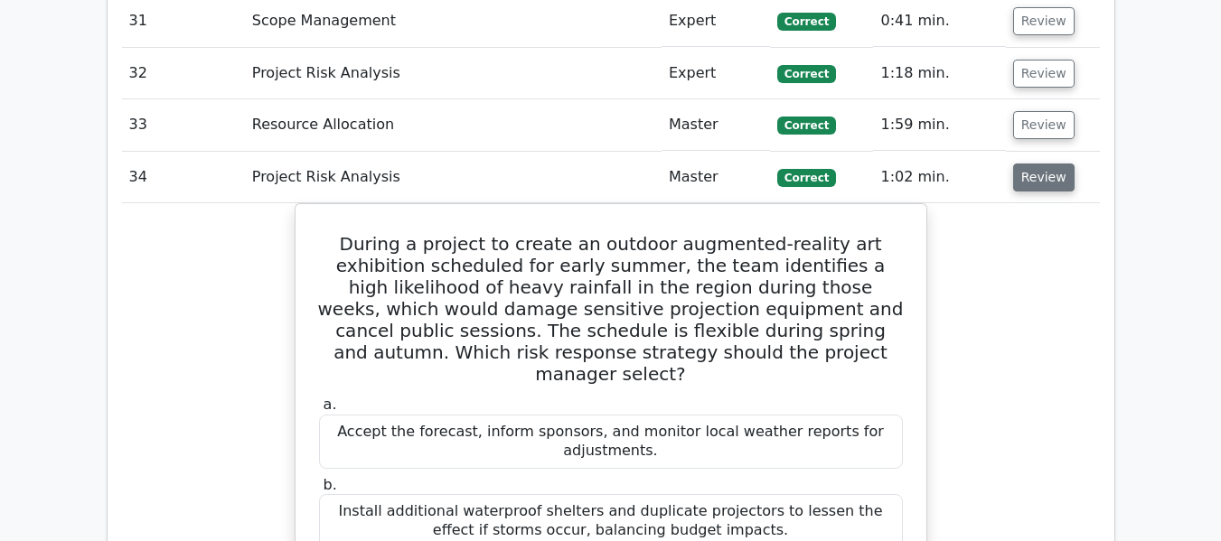
click at [1037, 174] on button "Review" at bounding box center [1043, 178] width 61 height 28
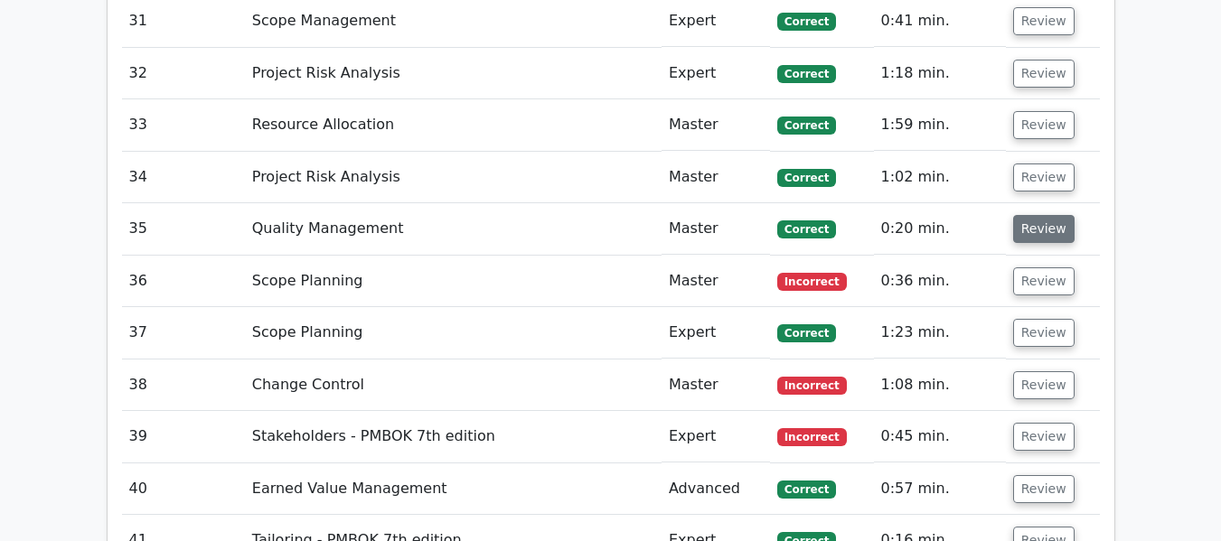
click at [1036, 223] on button "Review" at bounding box center [1043, 229] width 61 height 28
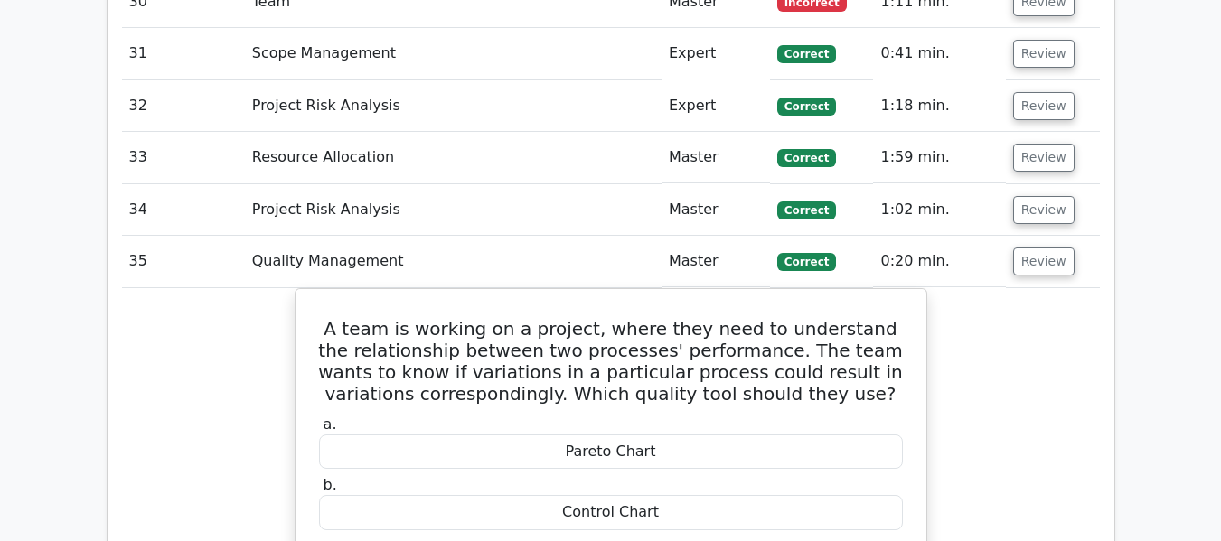
scroll to position [3619, 0]
click at [1031, 256] on button "Review" at bounding box center [1043, 261] width 61 height 28
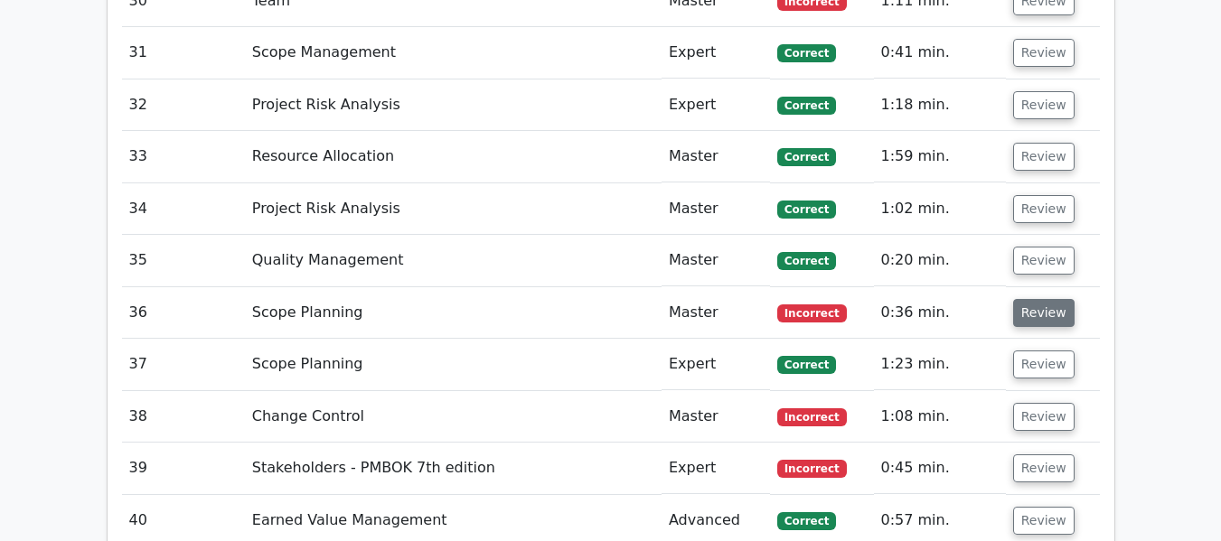
click at [1025, 316] on button "Review" at bounding box center [1043, 313] width 61 height 28
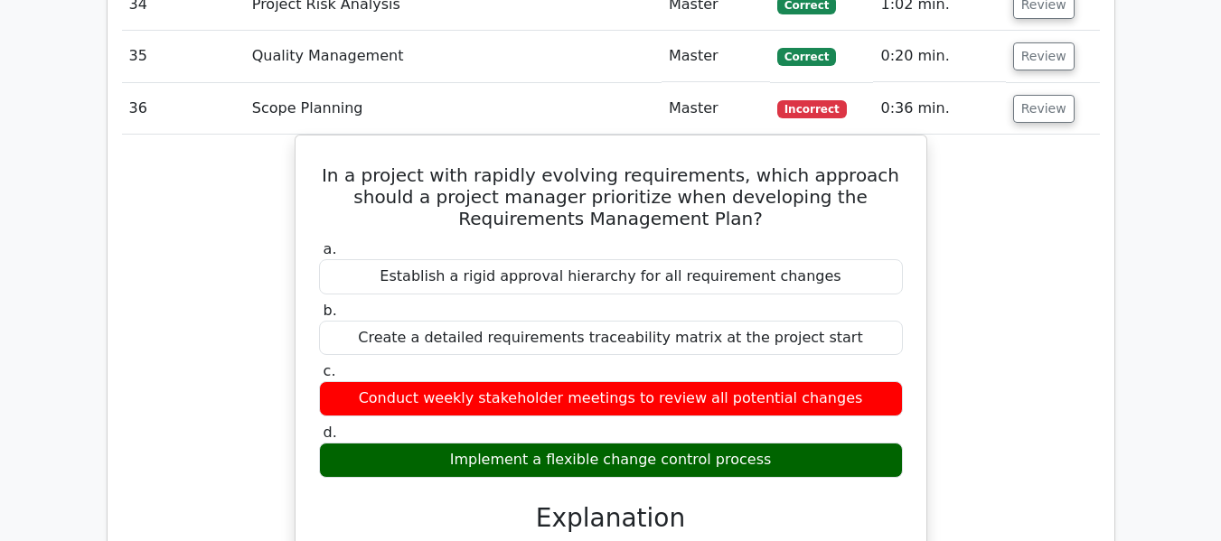
scroll to position [3787, 0]
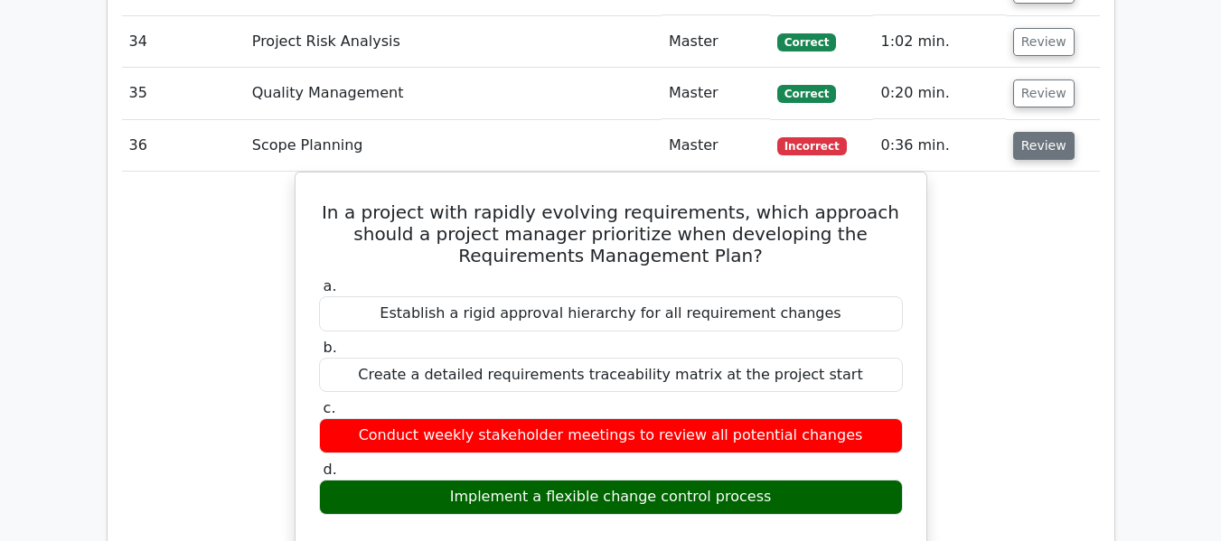
click at [1040, 151] on button "Review" at bounding box center [1043, 146] width 61 height 28
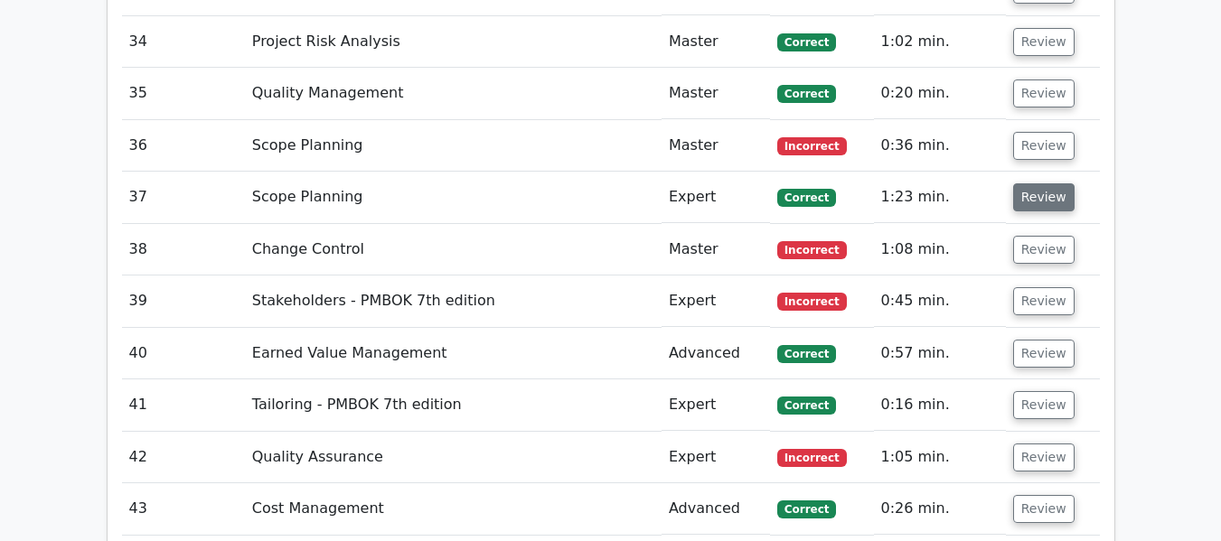
click at [1040, 192] on button "Review" at bounding box center [1043, 197] width 61 height 28
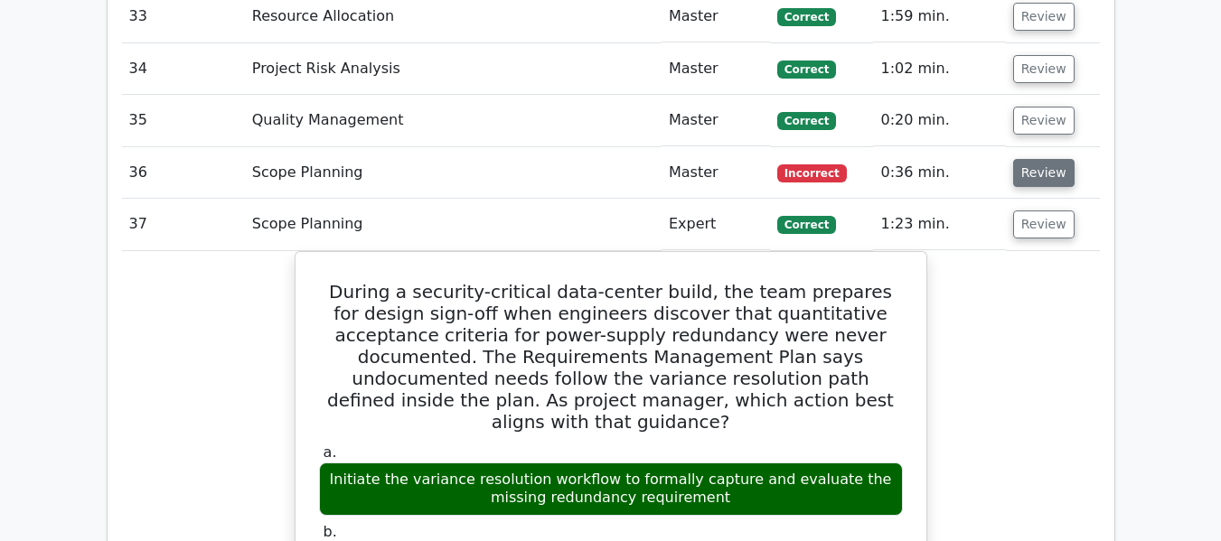
scroll to position [3740, 0]
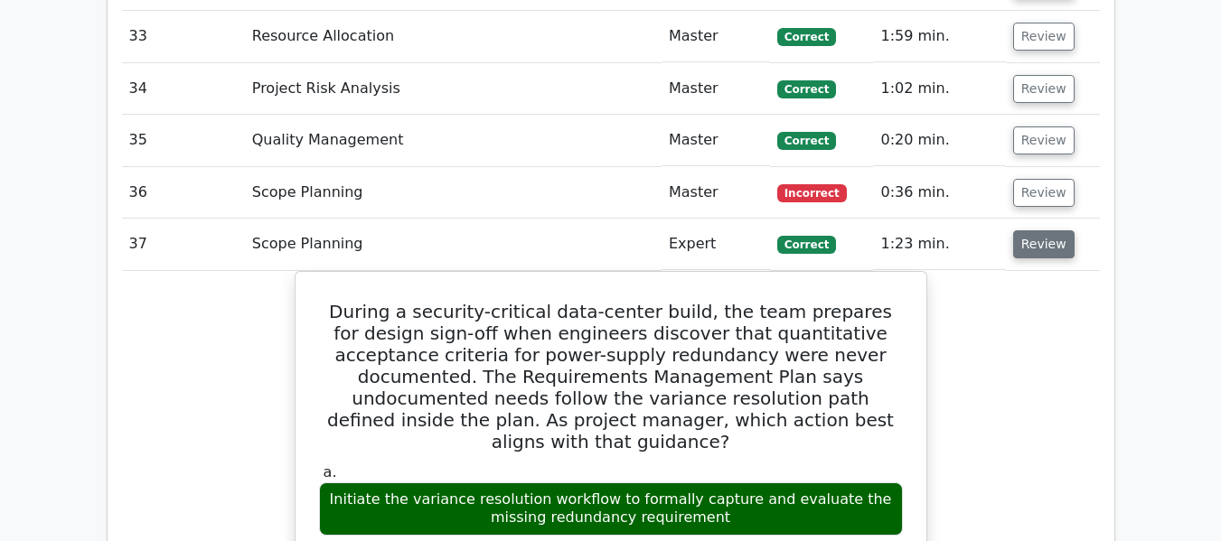
click at [1036, 243] on button "Review" at bounding box center [1043, 244] width 61 height 28
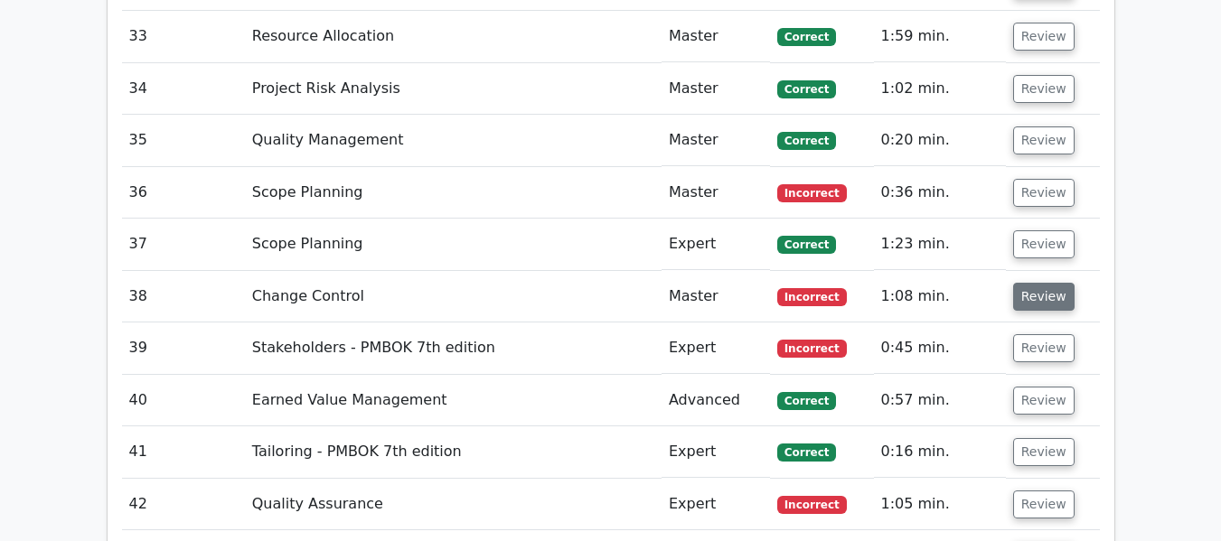
click at [1030, 296] on button "Review" at bounding box center [1043, 297] width 61 height 28
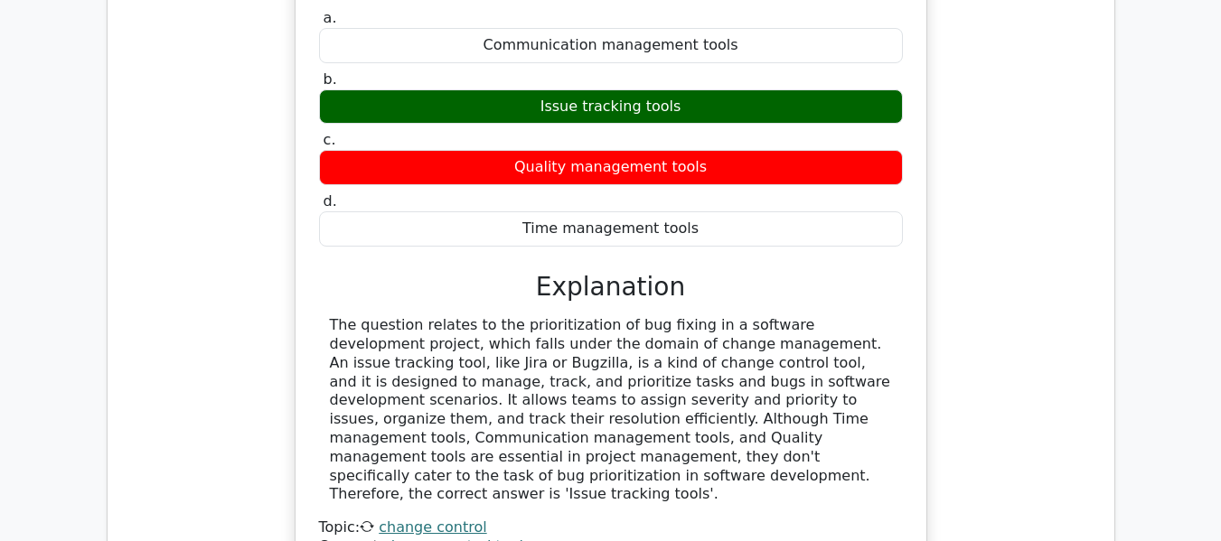
scroll to position [3830, 0]
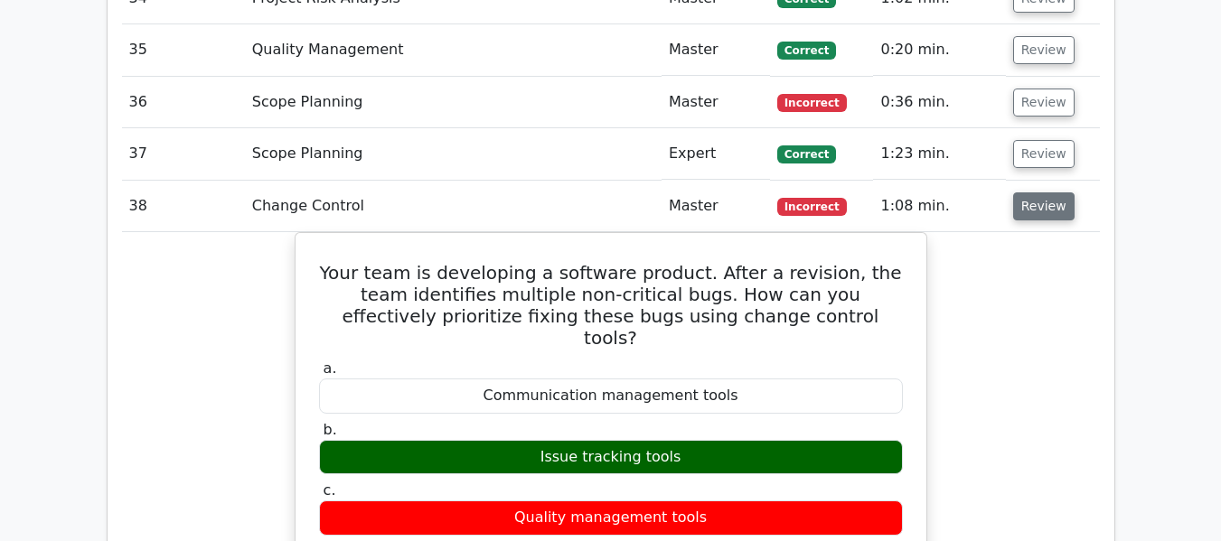
click at [1050, 204] on button "Review" at bounding box center [1043, 206] width 61 height 28
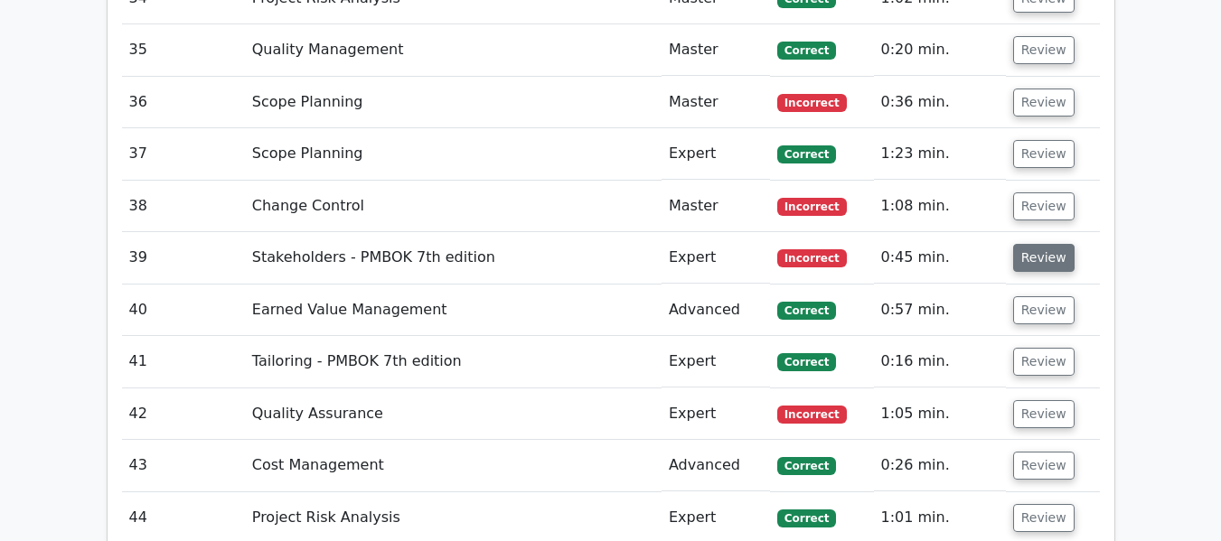
click at [1025, 257] on button "Review" at bounding box center [1043, 258] width 61 height 28
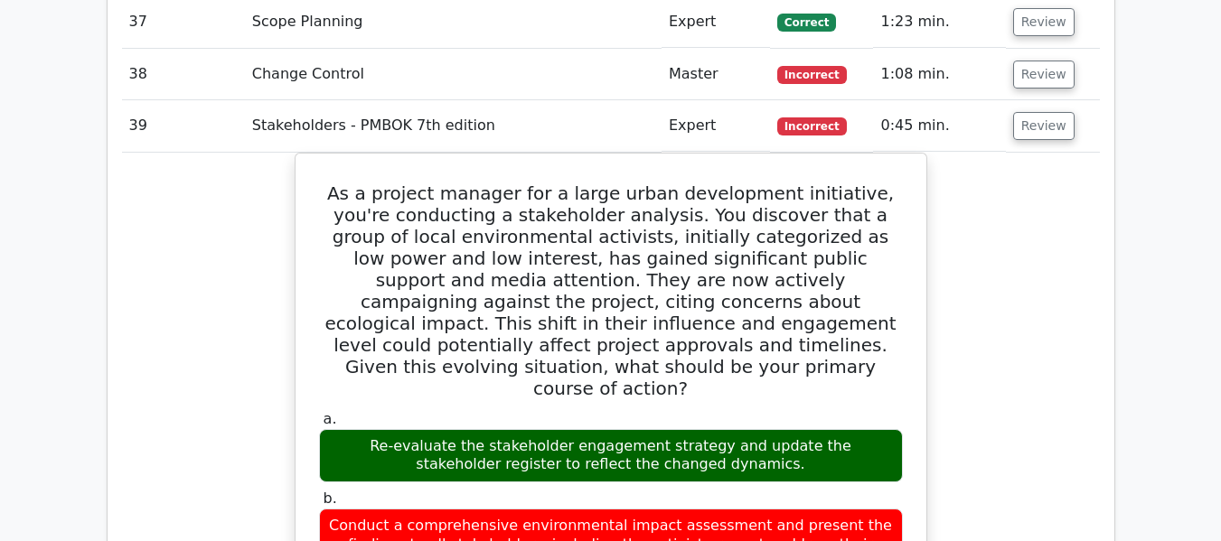
scroll to position [3961, 0]
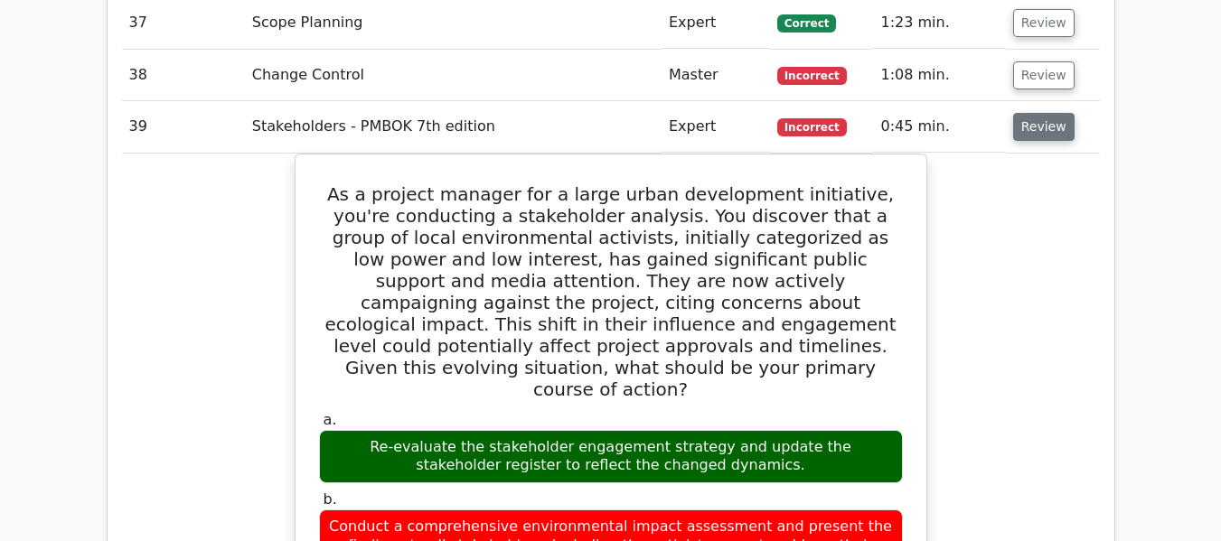
click at [1045, 135] on button "Review" at bounding box center [1043, 127] width 61 height 28
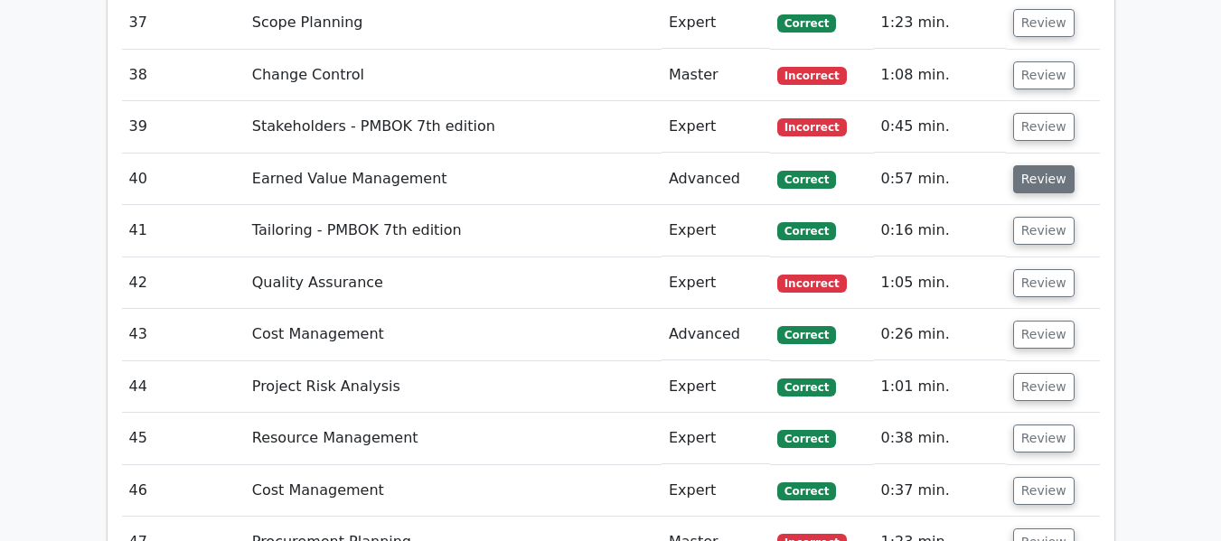
click at [1041, 169] on button "Review" at bounding box center [1043, 179] width 61 height 28
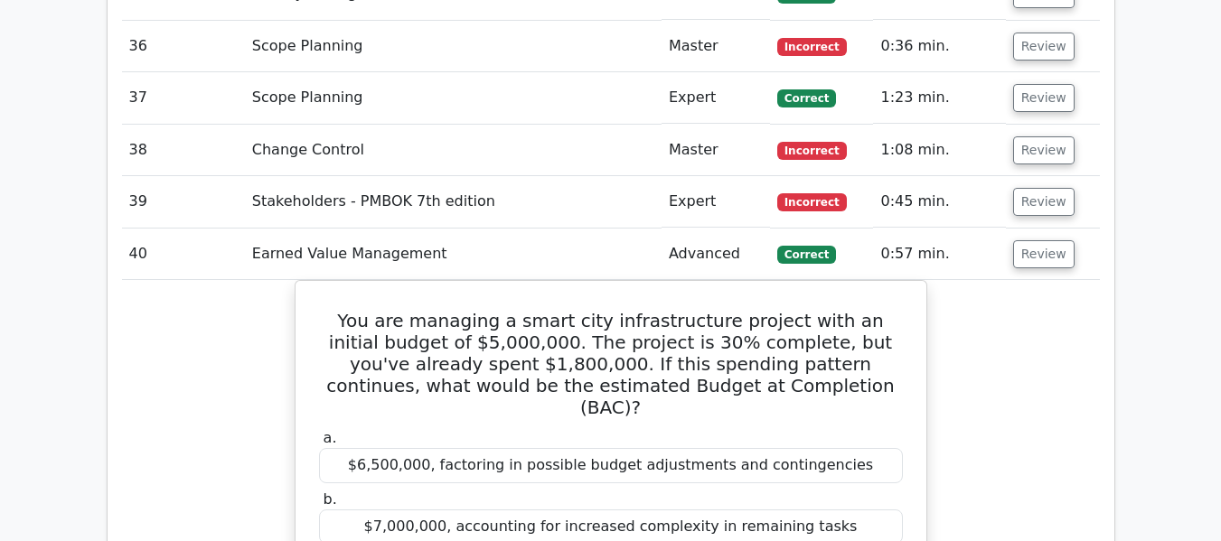
scroll to position [3879, 0]
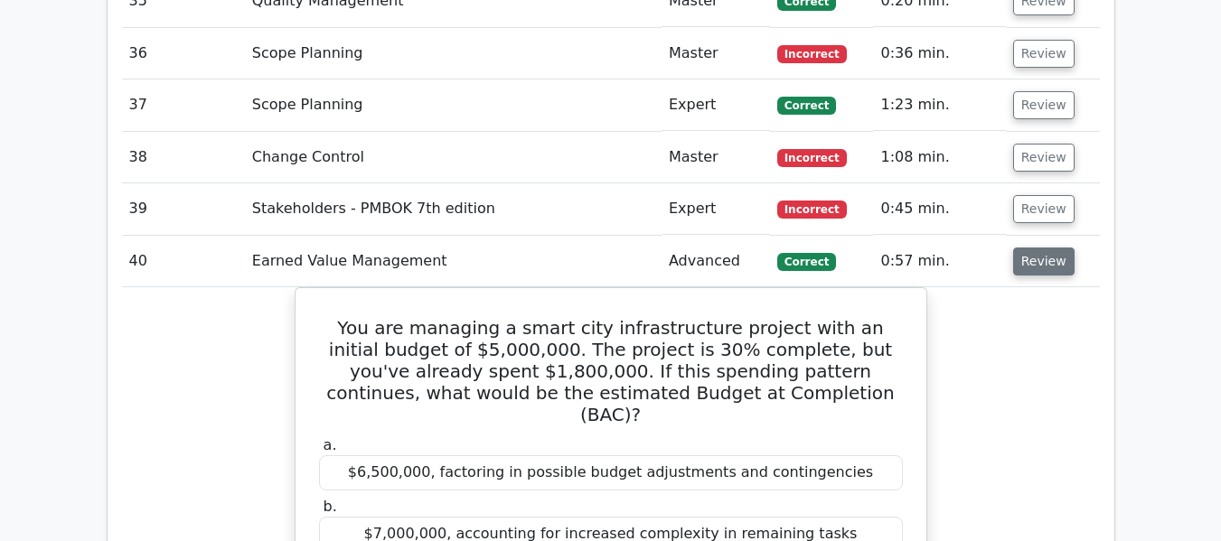
click at [1049, 268] on button "Review" at bounding box center [1043, 262] width 61 height 28
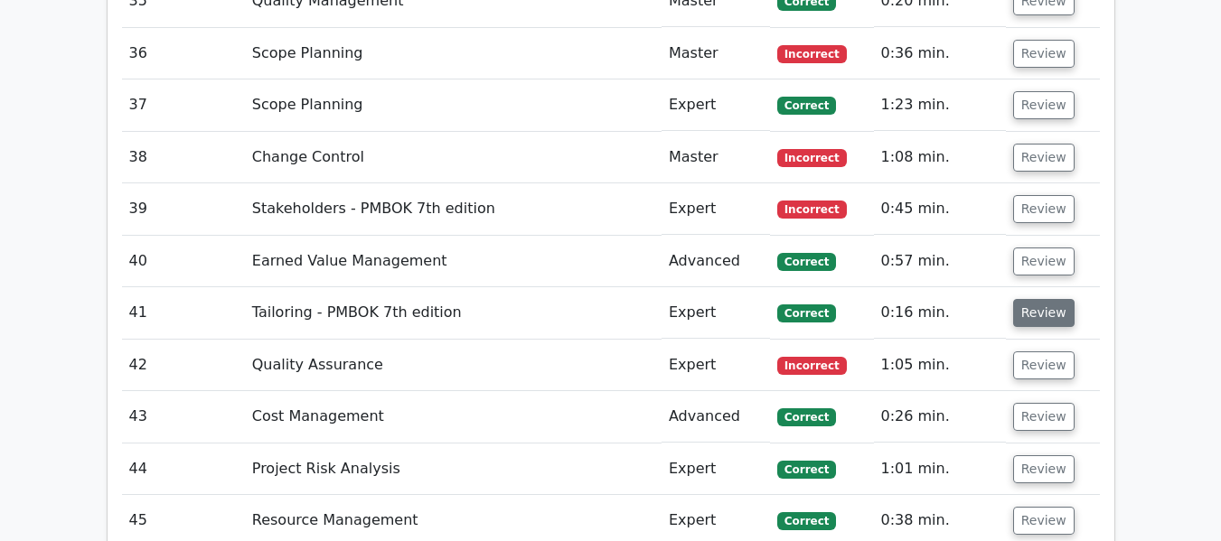
click at [1030, 314] on button "Review" at bounding box center [1043, 313] width 61 height 28
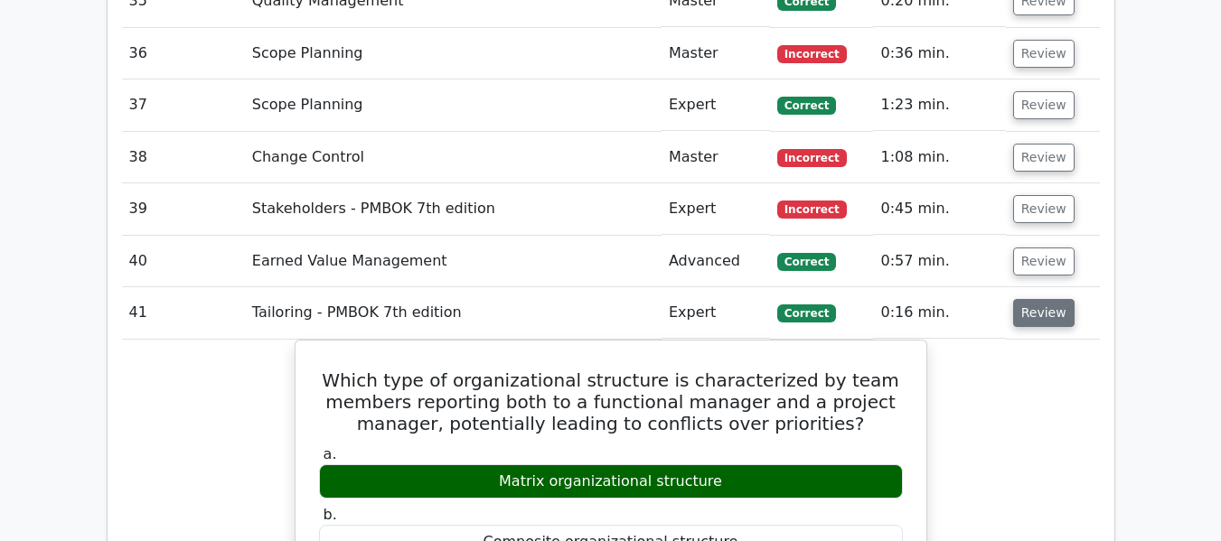
click at [1032, 314] on button "Review" at bounding box center [1043, 313] width 61 height 28
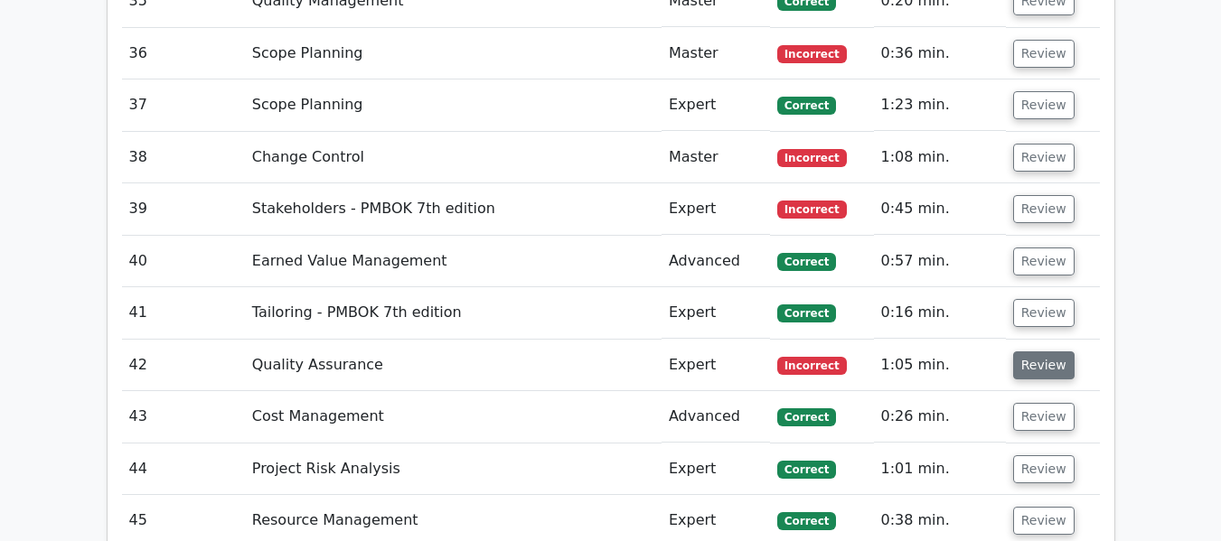
click at [1031, 367] on button "Review" at bounding box center [1043, 366] width 61 height 28
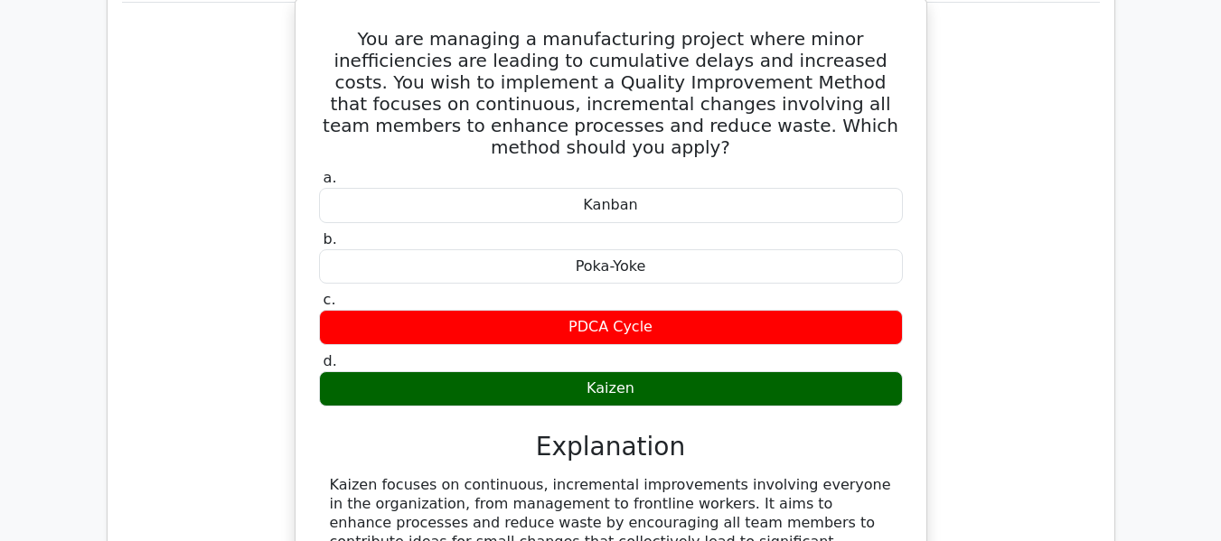
scroll to position [4252, 0]
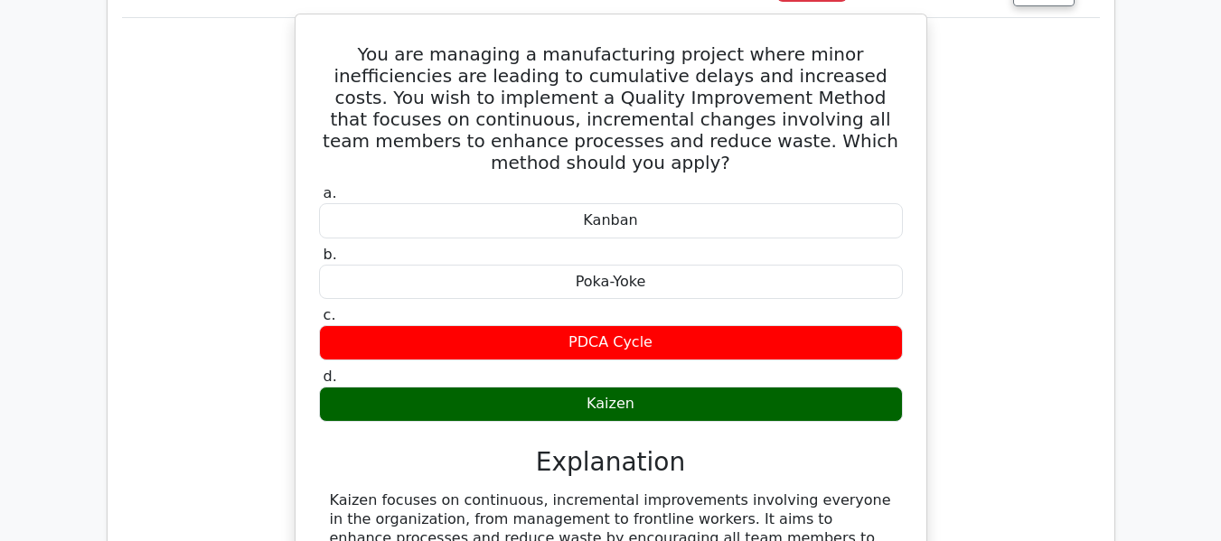
drag, startPoint x: 327, startPoint y: 52, endPoint x: 664, endPoint y: 377, distance: 468.5
click at [664, 377] on div "You are managing a manufacturing project where minor inefficiencies are leading…" at bounding box center [611, 365] width 616 height 687
copy div "You are managing a manufacturing project where minor inefficiencies are leading…"
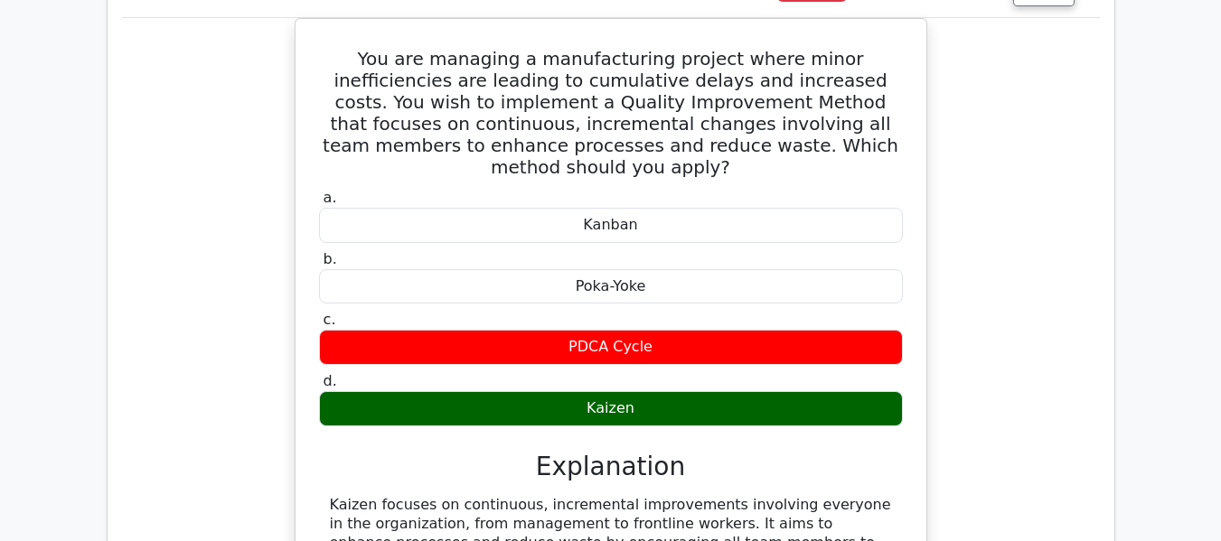
click at [1005, 239] on div "You are managing a manufacturing project where minor inefficiencies are leading…" at bounding box center [611, 380] width 978 height 725
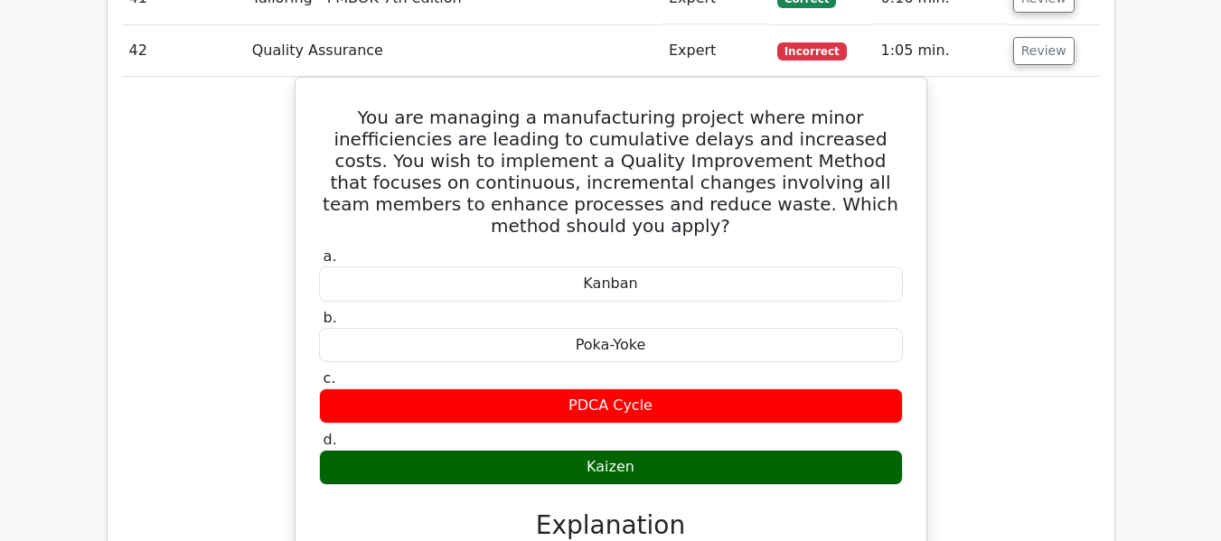
scroll to position [4162, 0]
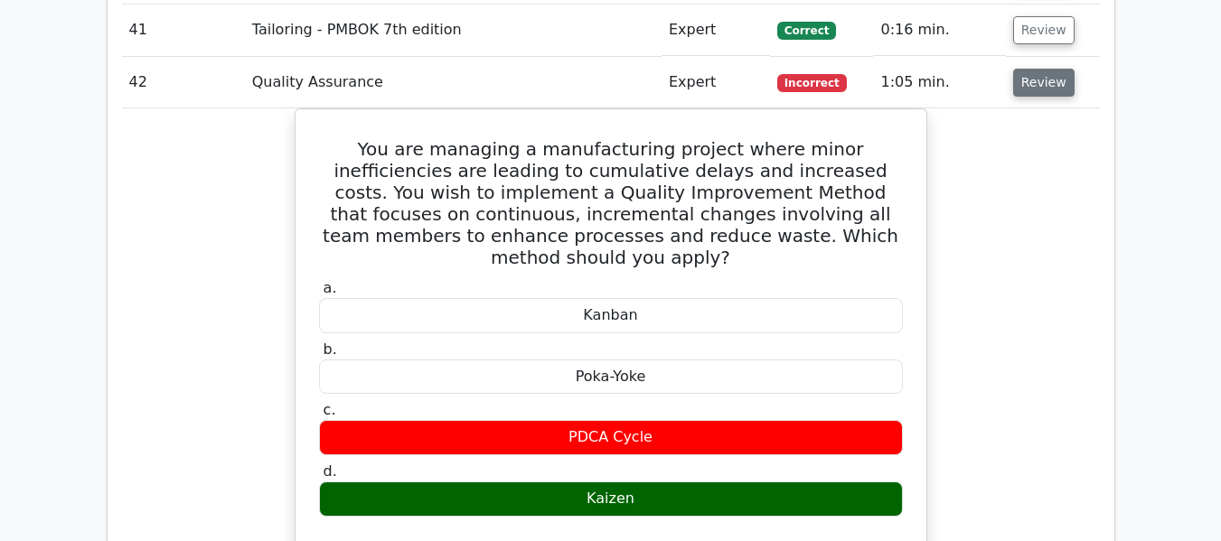
click at [1032, 86] on button "Review" at bounding box center [1043, 83] width 61 height 28
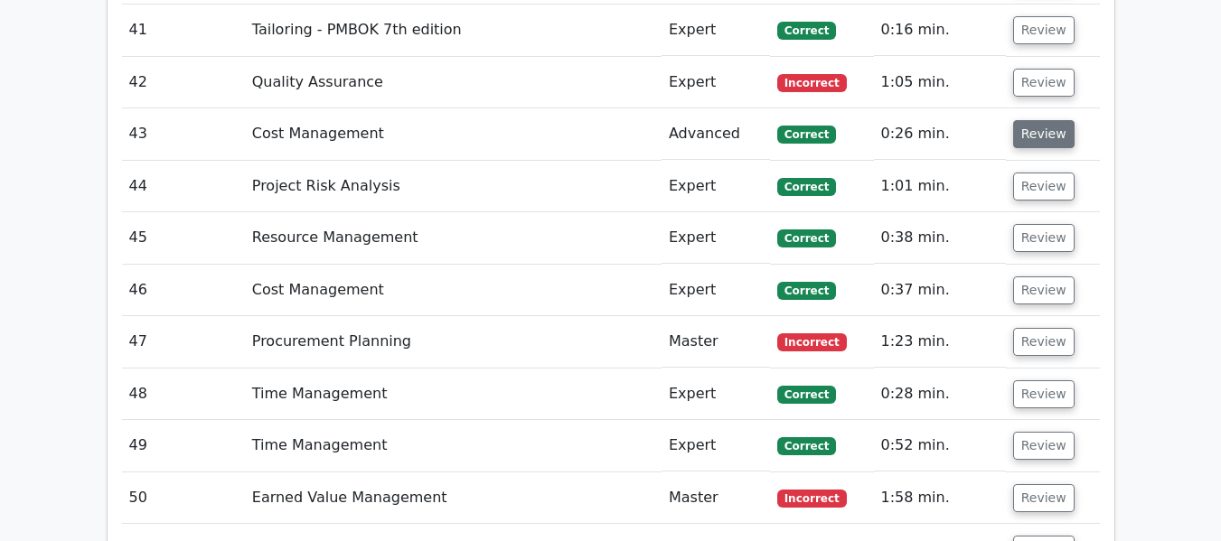
click at [1025, 143] on button "Review" at bounding box center [1043, 134] width 61 height 28
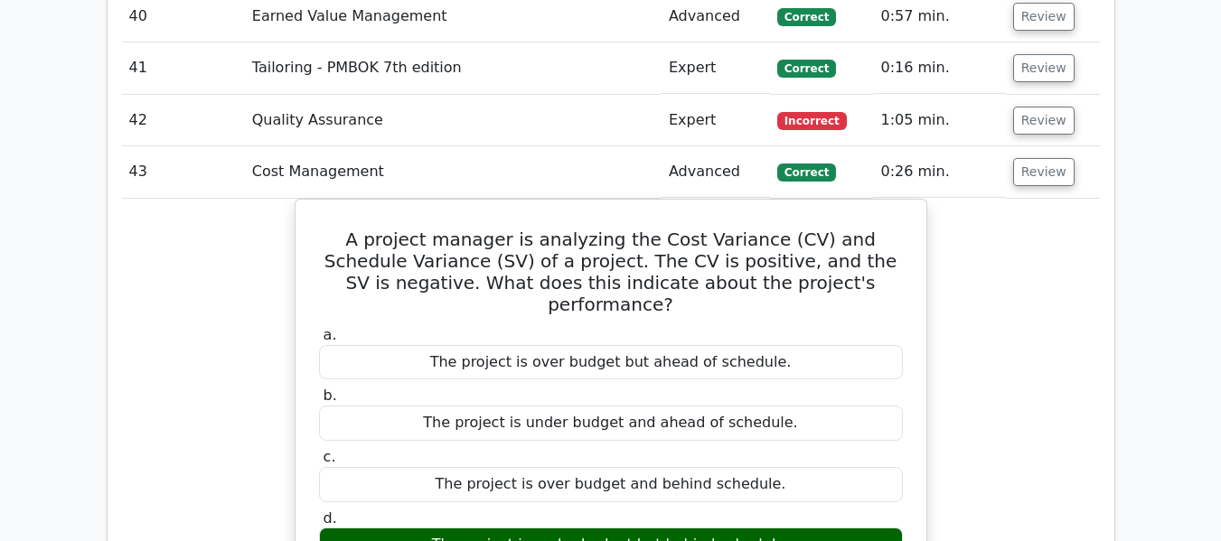
scroll to position [4116, 0]
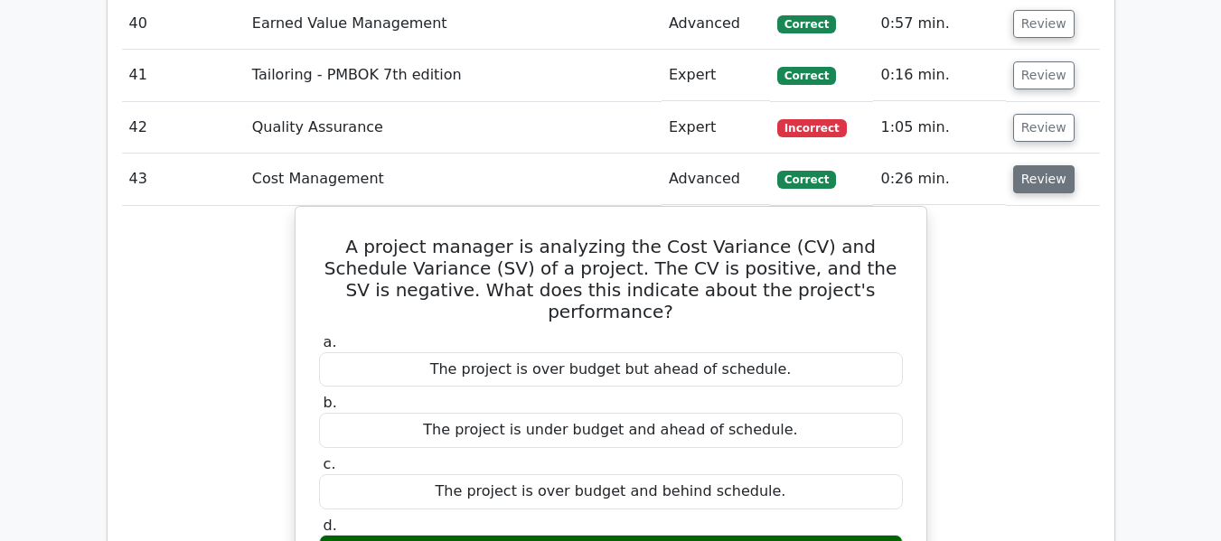
click at [1039, 187] on button "Review" at bounding box center [1043, 179] width 61 height 28
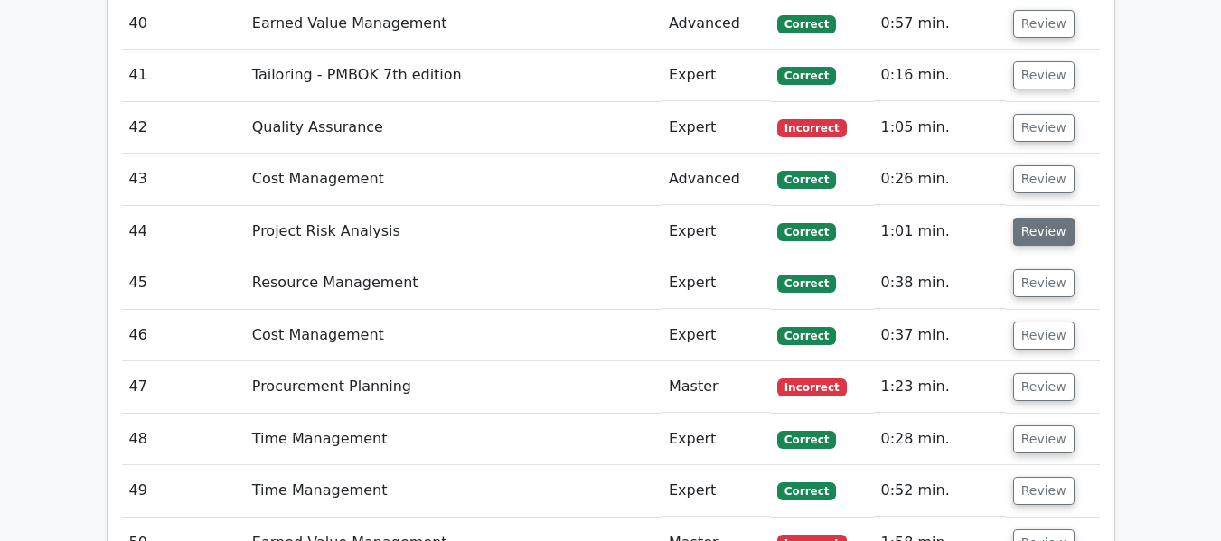
click at [1035, 226] on button "Review" at bounding box center [1043, 232] width 61 height 28
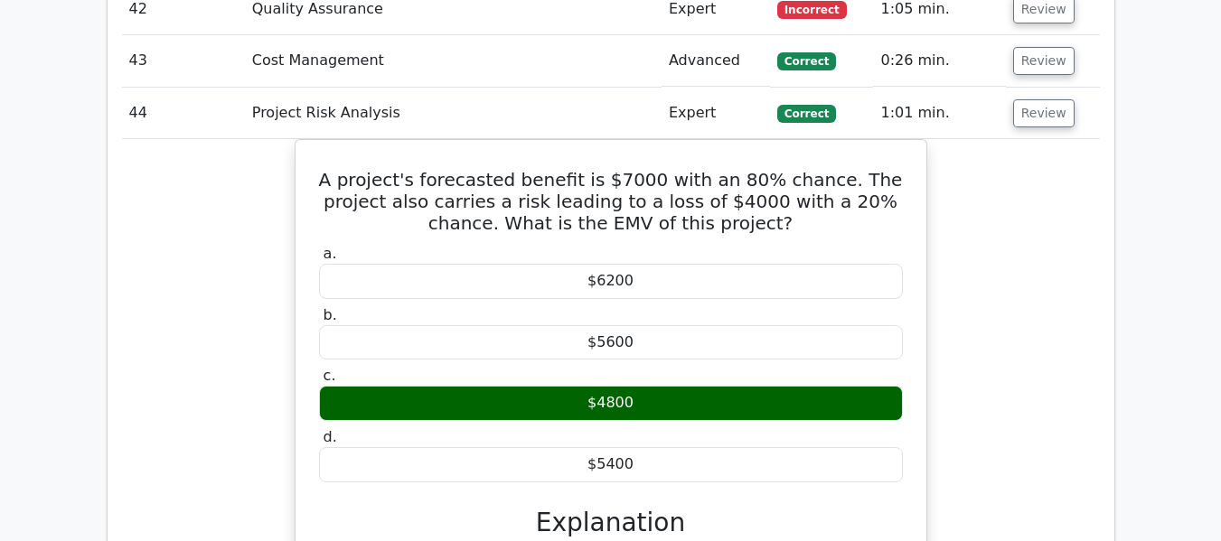
scroll to position [4207, 0]
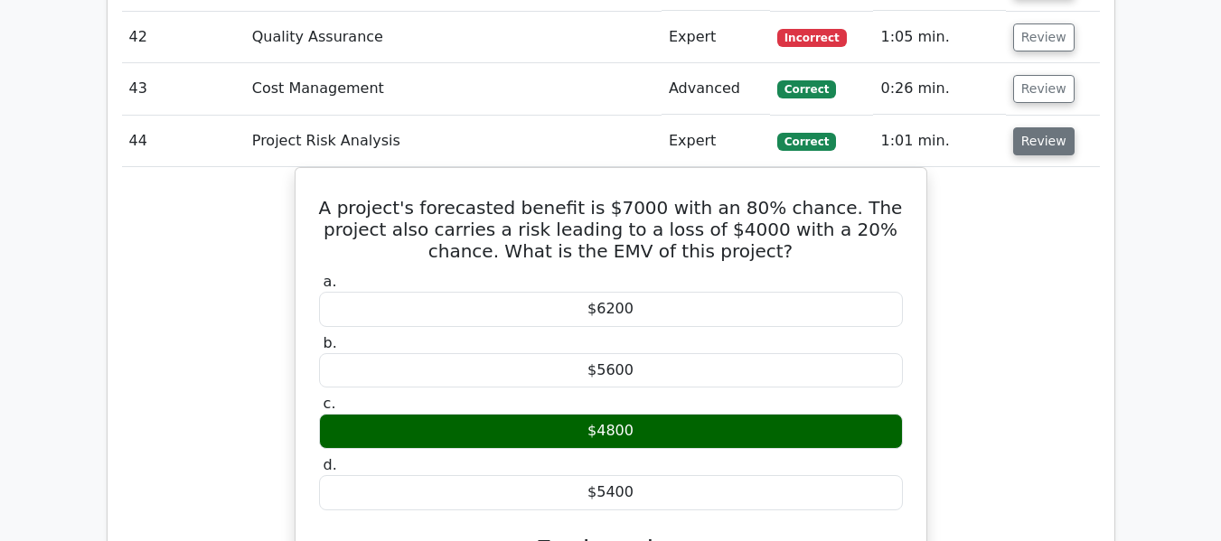
click at [1034, 136] on button "Review" at bounding box center [1043, 141] width 61 height 28
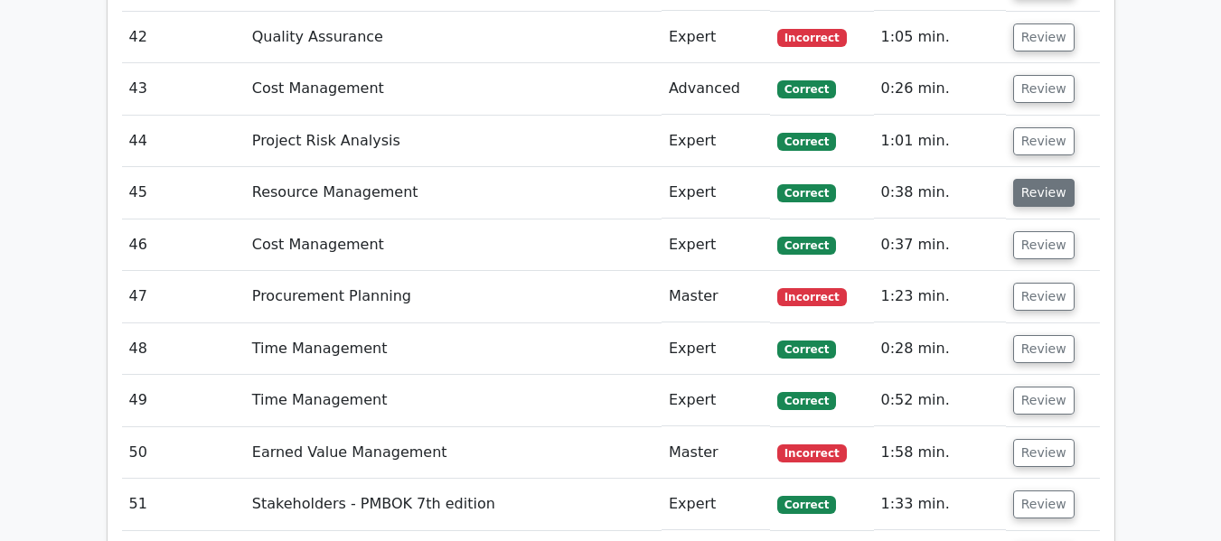
click at [1036, 189] on button "Review" at bounding box center [1043, 193] width 61 height 28
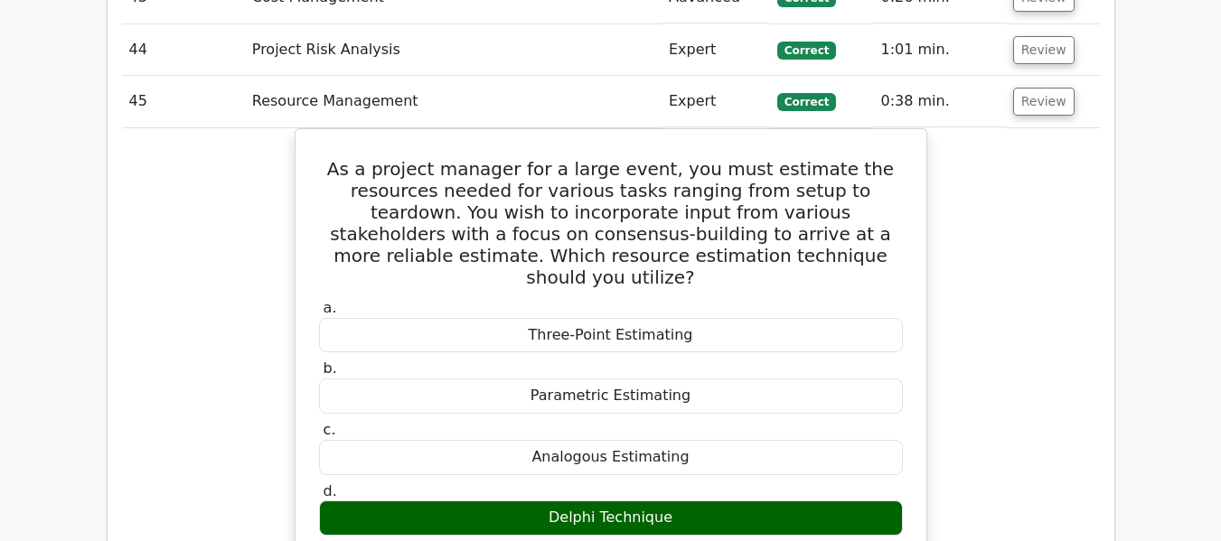
scroll to position [4297, 0]
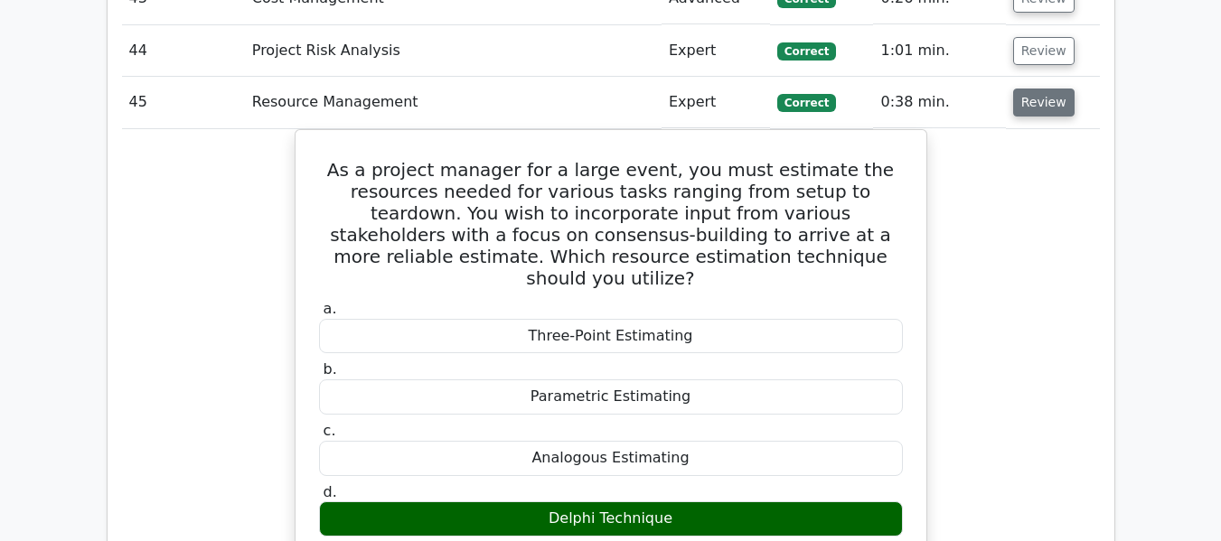
click at [1037, 102] on button "Review" at bounding box center [1043, 103] width 61 height 28
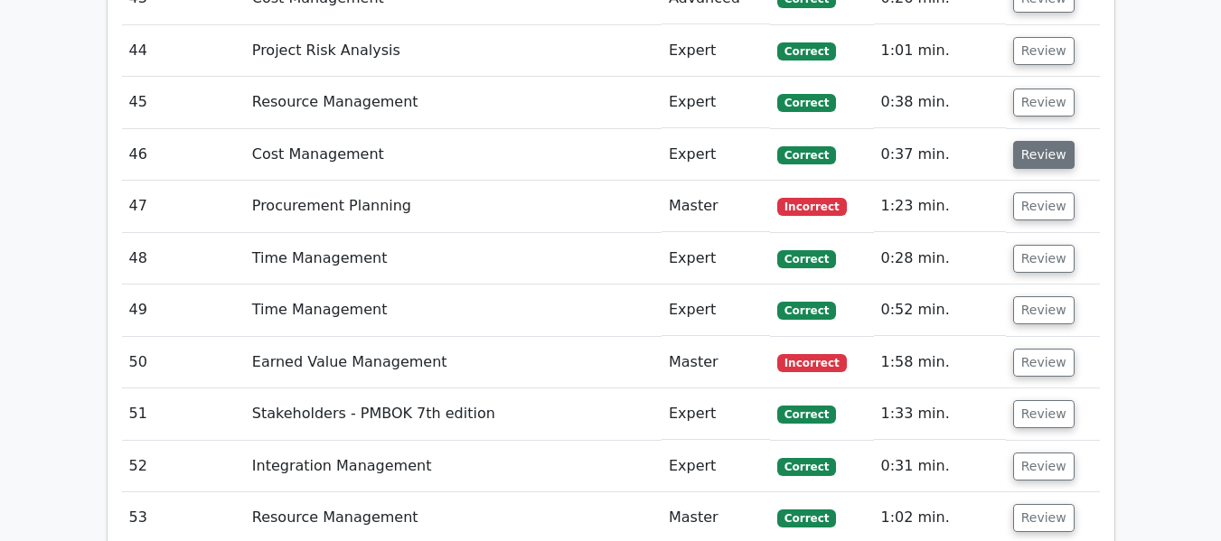
click at [1031, 150] on button "Review" at bounding box center [1043, 155] width 61 height 28
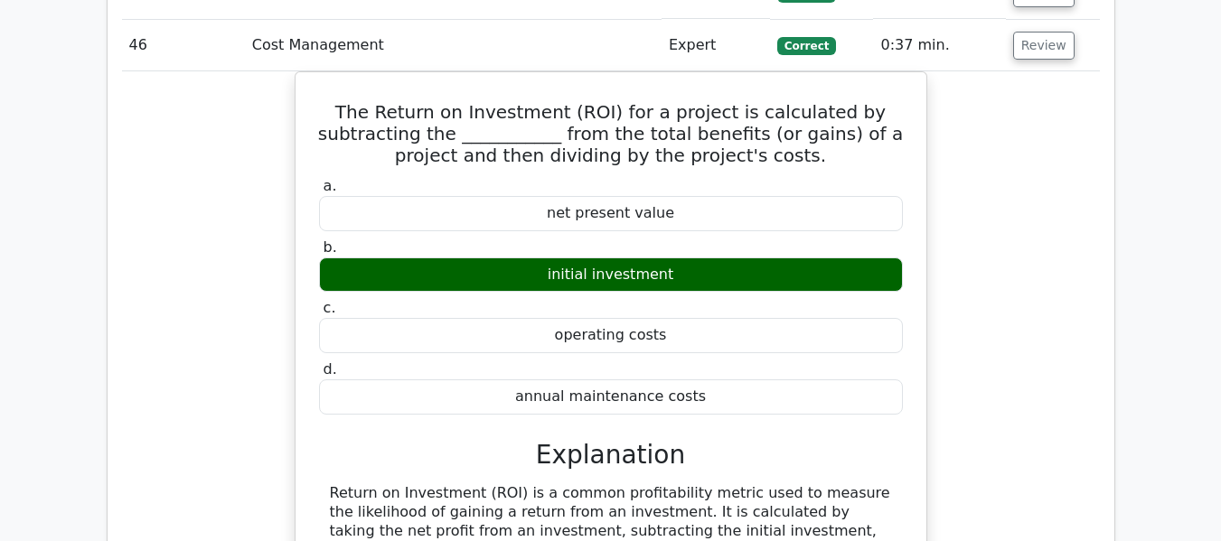
scroll to position [4183, 0]
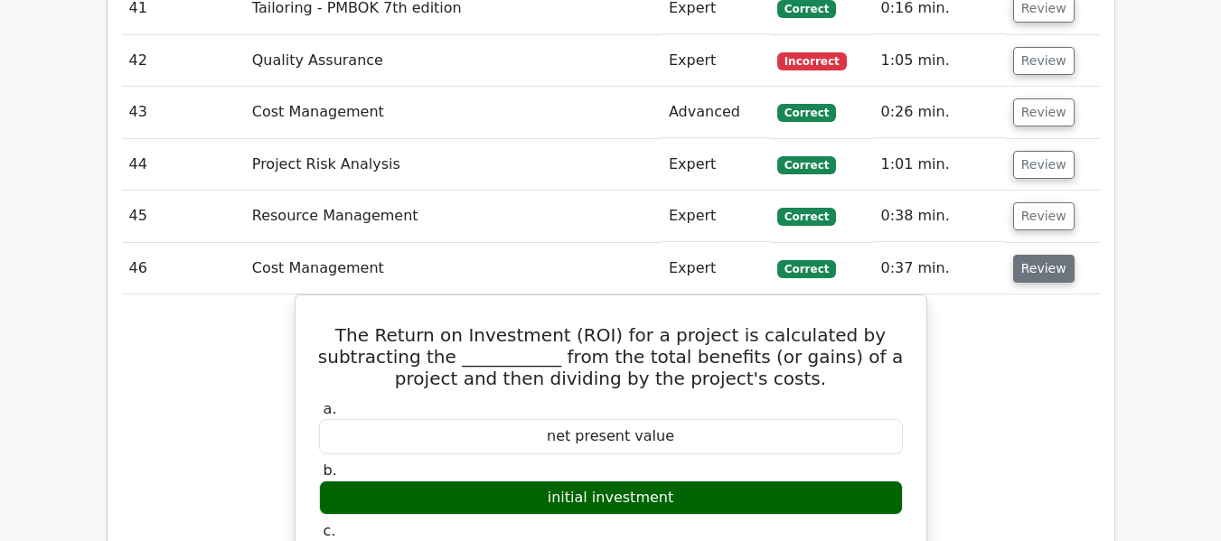
click at [1029, 269] on button "Review" at bounding box center [1043, 269] width 61 height 28
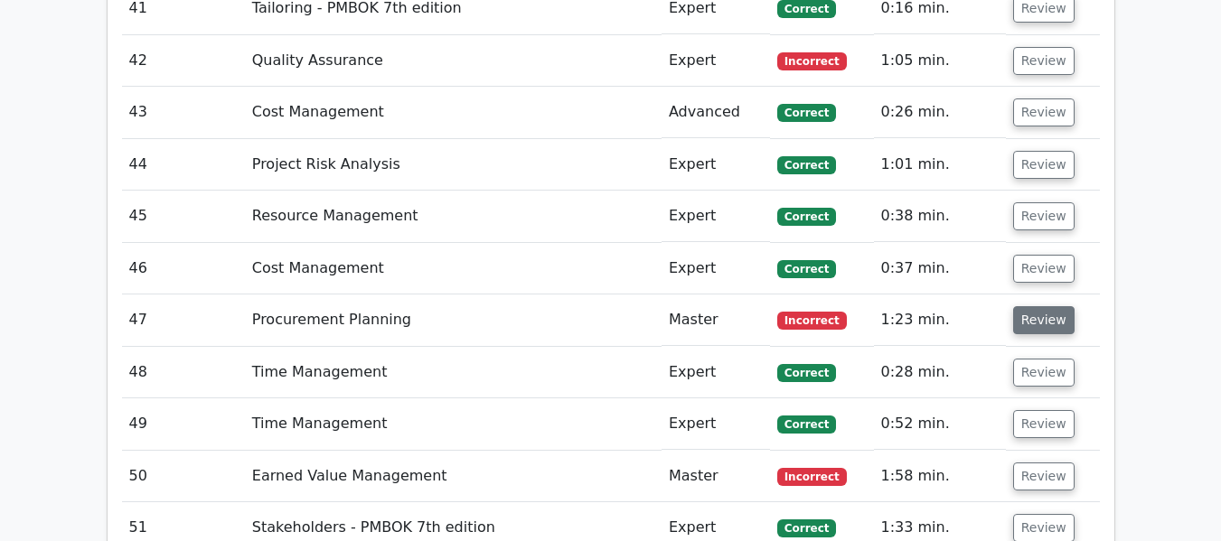
click at [1026, 323] on button "Review" at bounding box center [1043, 320] width 61 height 28
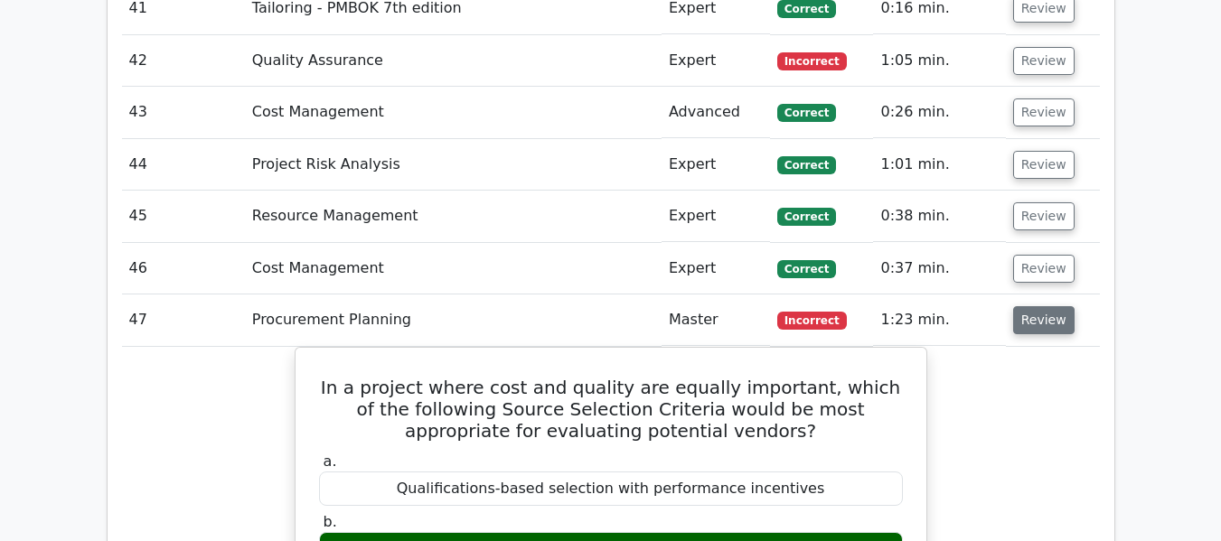
click at [1052, 311] on button "Review" at bounding box center [1043, 320] width 61 height 28
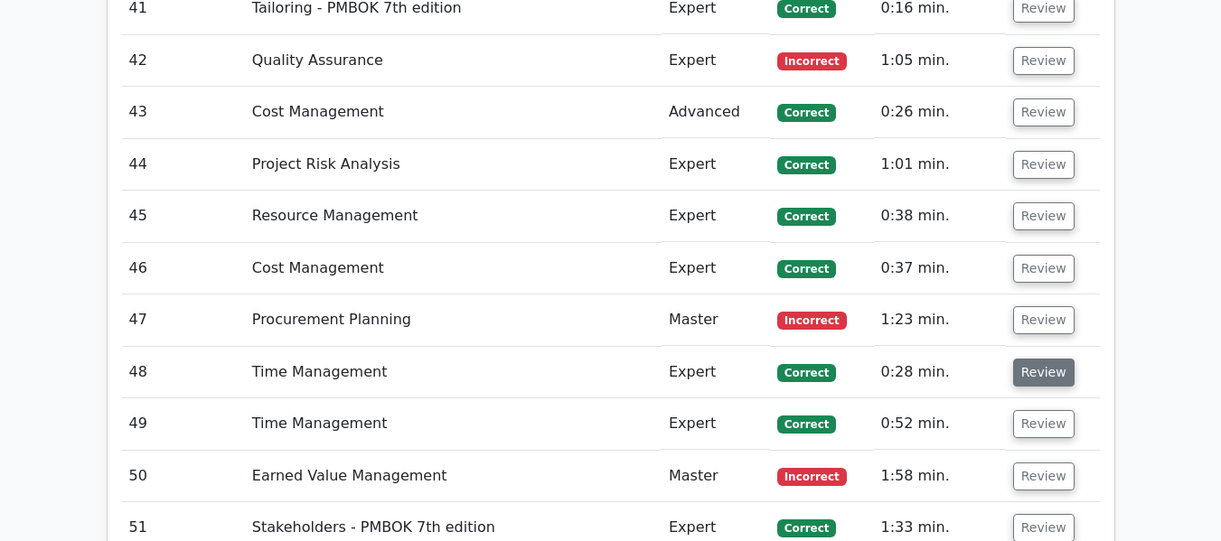
click at [1029, 368] on button "Review" at bounding box center [1043, 373] width 61 height 28
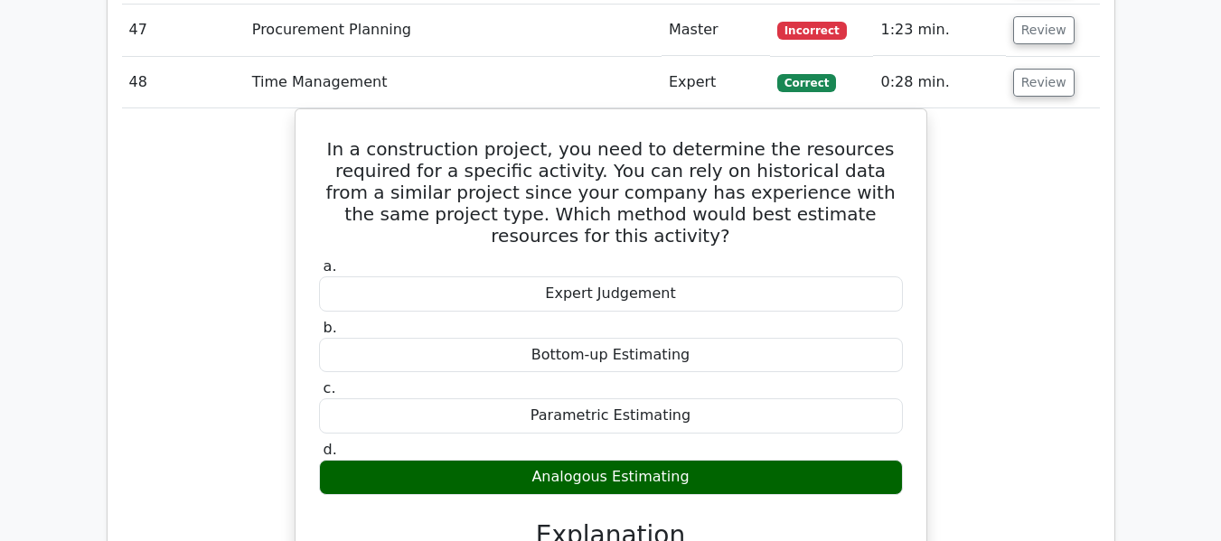
scroll to position [4398, 0]
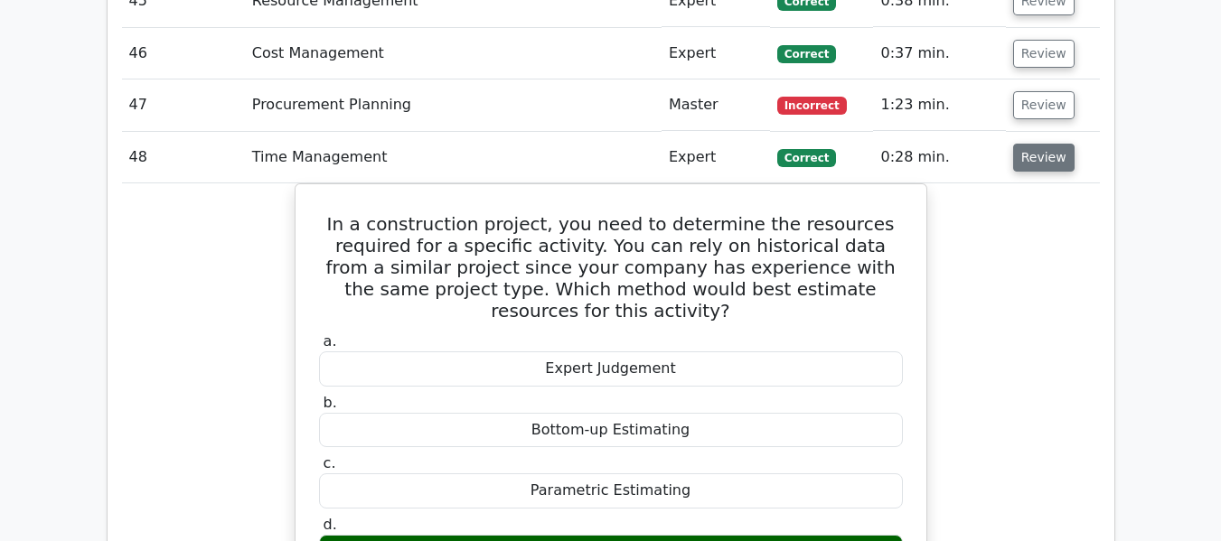
click at [1038, 149] on button "Review" at bounding box center [1043, 158] width 61 height 28
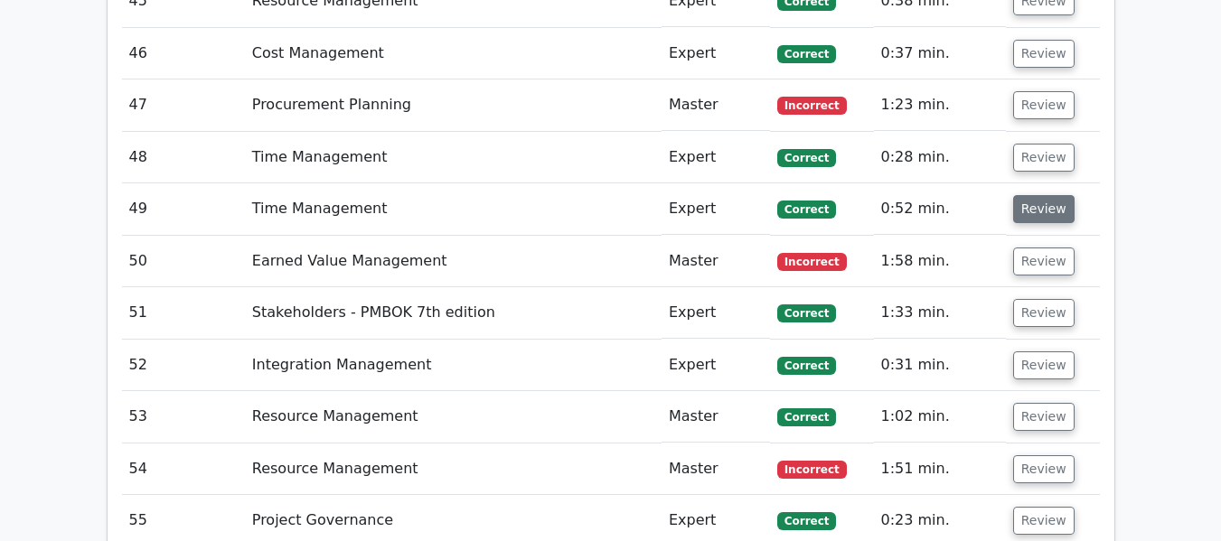
click at [1025, 206] on button "Review" at bounding box center [1043, 209] width 61 height 28
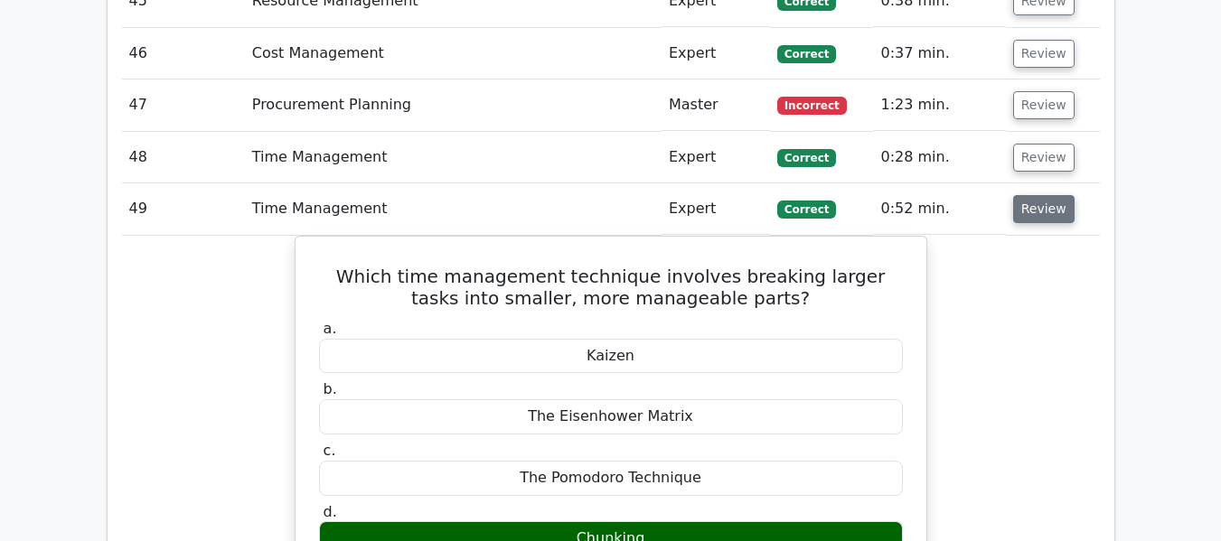
click at [1018, 220] on button "Review" at bounding box center [1043, 209] width 61 height 28
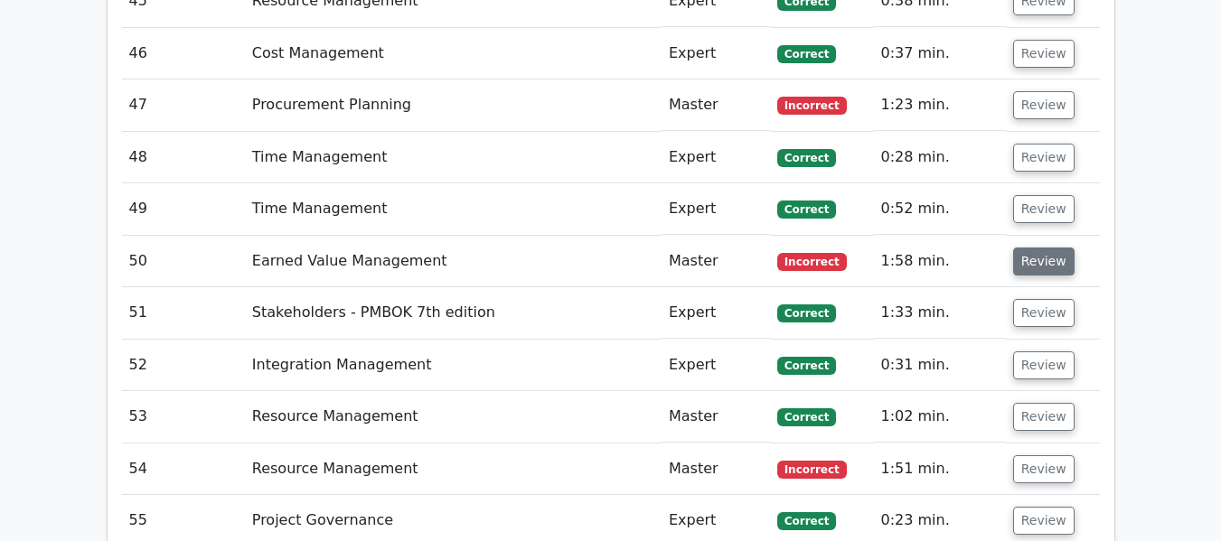
click at [1024, 262] on button "Review" at bounding box center [1043, 262] width 61 height 28
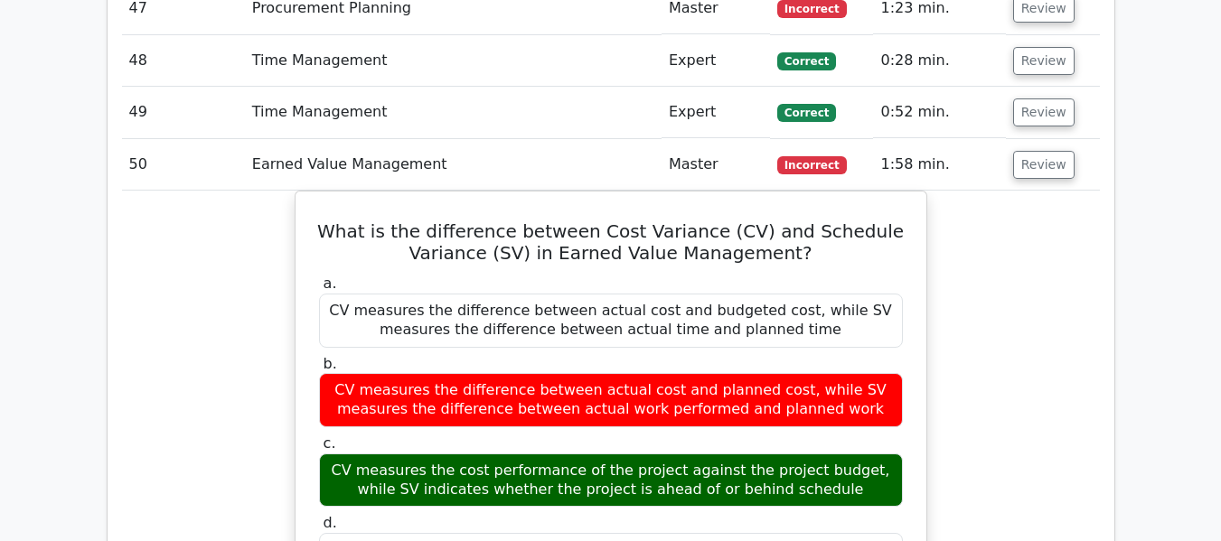
scroll to position [4403, 0]
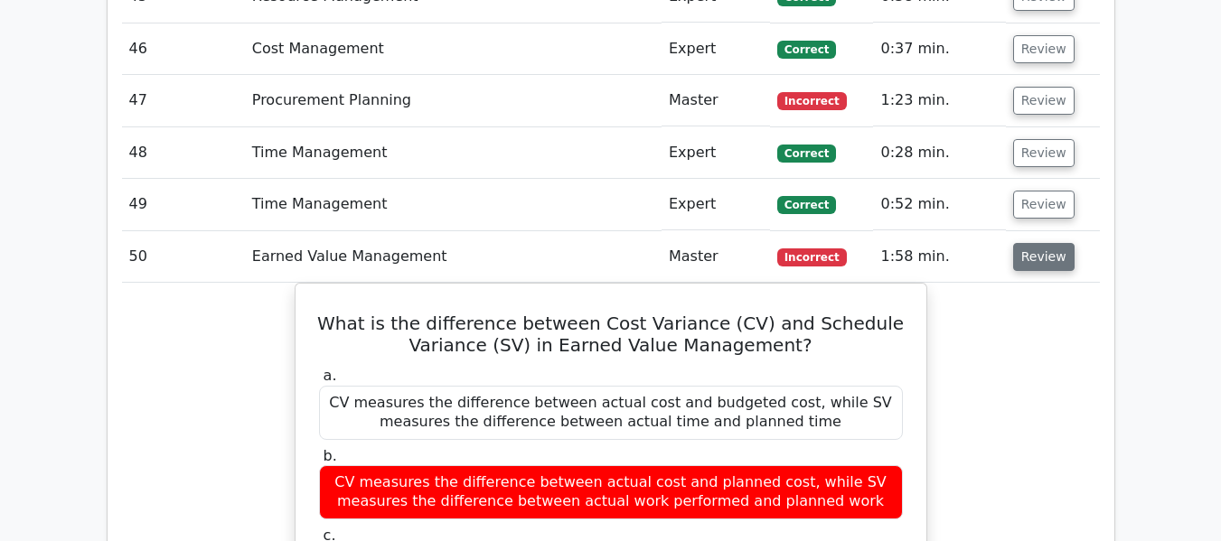
click at [1029, 248] on button "Review" at bounding box center [1043, 257] width 61 height 28
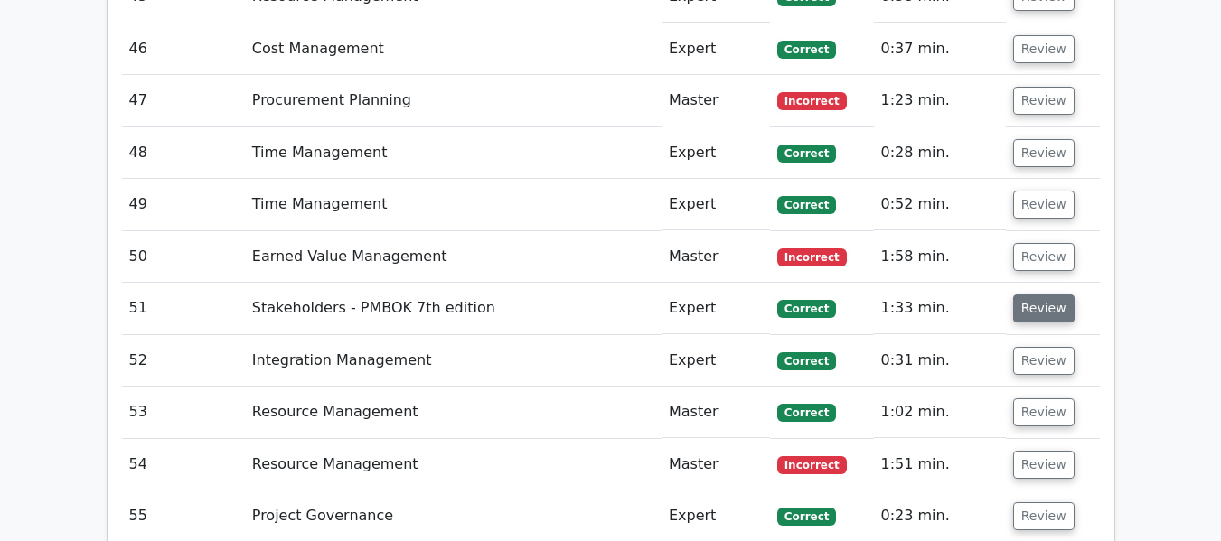
click at [1029, 309] on button "Review" at bounding box center [1043, 309] width 61 height 28
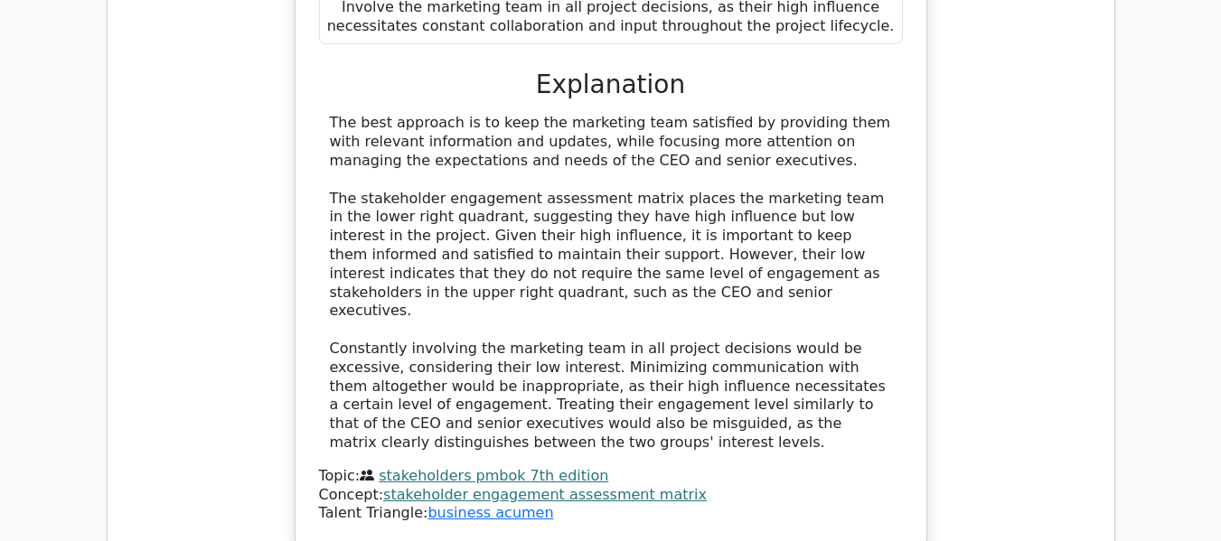
scroll to position [5307, 0]
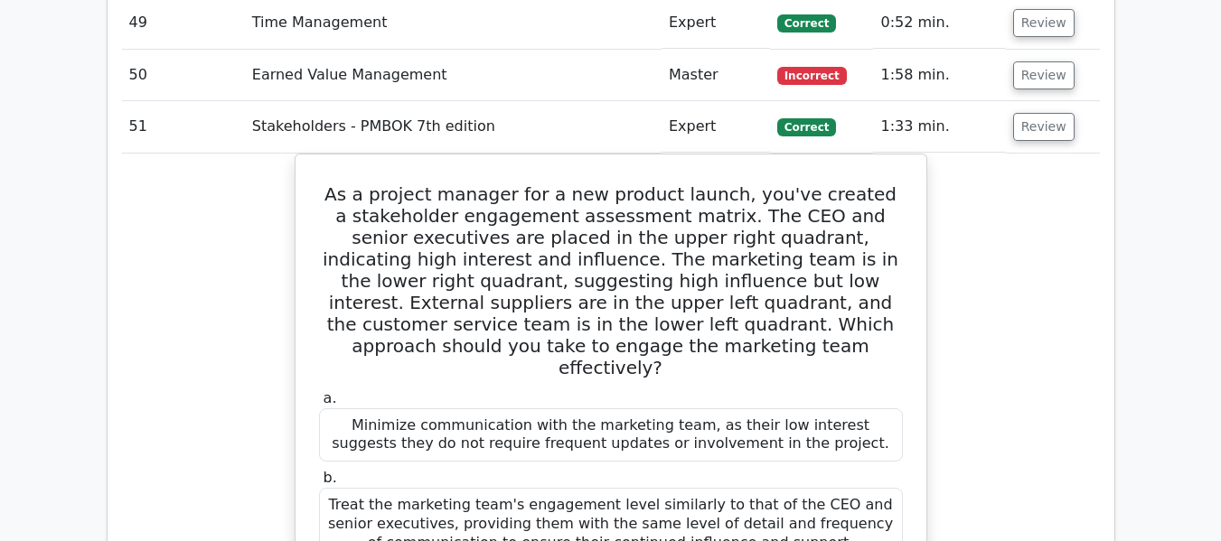
scroll to position [4584, 0]
click at [1047, 128] on button "Review" at bounding box center [1043, 128] width 61 height 28
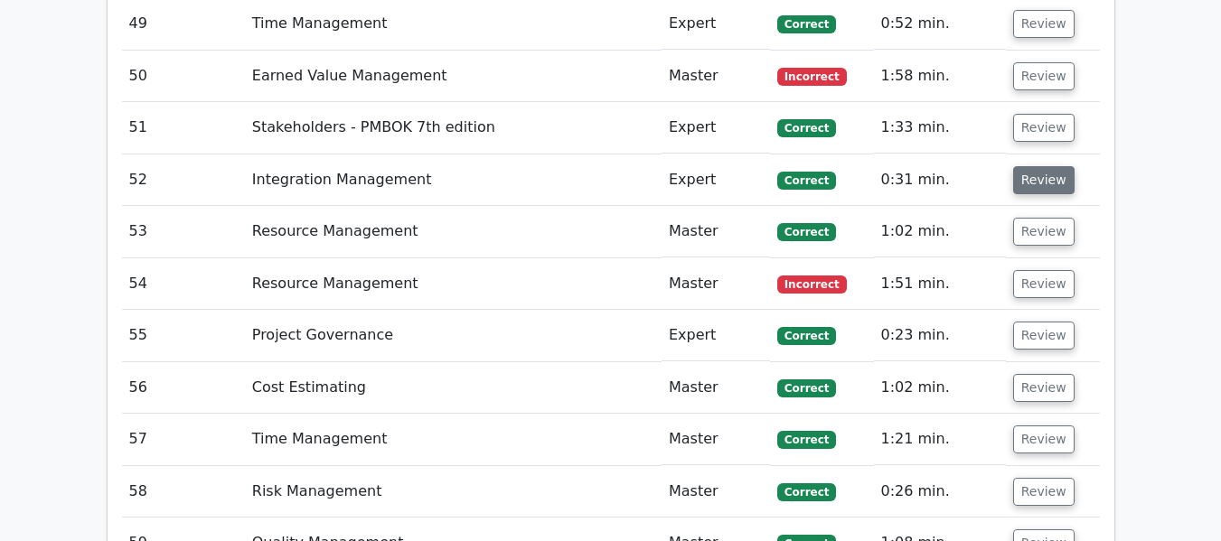
click at [1044, 172] on button "Review" at bounding box center [1043, 180] width 61 height 28
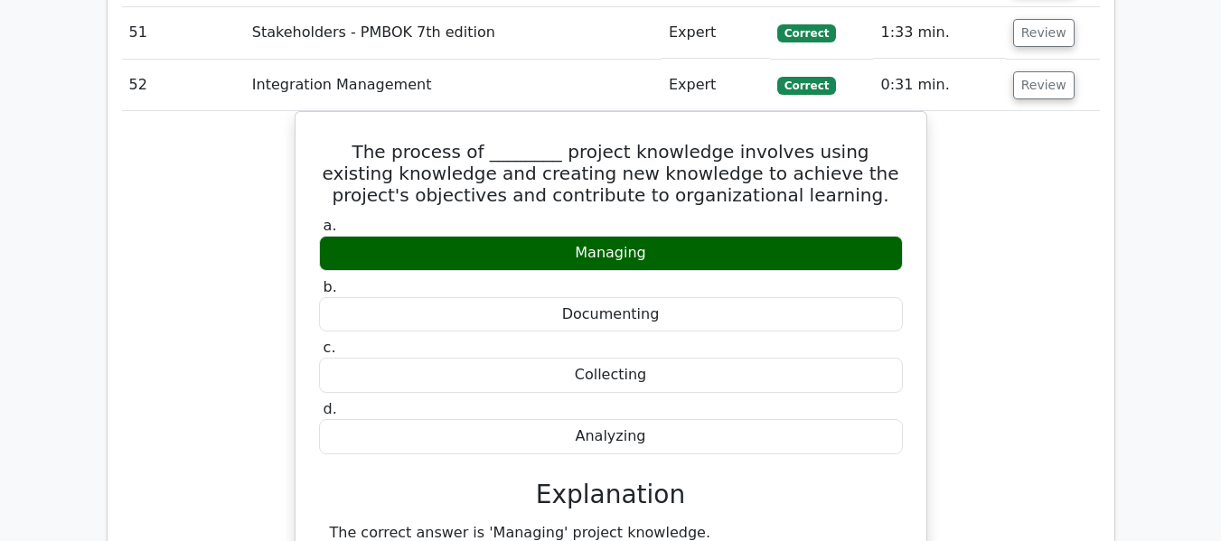
scroll to position [4674, 0]
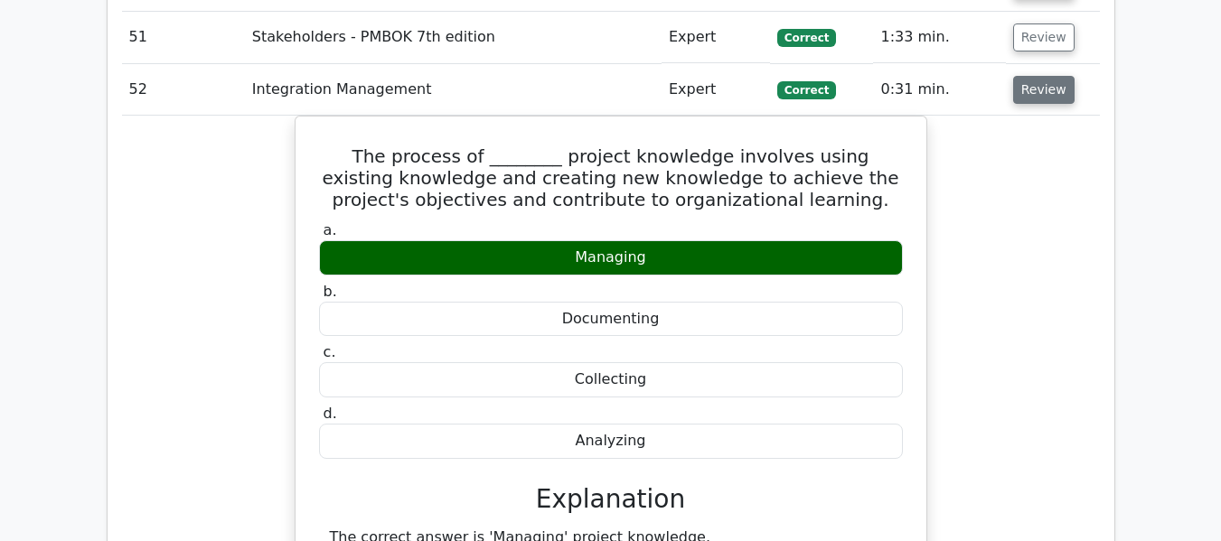
click at [1026, 96] on button "Review" at bounding box center [1043, 90] width 61 height 28
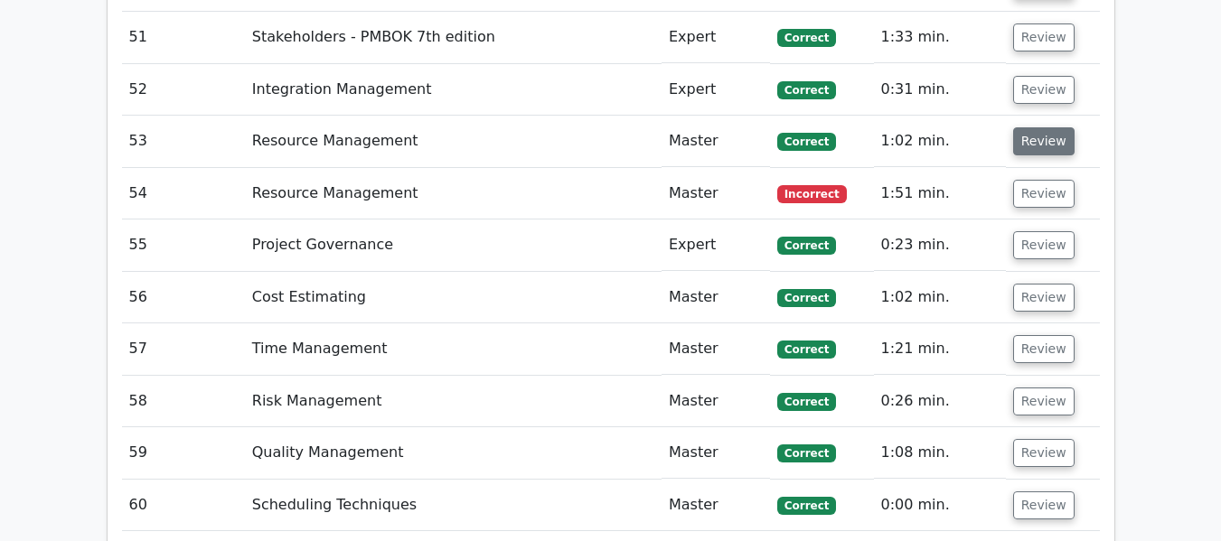
click at [1028, 140] on button "Review" at bounding box center [1043, 141] width 61 height 28
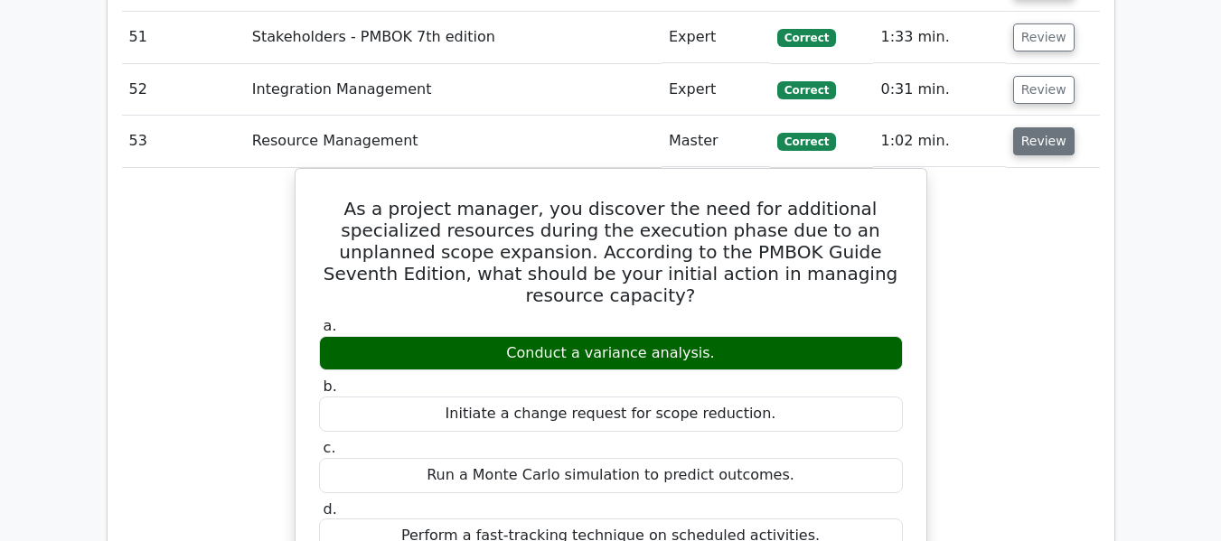
click at [1054, 148] on button "Review" at bounding box center [1043, 141] width 61 height 28
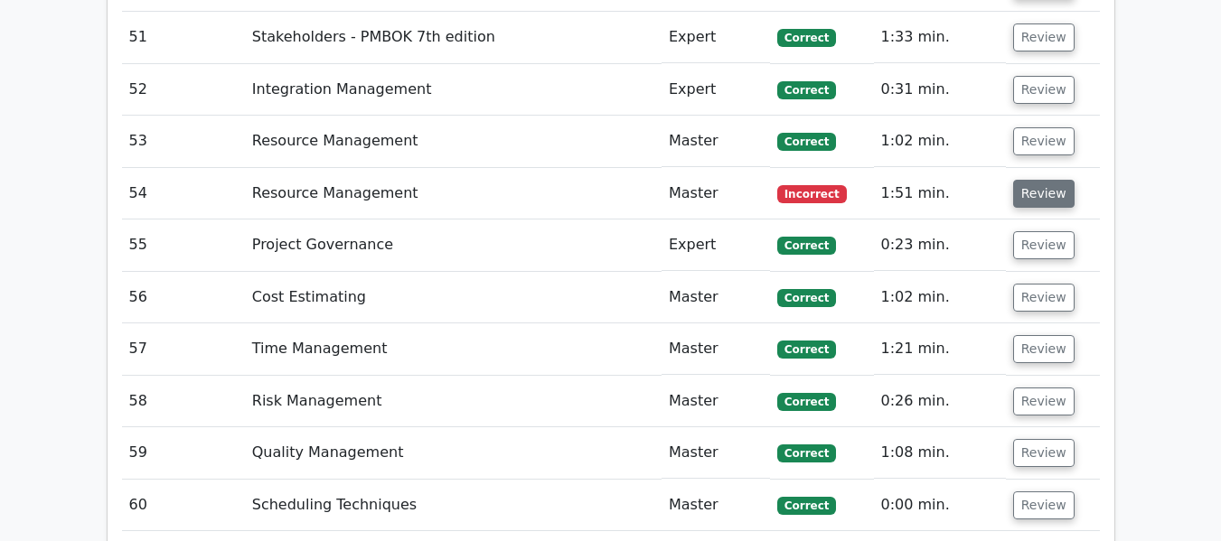
click at [1031, 200] on button "Review" at bounding box center [1043, 194] width 61 height 28
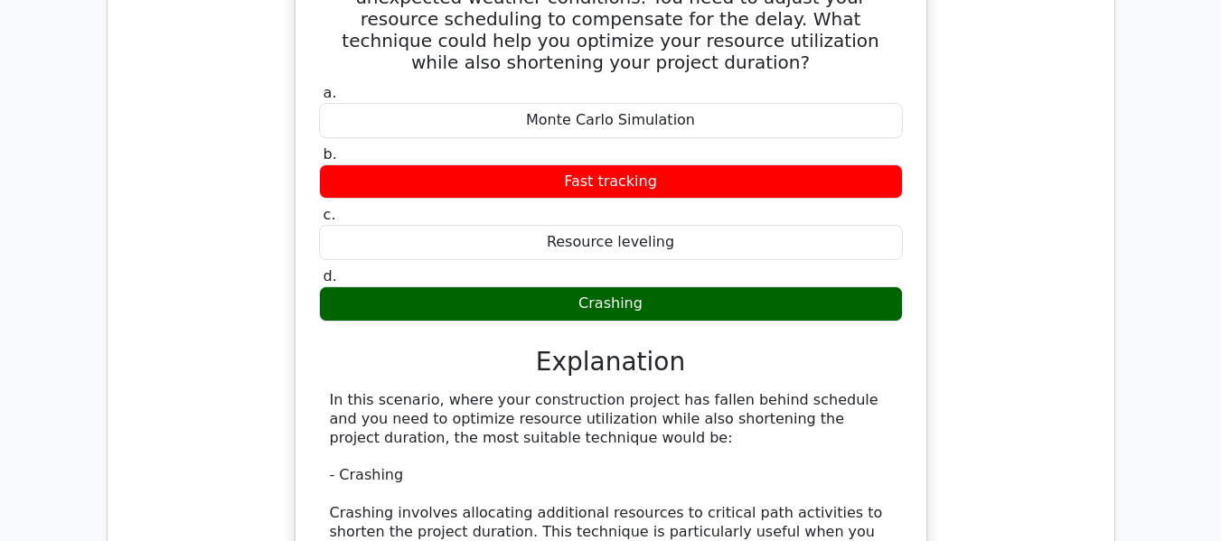
scroll to position [4855, 0]
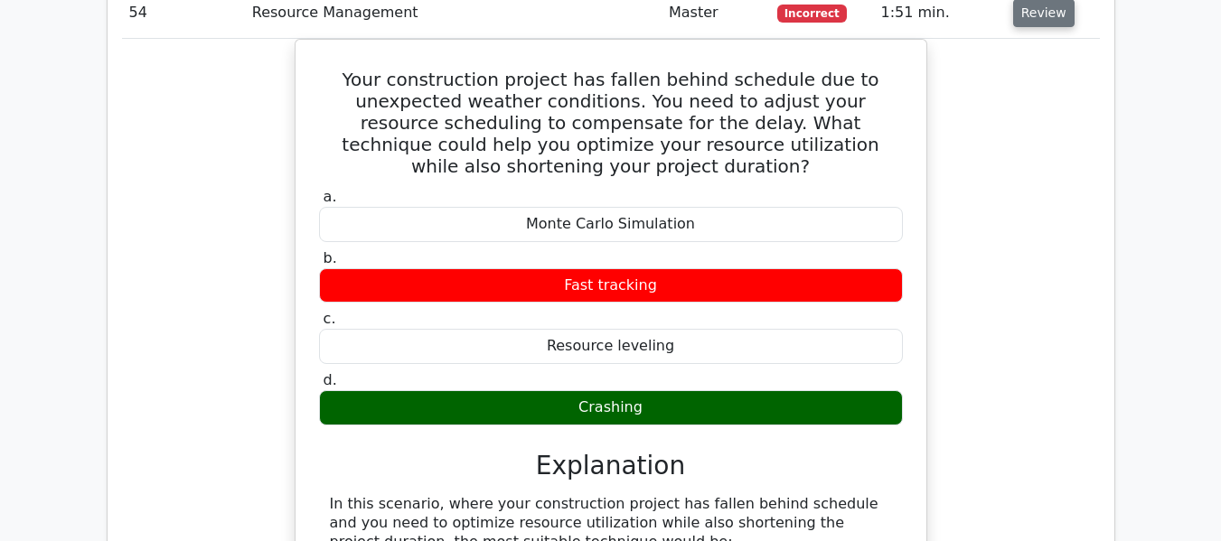
click at [1037, 13] on button "Review" at bounding box center [1043, 13] width 61 height 28
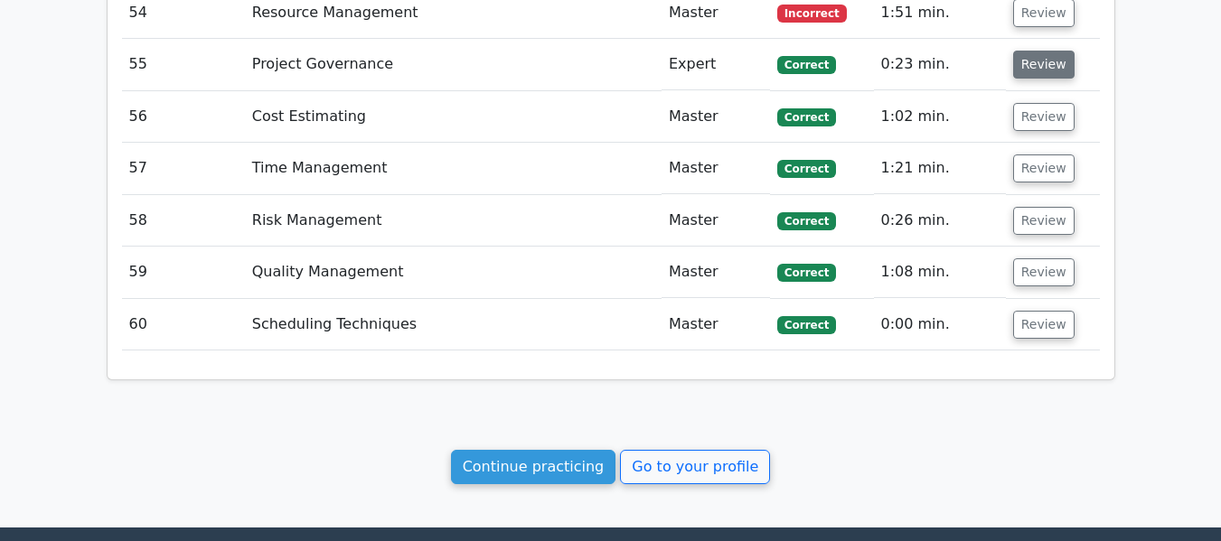
click at [1037, 66] on button "Review" at bounding box center [1043, 65] width 61 height 28
click at [1027, 67] on button "Review" at bounding box center [1043, 65] width 61 height 28
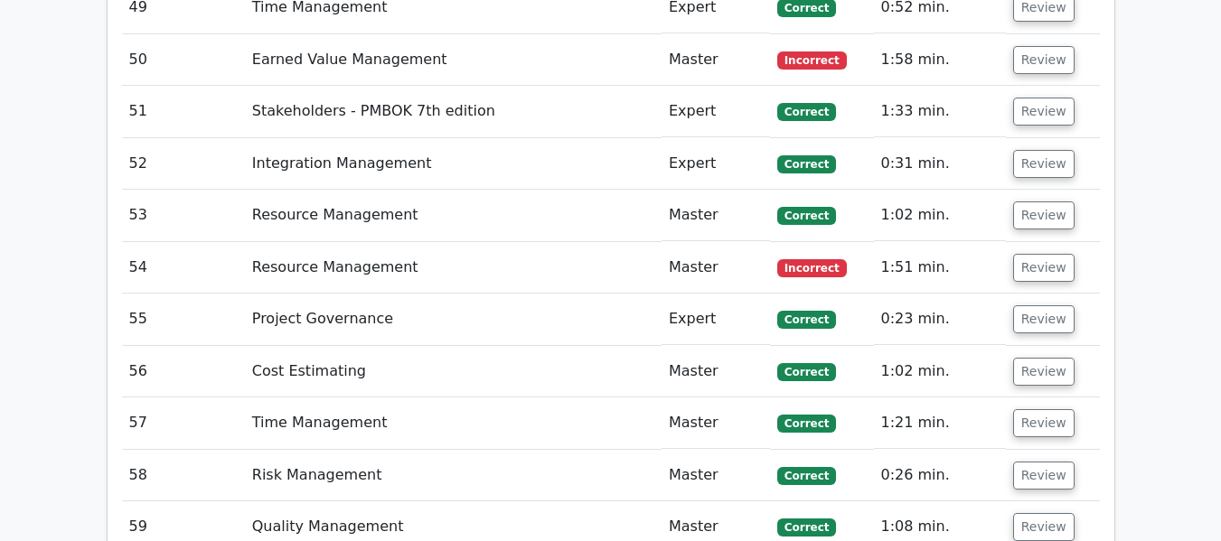
scroll to position [4764, 0]
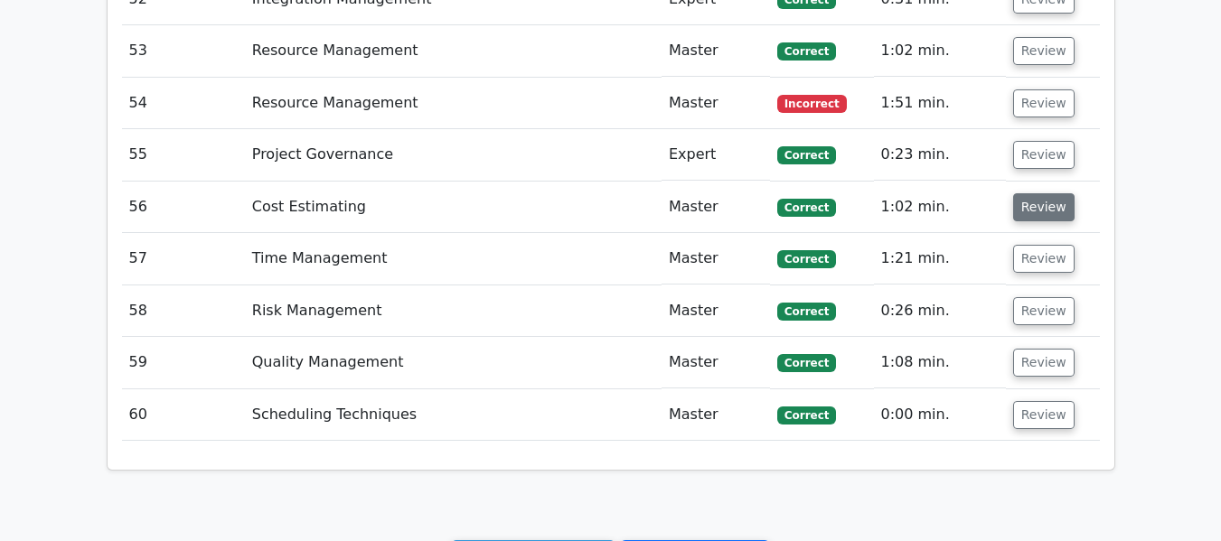
click at [1032, 209] on button "Review" at bounding box center [1043, 207] width 61 height 28
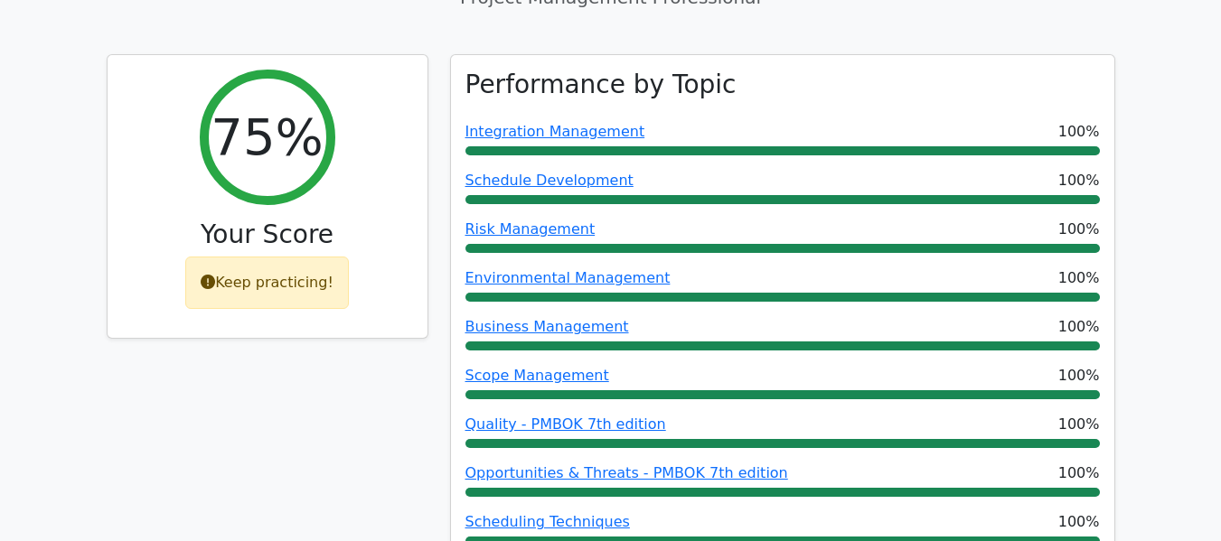
scroll to position [0, 0]
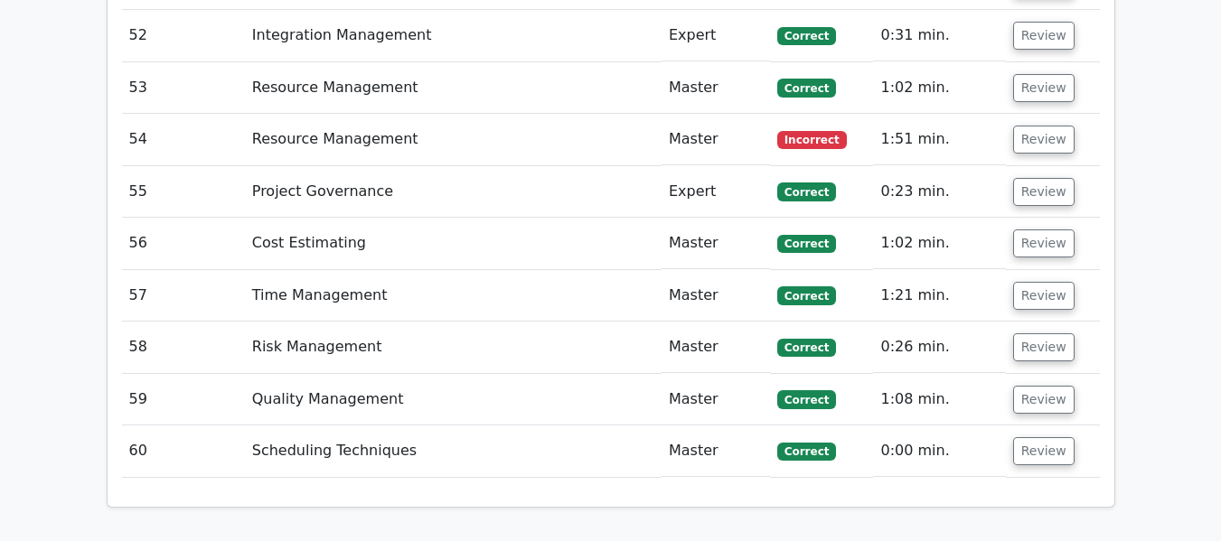
scroll to position [6144, 0]
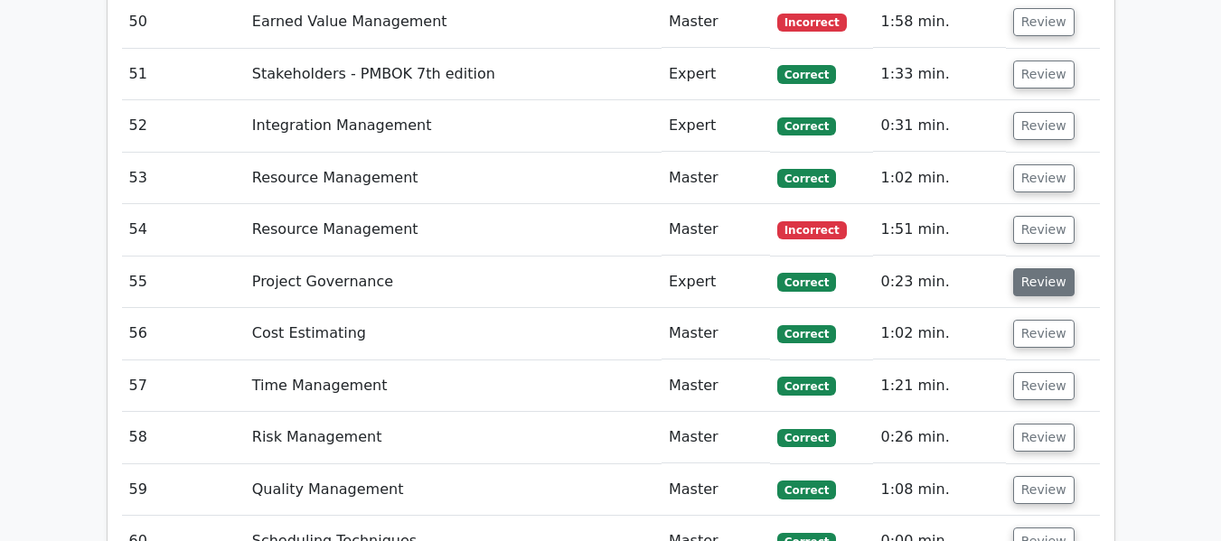
click at [1038, 268] on button "Review" at bounding box center [1043, 282] width 61 height 28
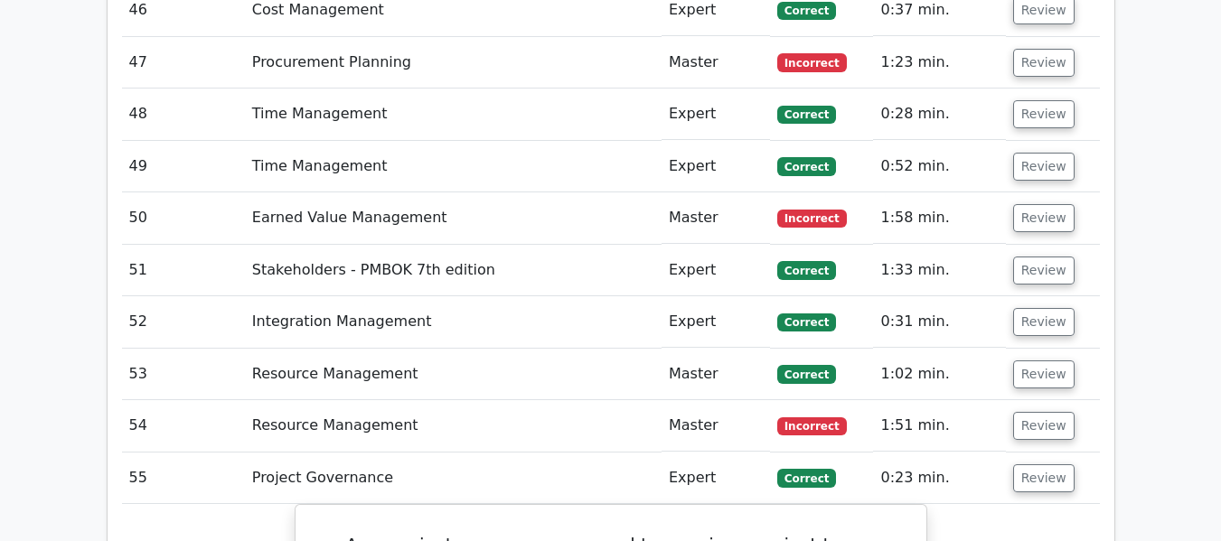
scroll to position [6077, 0]
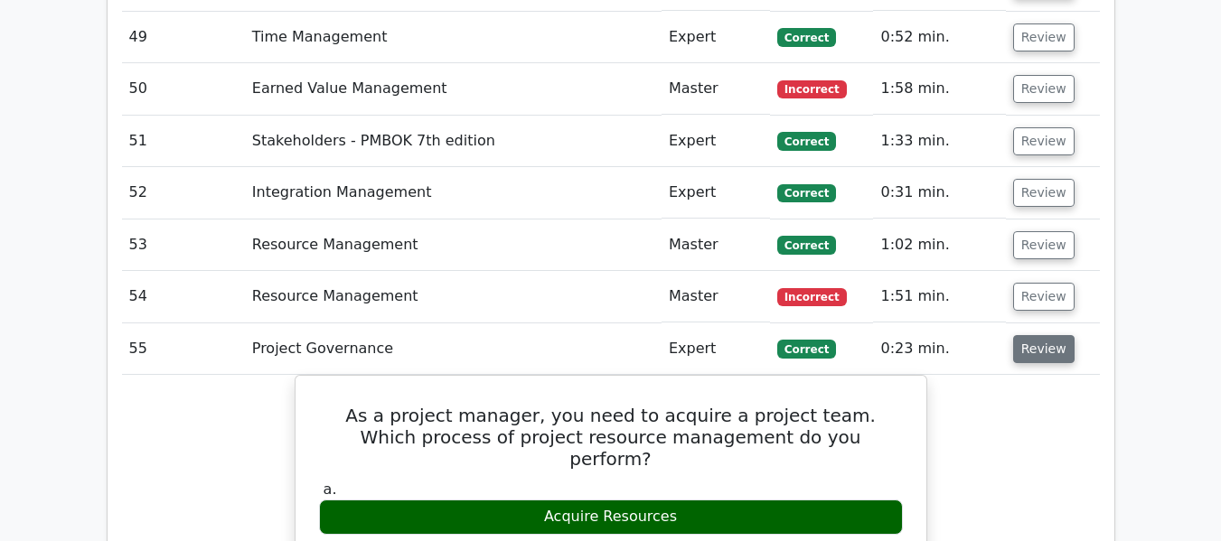
click at [1037, 335] on button "Review" at bounding box center [1043, 349] width 61 height 28
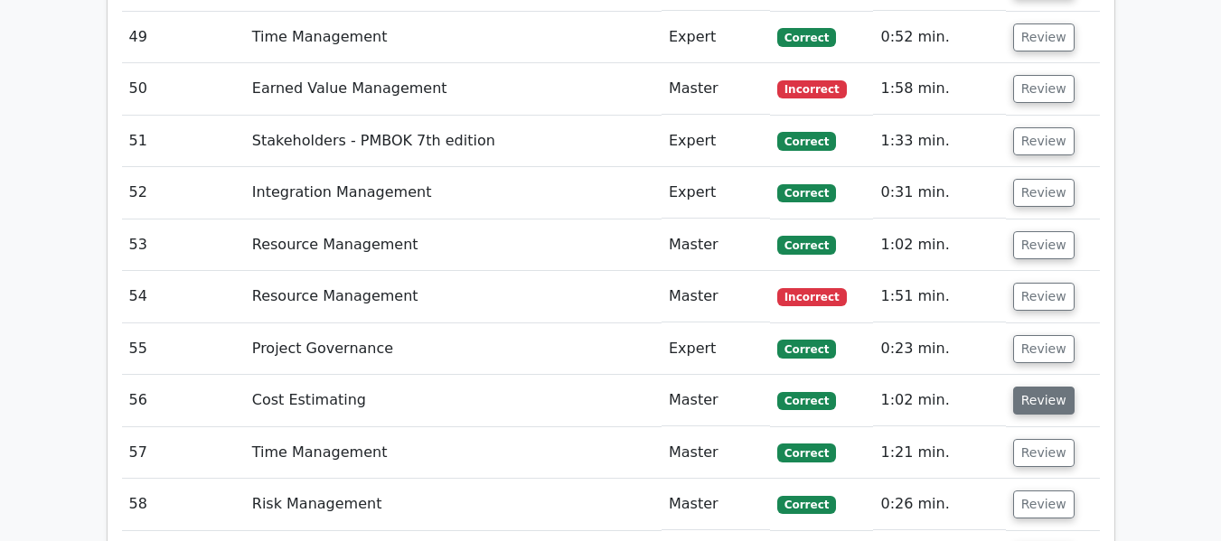
click at [1035, 387] on button "Review" at bounding box center [1043, 401] width 61 height 28
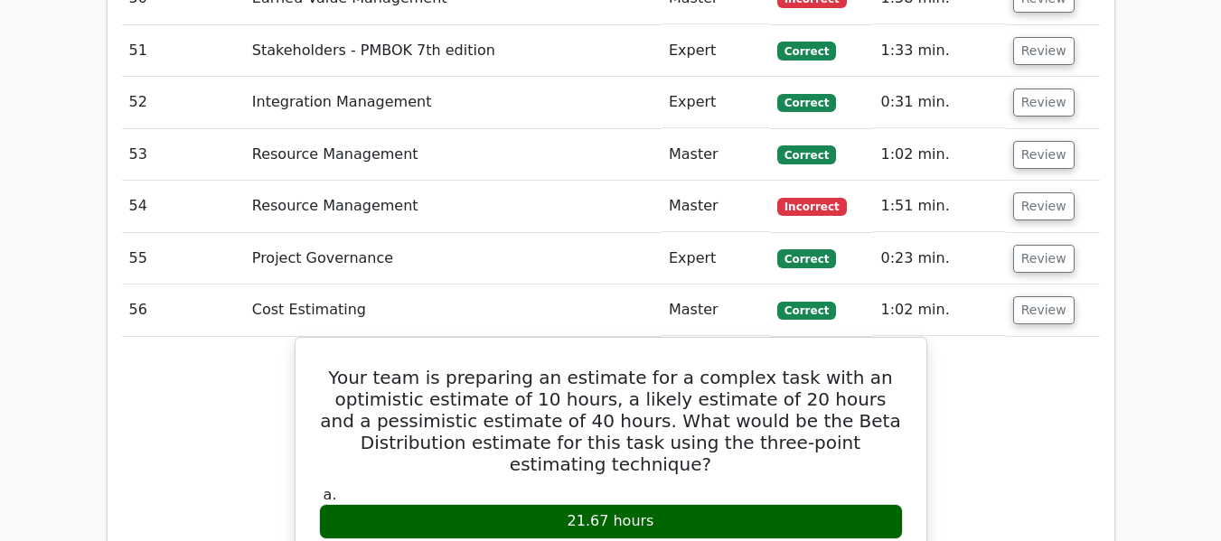
scroll to position [6132, 0]
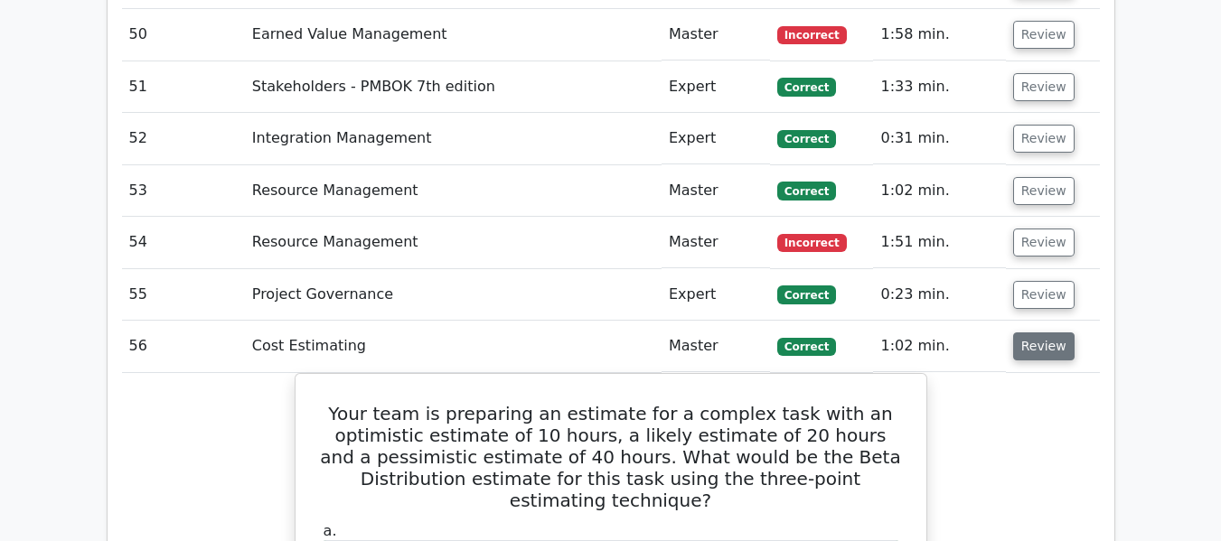
click at [1032, 333] on button "Review" at bounding box center [1043, 347] width 61 height 28
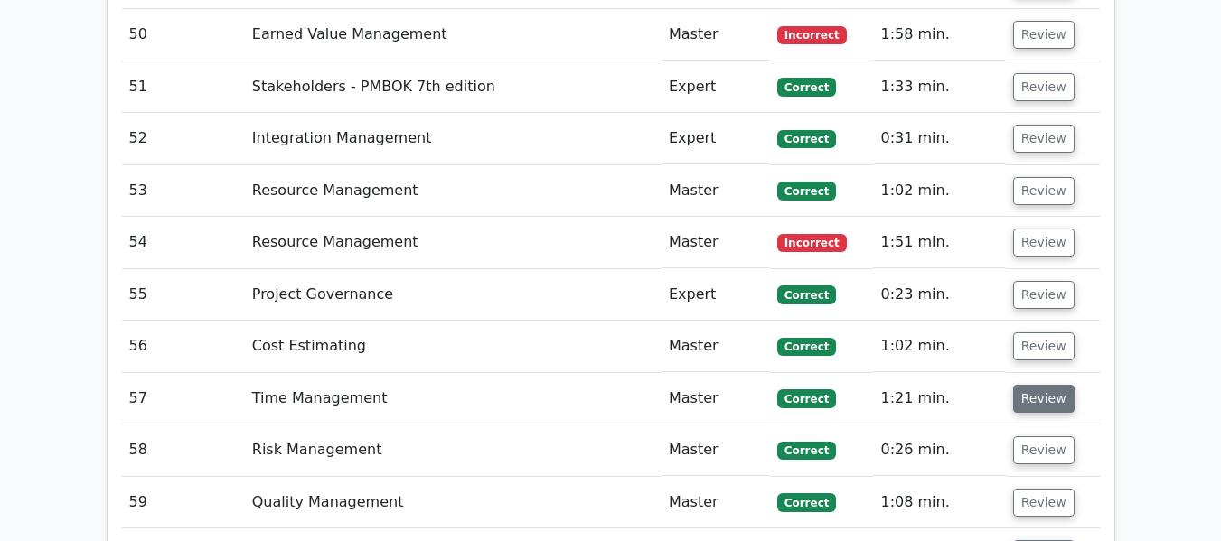
click at [1028, 385] on button "Review" at bounding box center [1043, 399] width 61 height 28
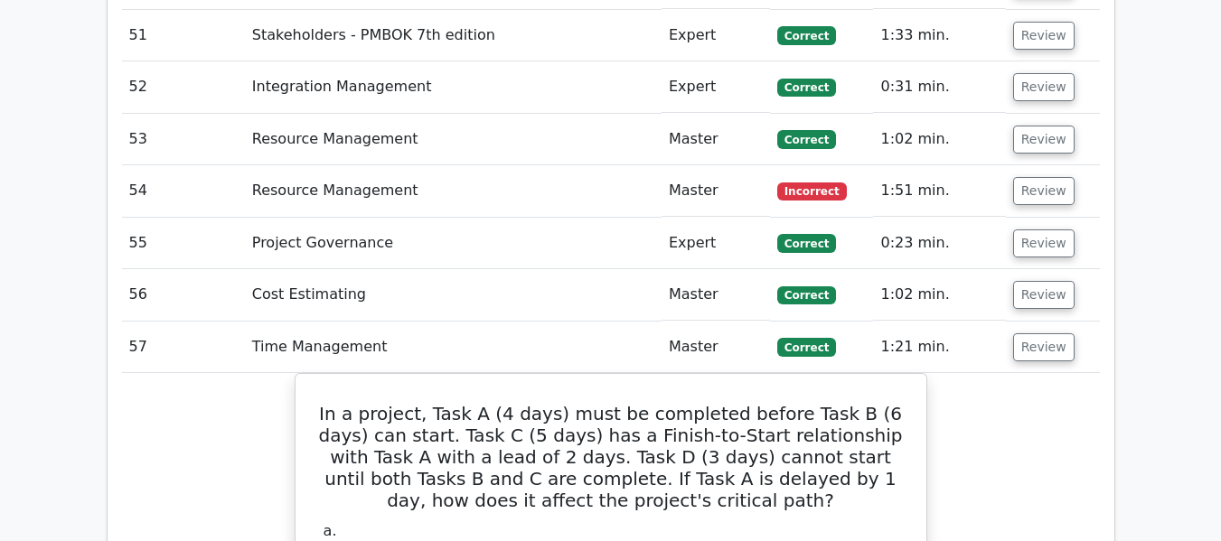
scroll to position [6176, 0]
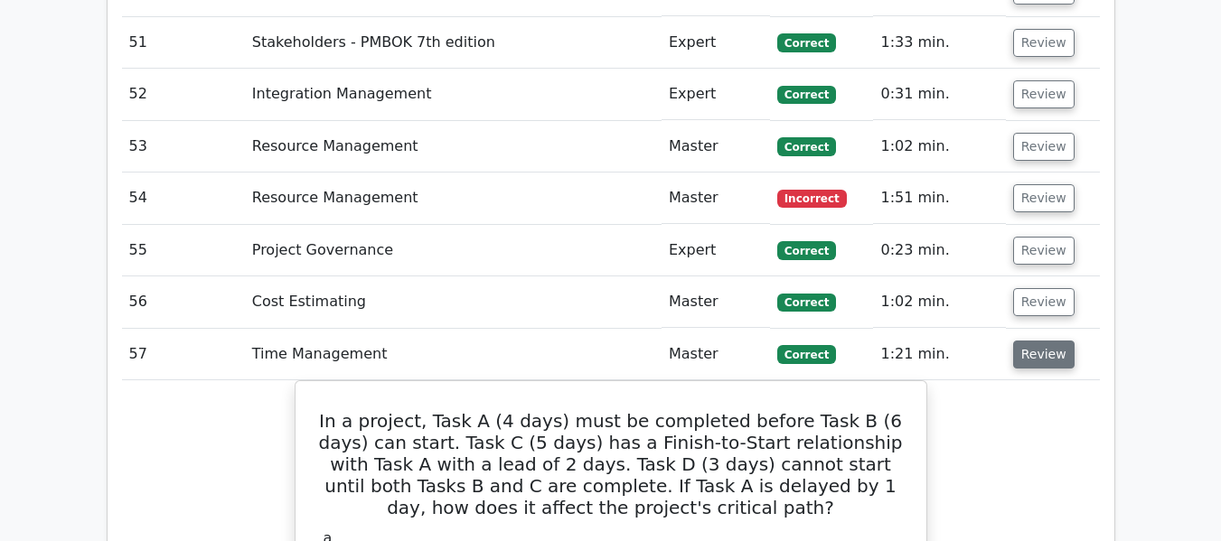
click at [1051, 341] on button "Review" at bounding box center [1043, 355] width 61 height 28
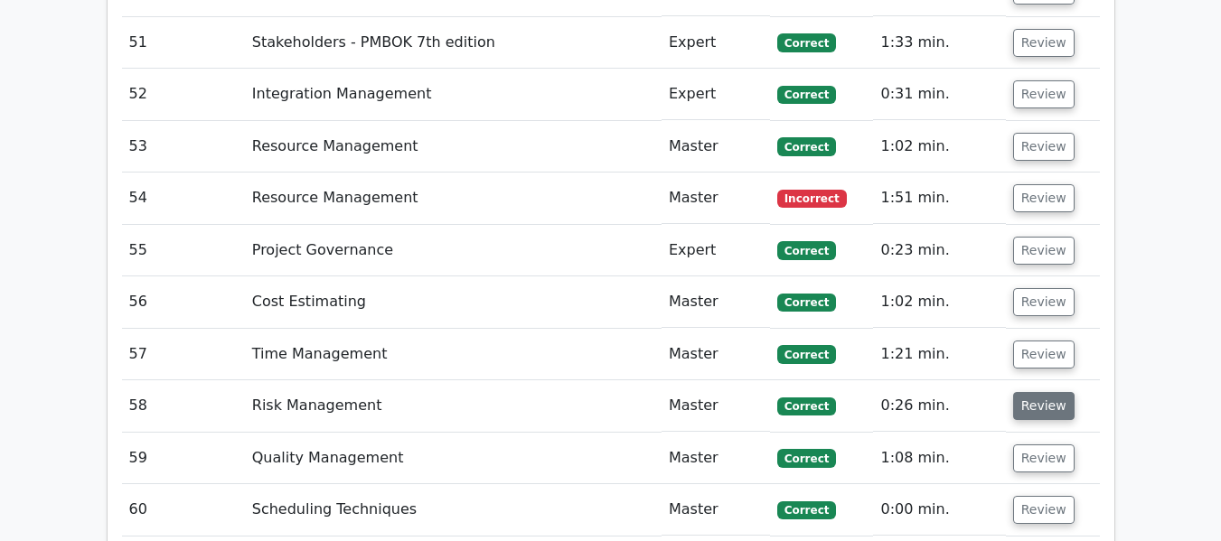
click at [1037, 392] on button "Review" at bounding box center [1043, 406] width 61 height 28
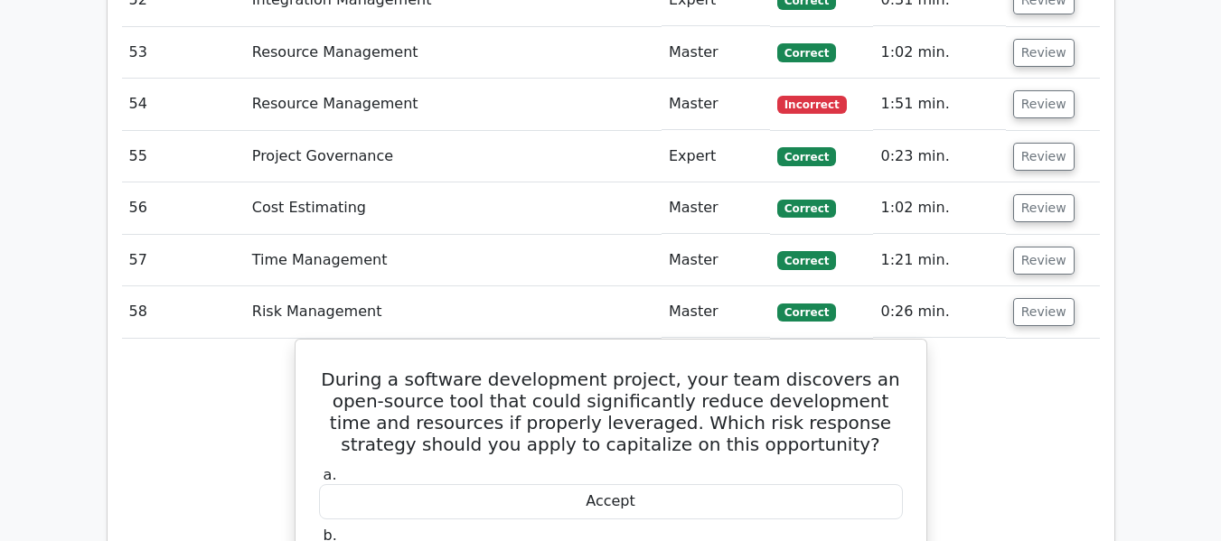
scroll to position [6266, 0]
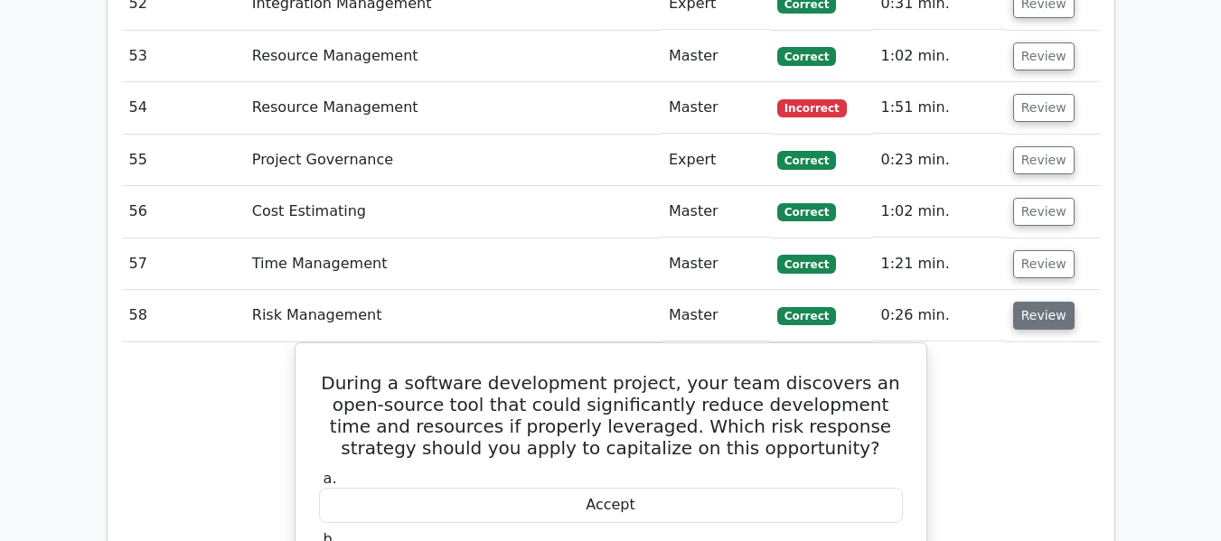
click at [1027, 302] on button "Review" at bounding box center [1043, 316] width 61 height 28
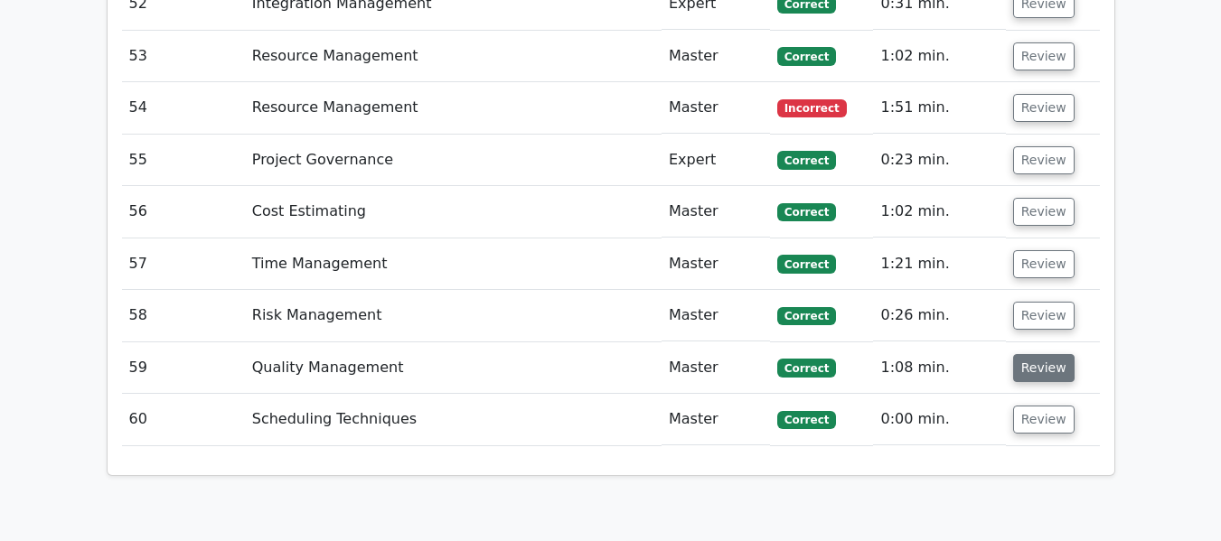
click at [1036, 354] on button "Review" at bounding box center [1043, 368] width 61 height 28
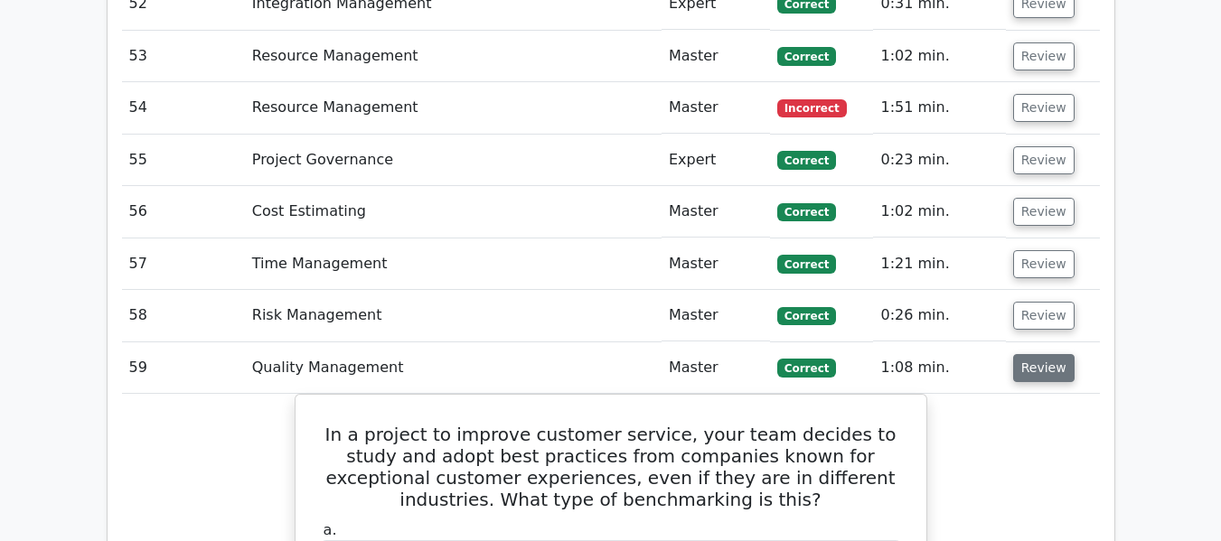
click at [1026, 354] on button "Review" at bounding box center [1043, 368] width 61 height 28
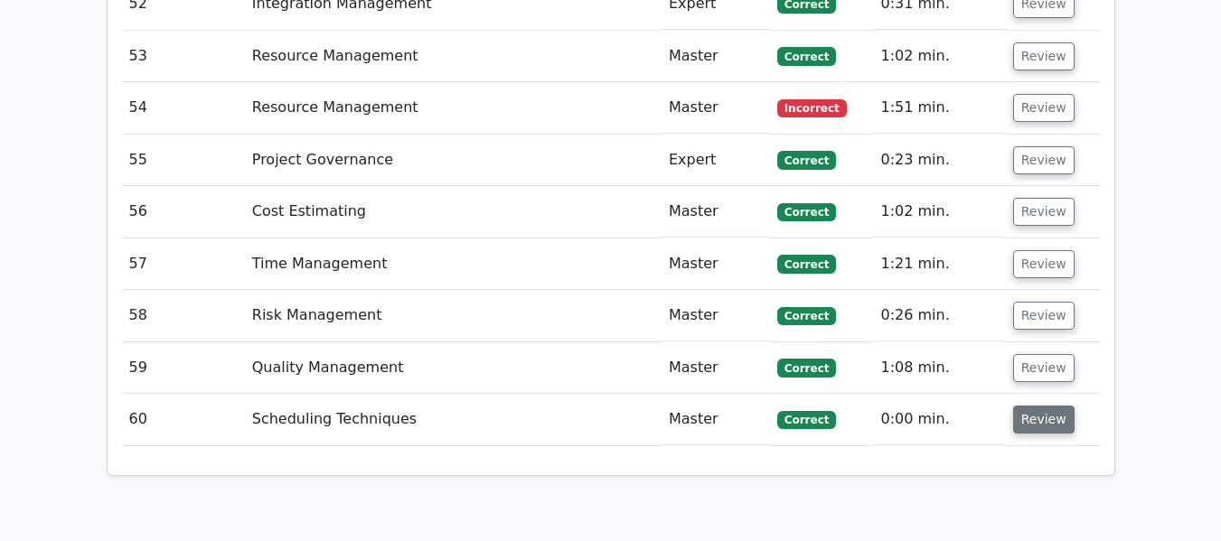
click at [1031, 406] on button "Review" at bounding box center [1043, 420] width 61 height 28
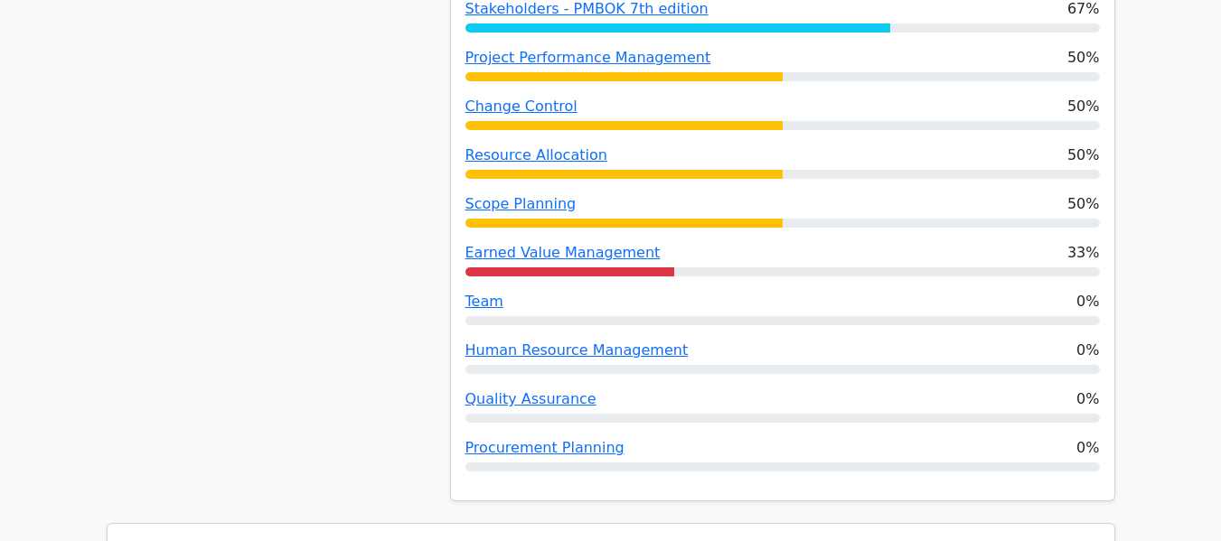
scroll to position [1223, 0]
